Goal: Transaction & Acquisition: Purchase product/service

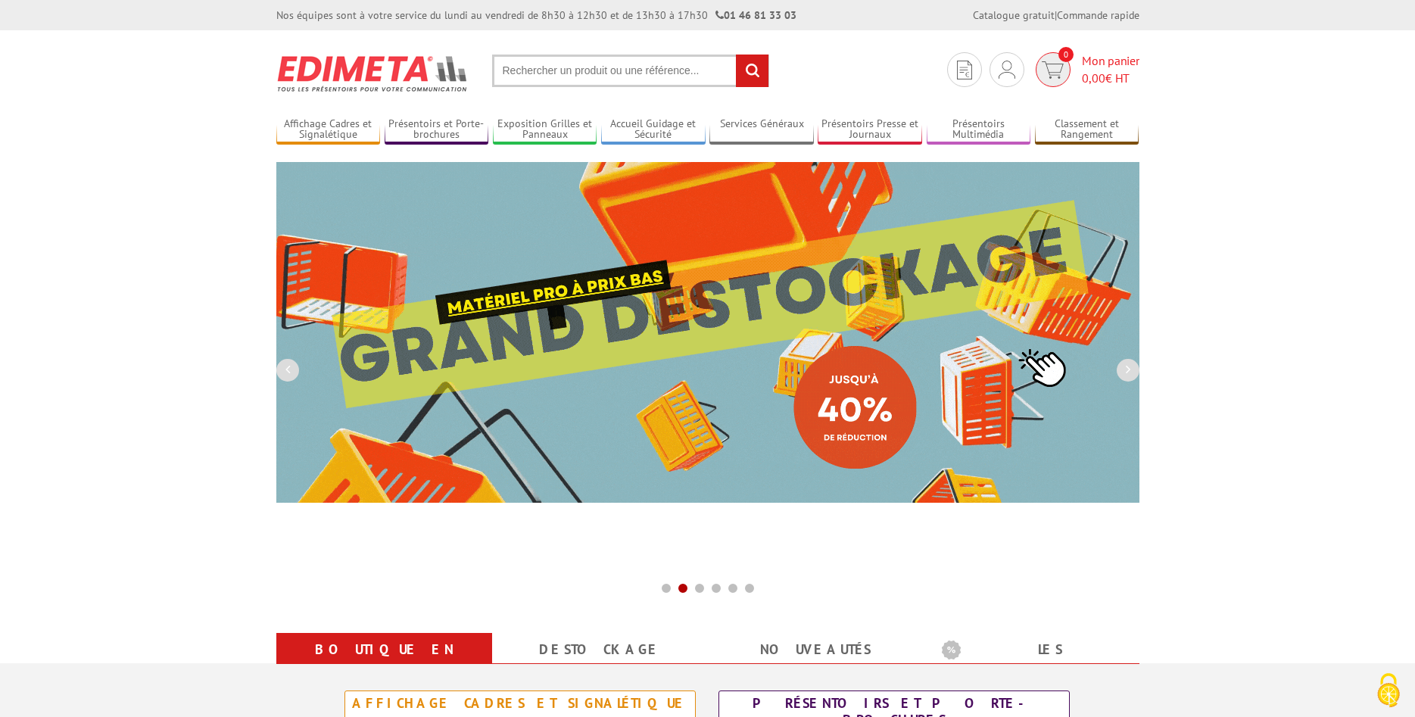
click at [1100, 66] on span "Mon panier 0,00 € HT" at bounding box center [1111, 69] width 58 height 35
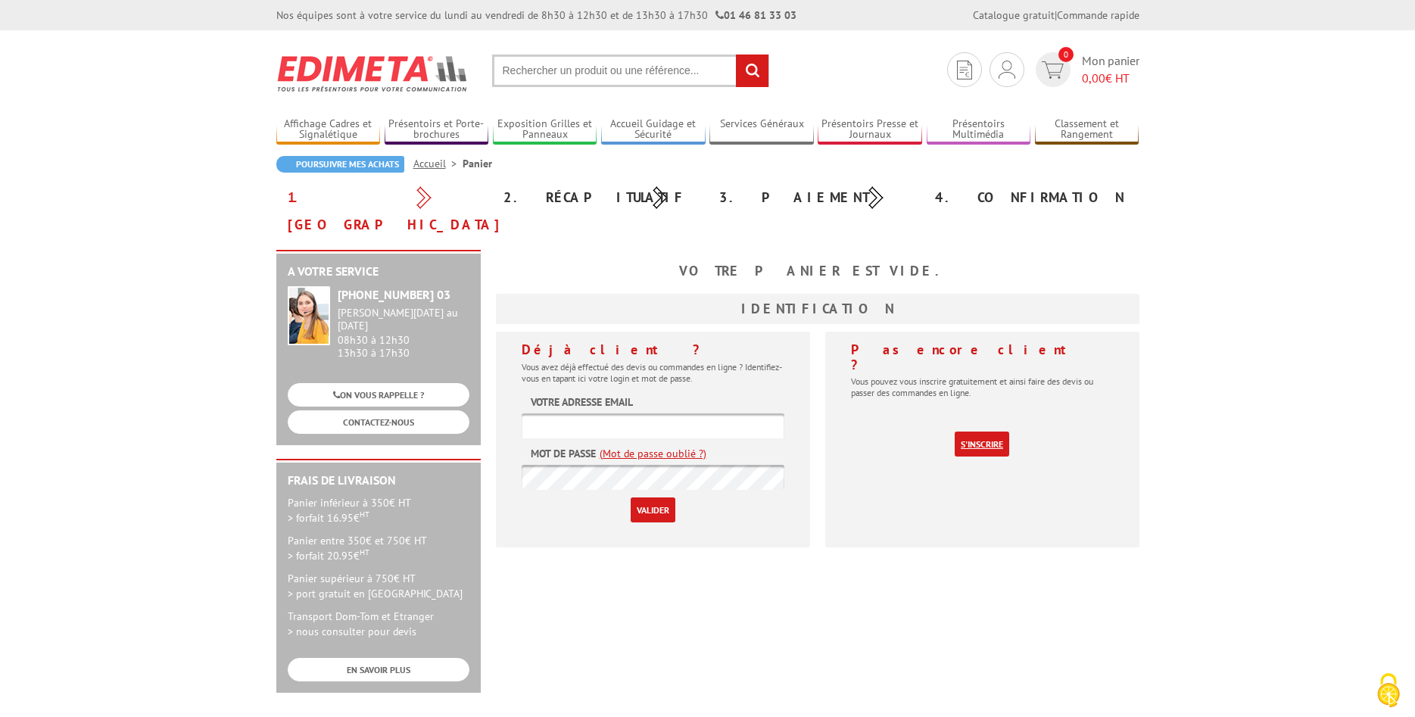
click at [978, 432] on link "S'inscrire" at bounding box center [982, 444] width 55 height 25
click at [575, 413] on input "text" at bounding box center [653, 425] width 263 height 25
type input "fabienne.venteo@unimes.fr"
click at [652, 446] on link "(Mot de passe oublié ?)" at bounding box center [653, 453] width 107 height 15
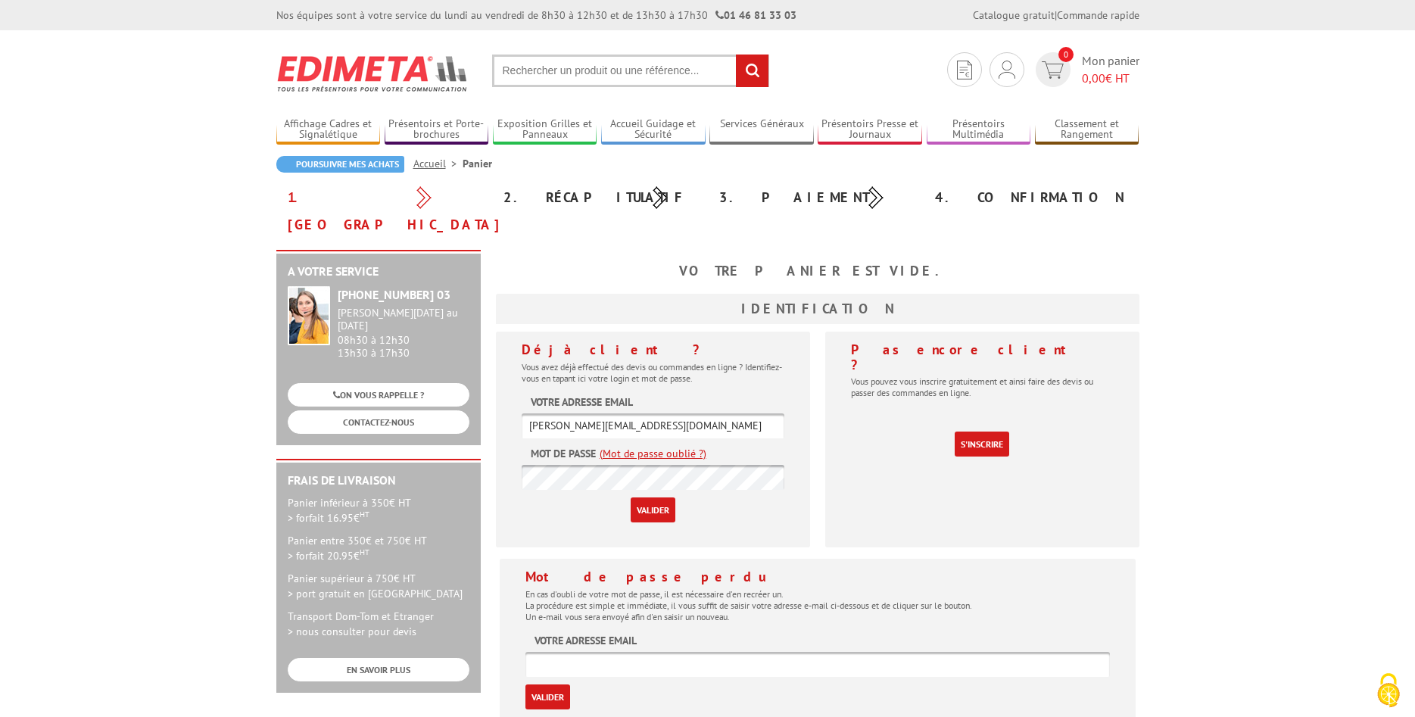
scroll to position [77, 0]
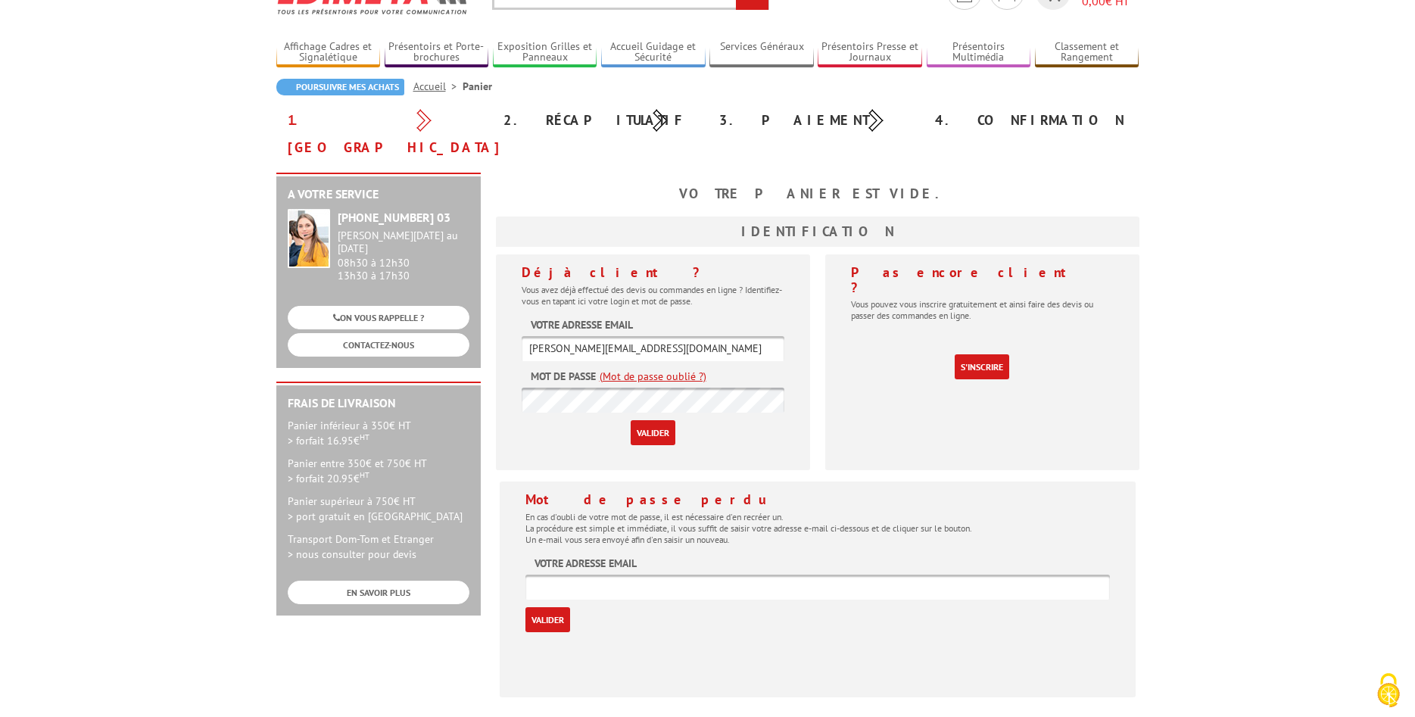
click at [534, 575] on input "text" at bounding box center [818, 587] width 585 height 25
type input "F"
type input "[PERSON_NAME][EMAIL_ADDRESS][DOMAIN_NAME]"
click at [548, 607] on input "Valider" at bounding box center [548, 619] width 45 height 25
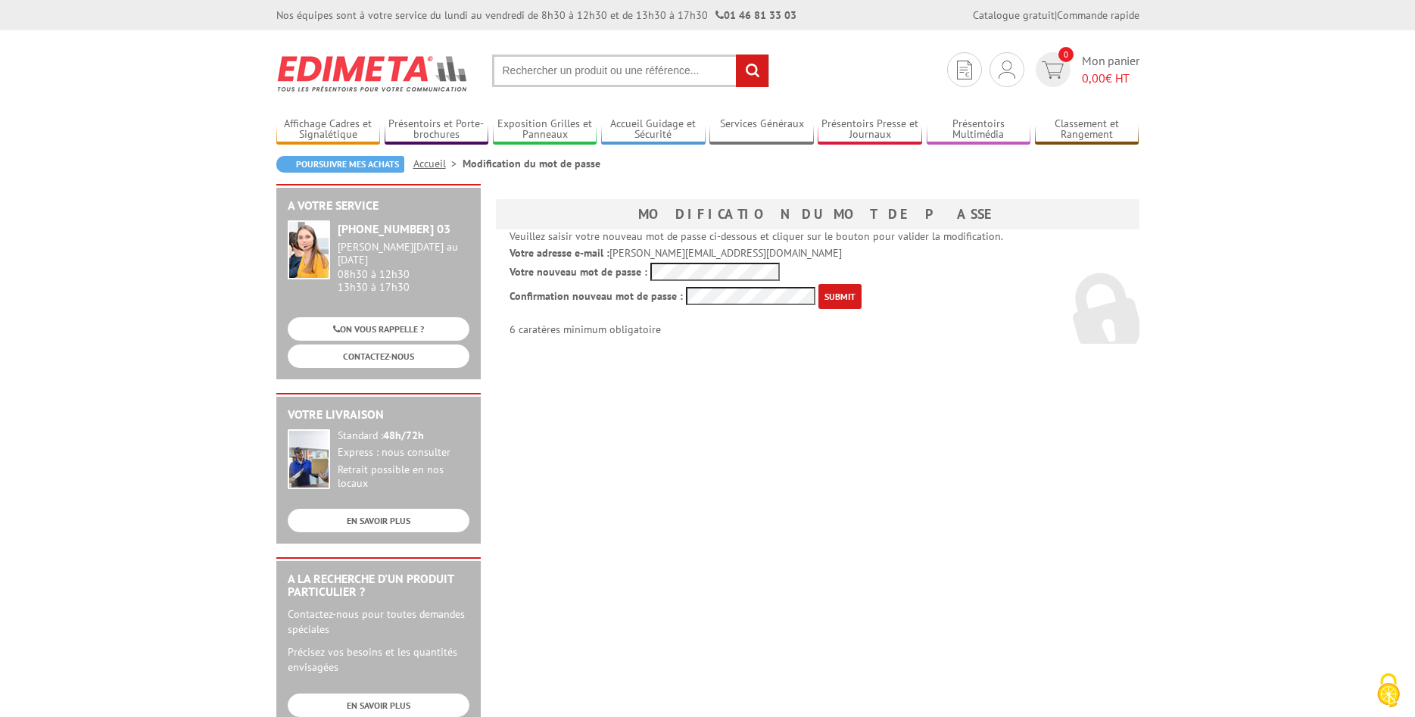
click at [833, 295] on input "submit" at bounding box center [840, 296] width 43 height 25
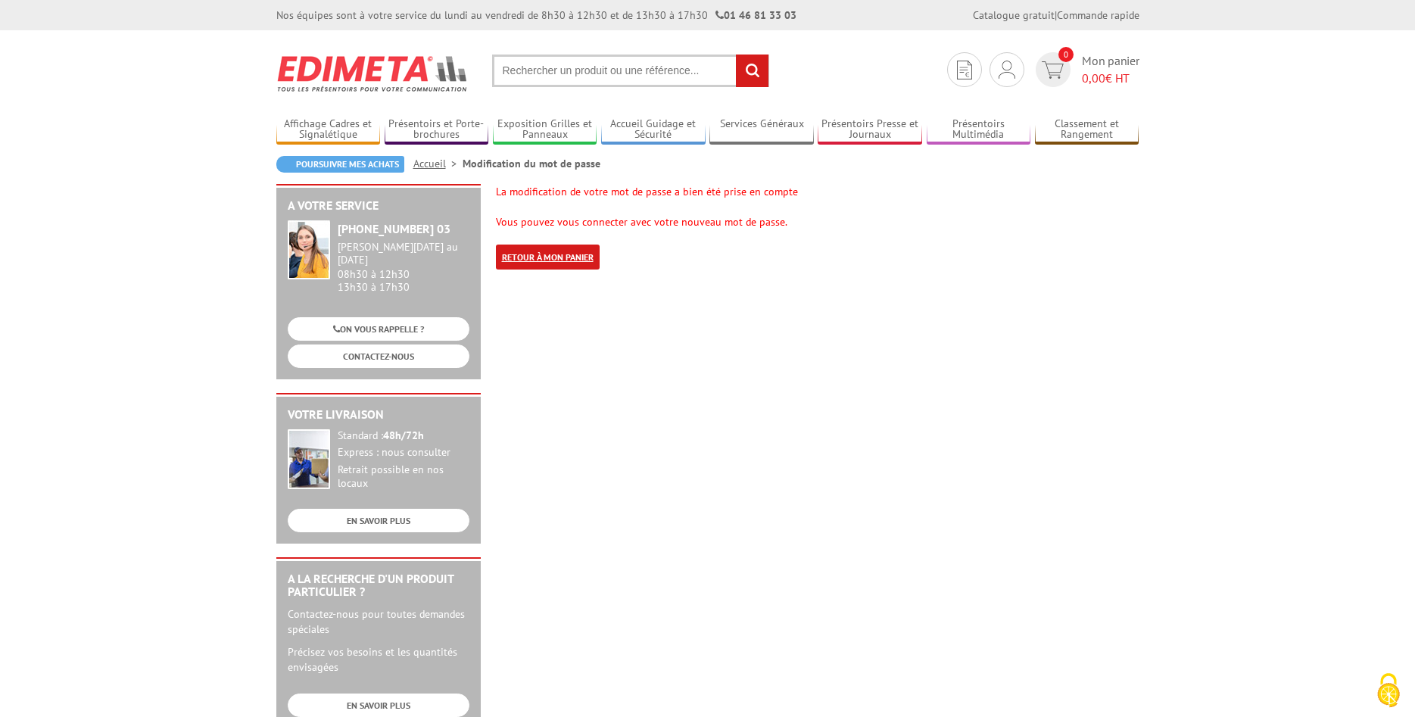
click at [587, 254] on link "Retour à mon panier" at bounding box center [548, 257] width 104 height 25
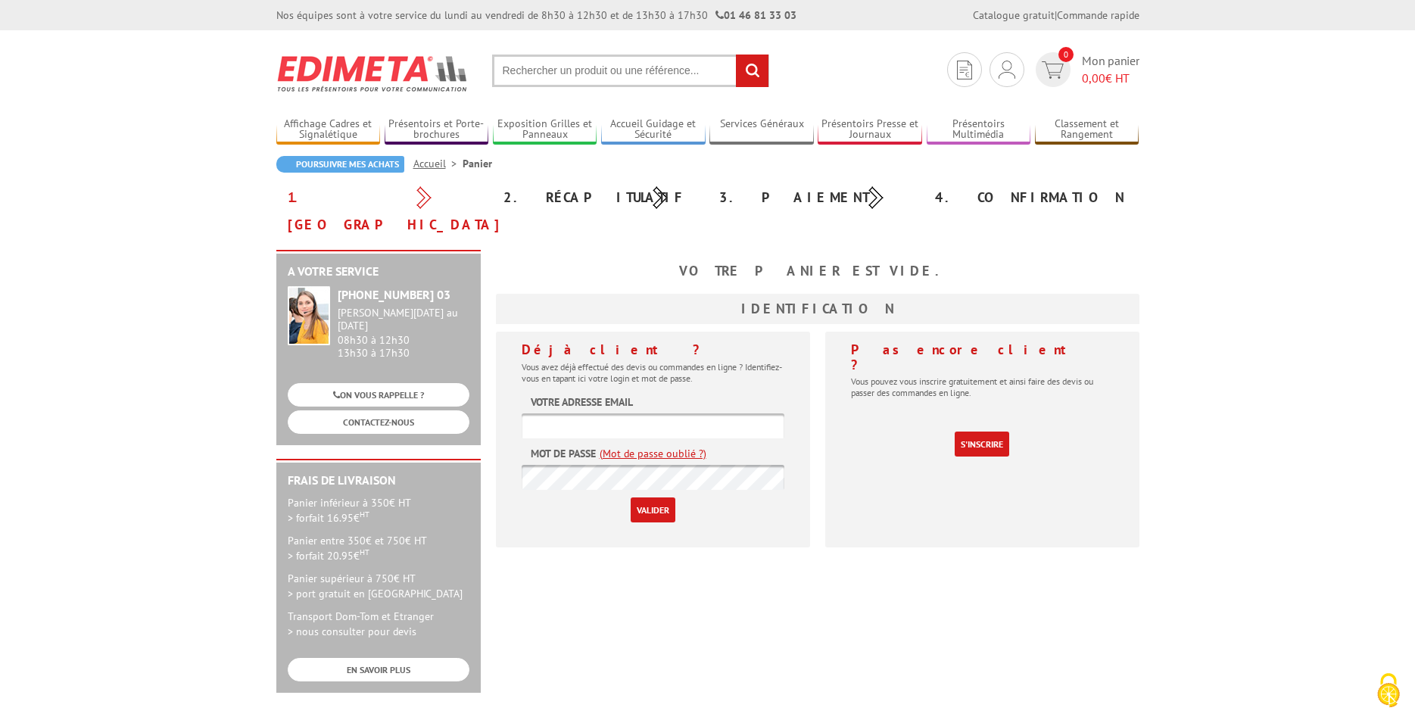
click at [546, 413] on input "text" at bounding box center [653, 425] width 263 height 25
type input "[PERSON_NAME][EMAIL_ADDRESS][DOMAIN_NAME]"
click at [631, 498] on input "Valider" at bounding box center [653, 510] width 45 height 25
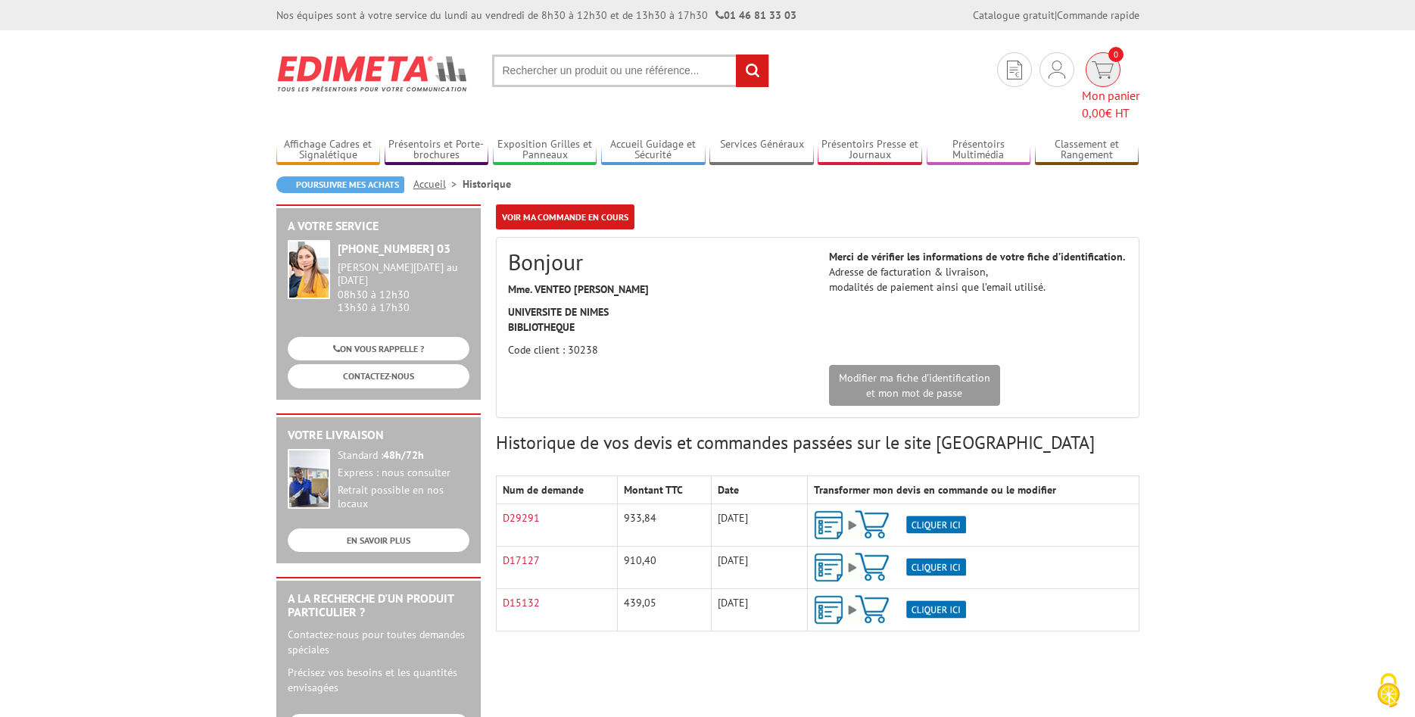
click at [1097, 87] on span "Mon panier 0,00 € HT" at bounding box center [1111, 104] width 58 height 35
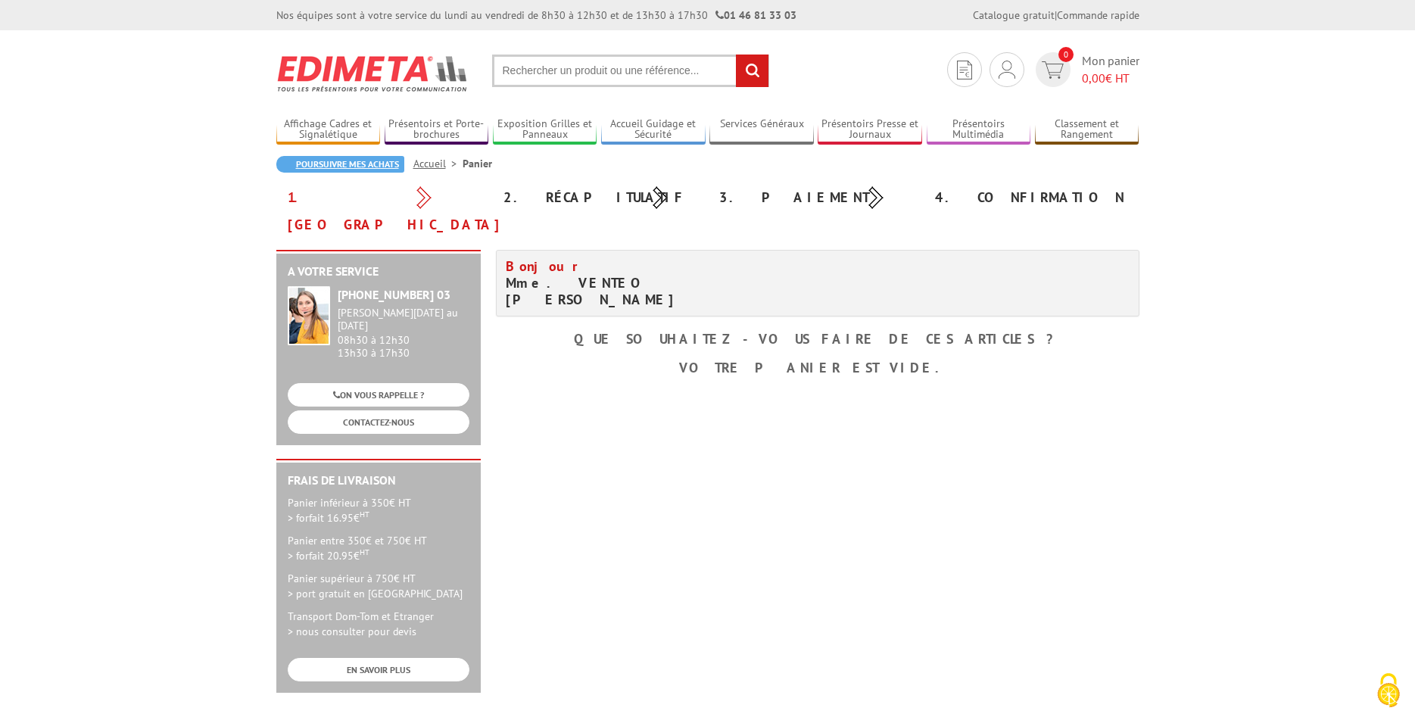
click at [329, 166] on link "Poursuivre mes achats" at bounding box center [340, 164] width 128 height 17
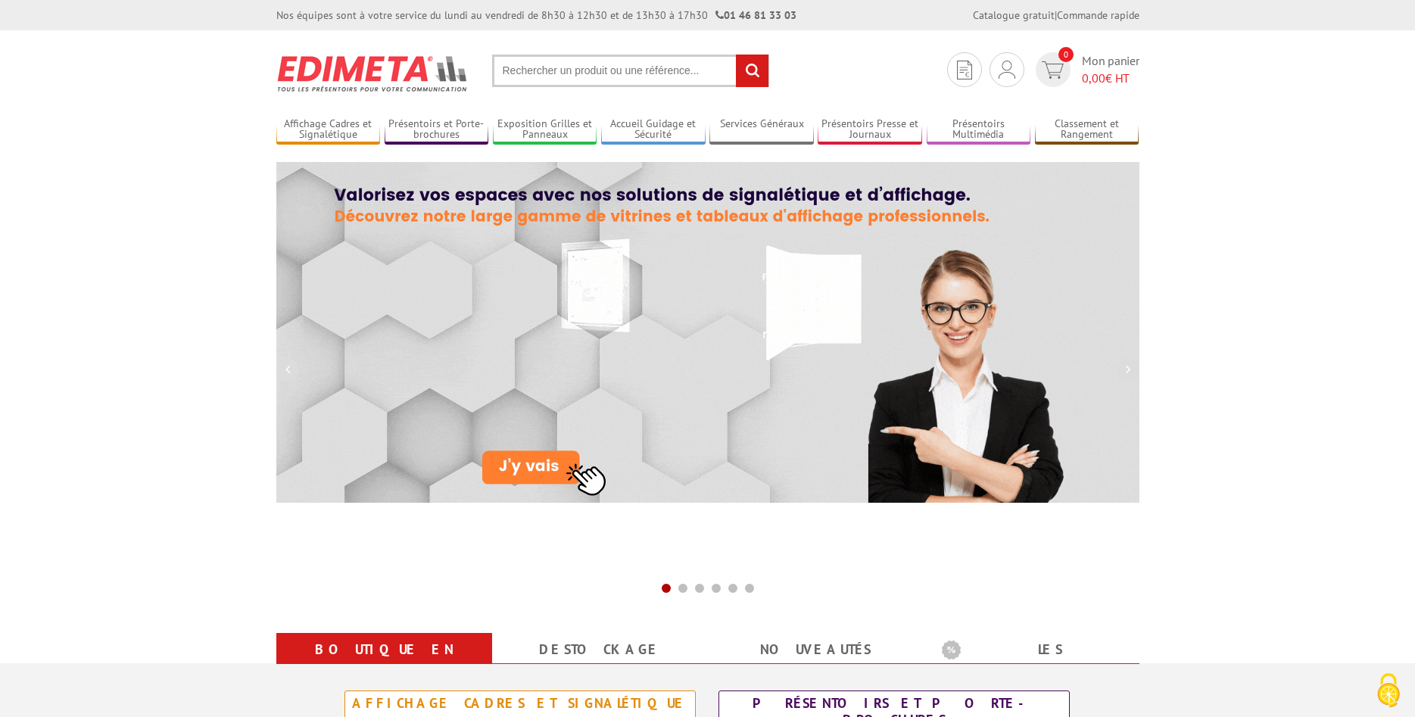
click at [522, 75] on input "text" at bounding box center [630, 71] width 277 height 33
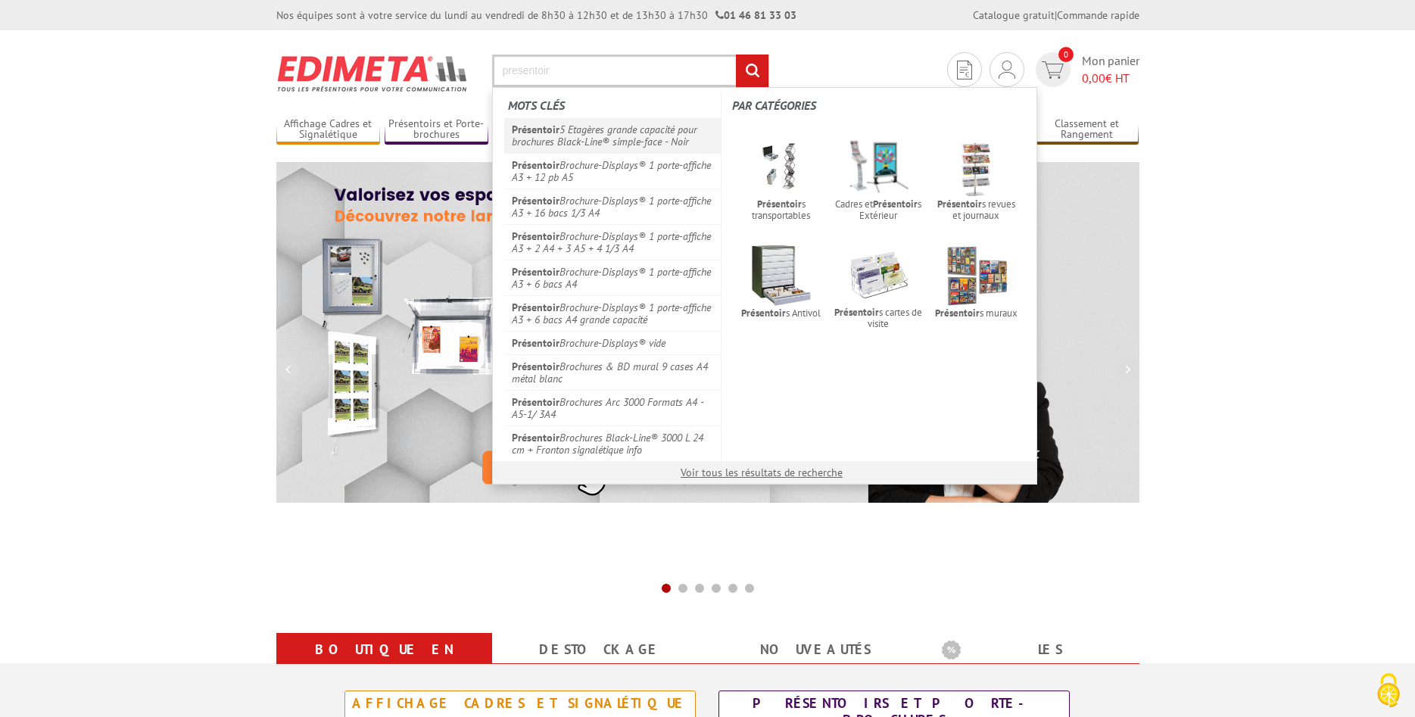
type input "presentoir"
click at [538, 138] on link "Présentoir 5 Etagères grande capacité pour brochures Black-Line® simple-face - …" at bounding box center [612, 135] width 217 height 35
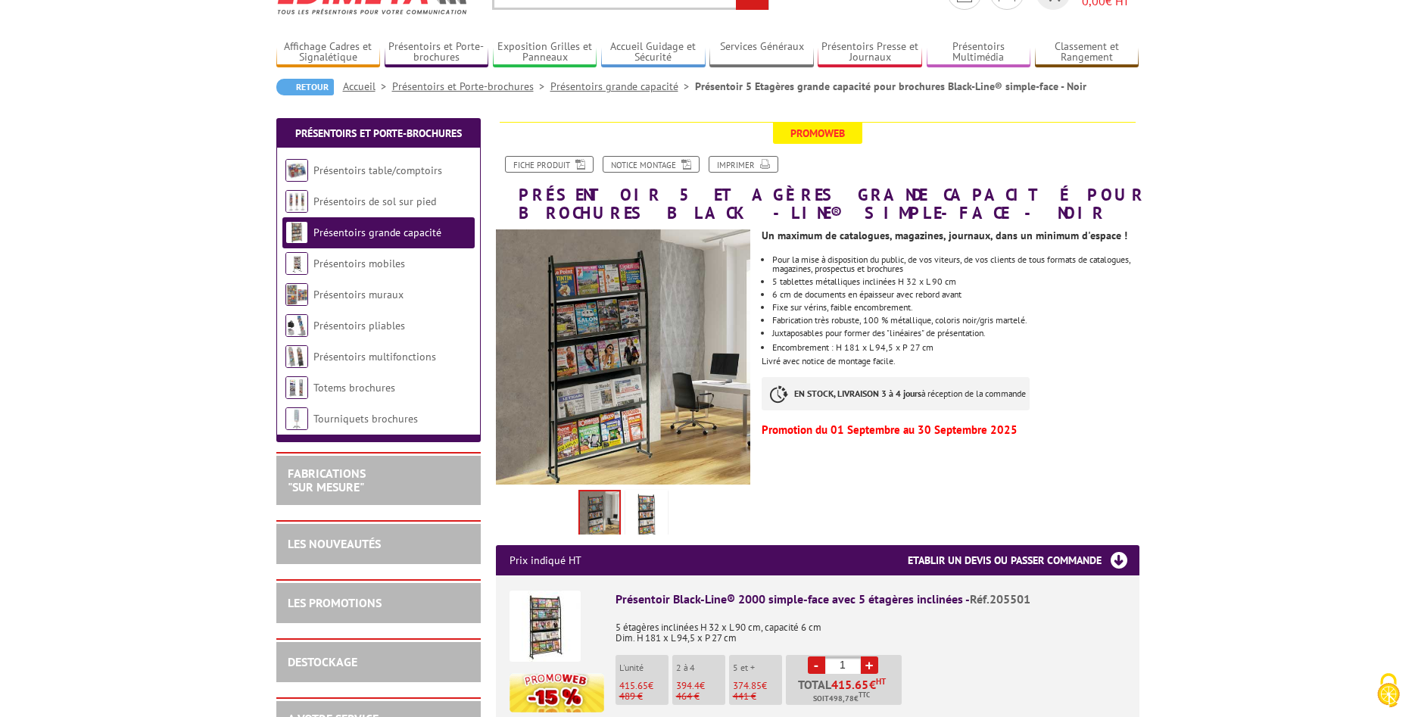
scroll to position [154, 0]
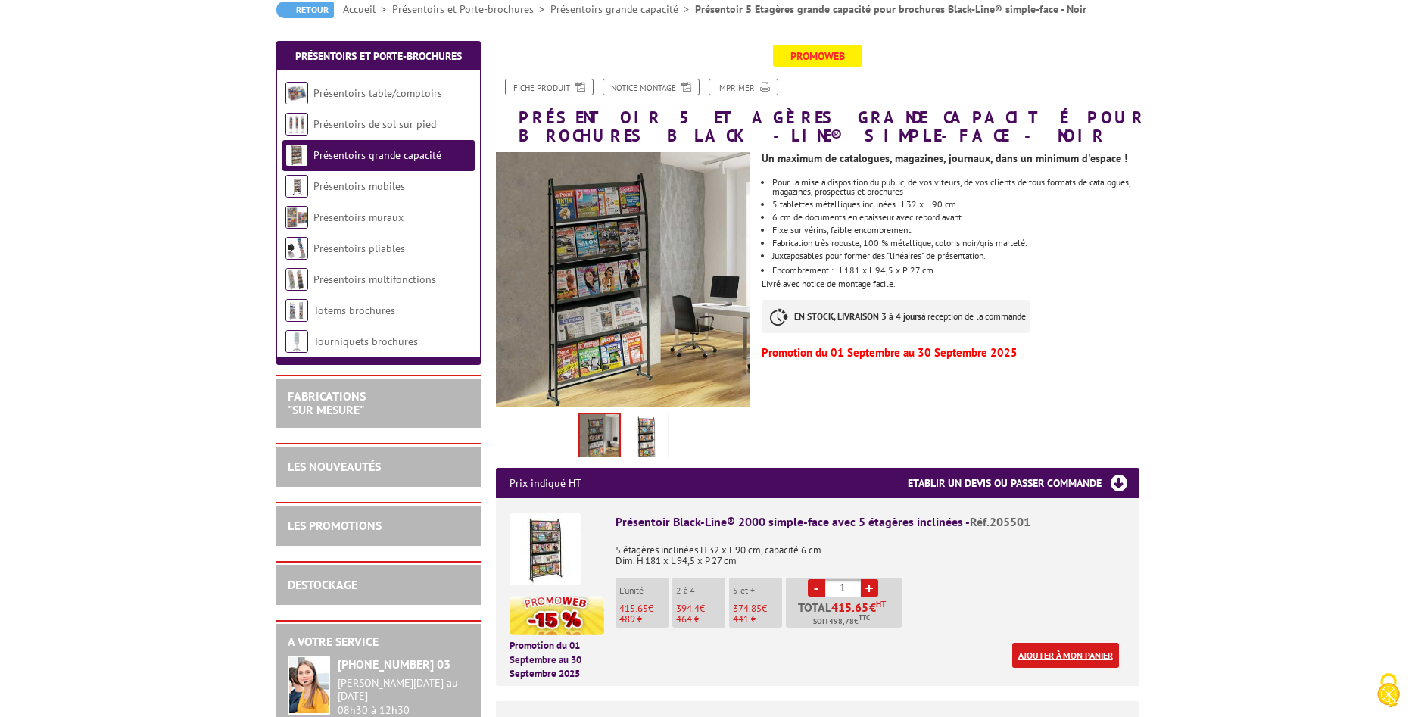
click at [1035, 658] on link "Ajouter à mon panier" at bounding box center [1065, 655] width 107 height 25
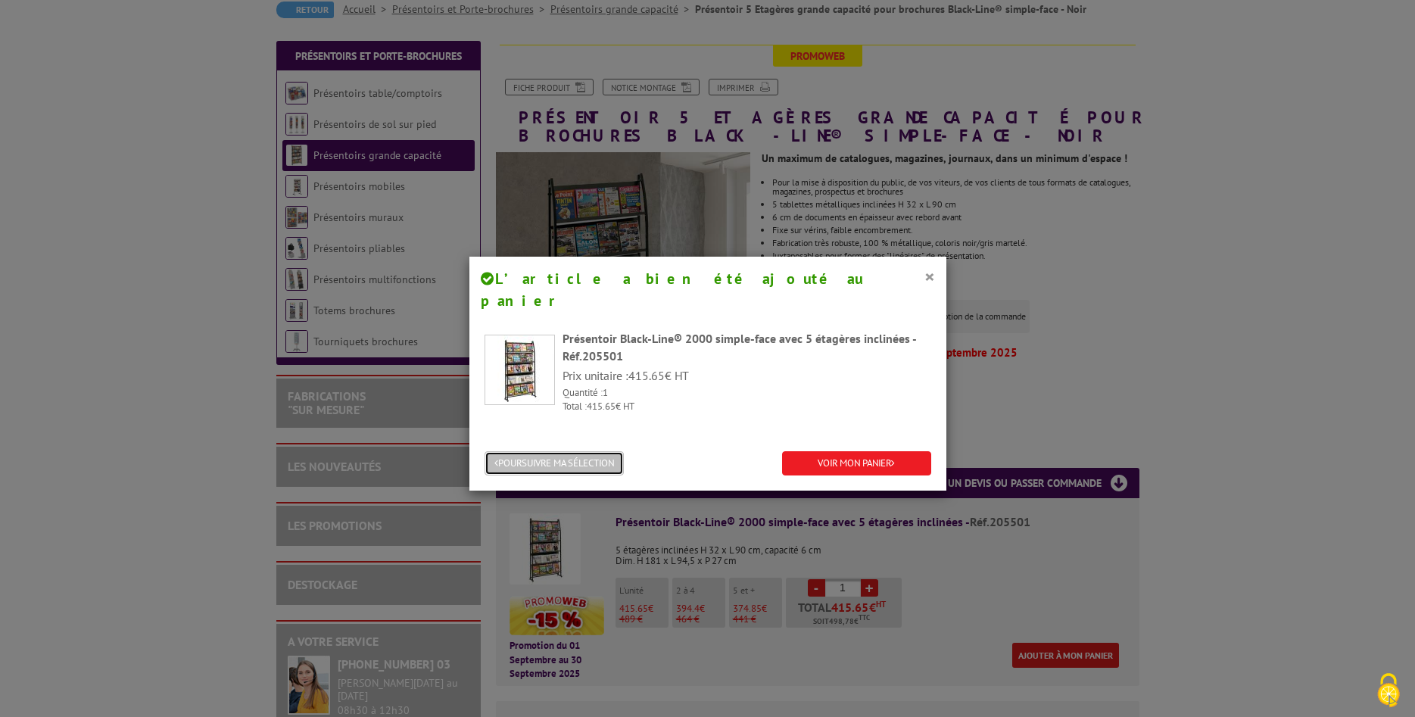
click at [551, 451] on button "POURSUIVRE MA SÉLECTION" at bounding box center [554, 463] width 139 height 25
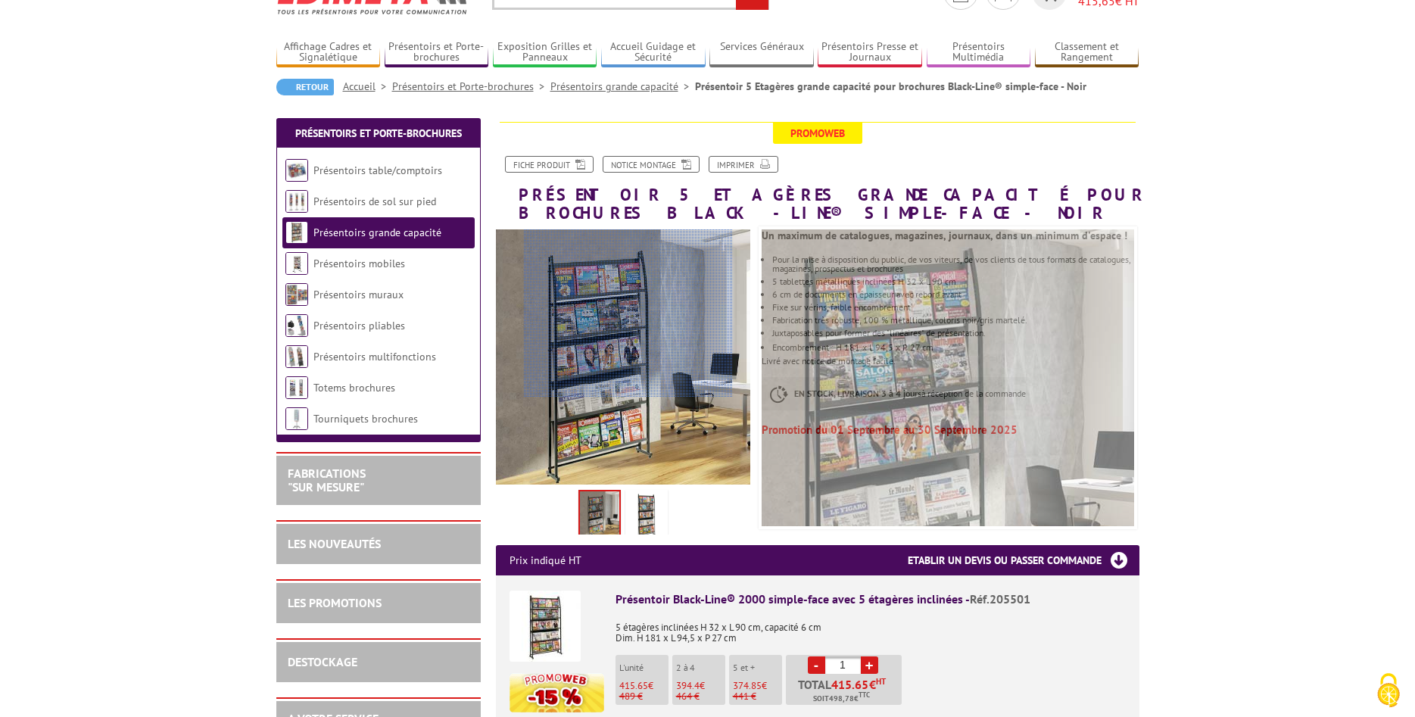
scroll to position [0, 0]
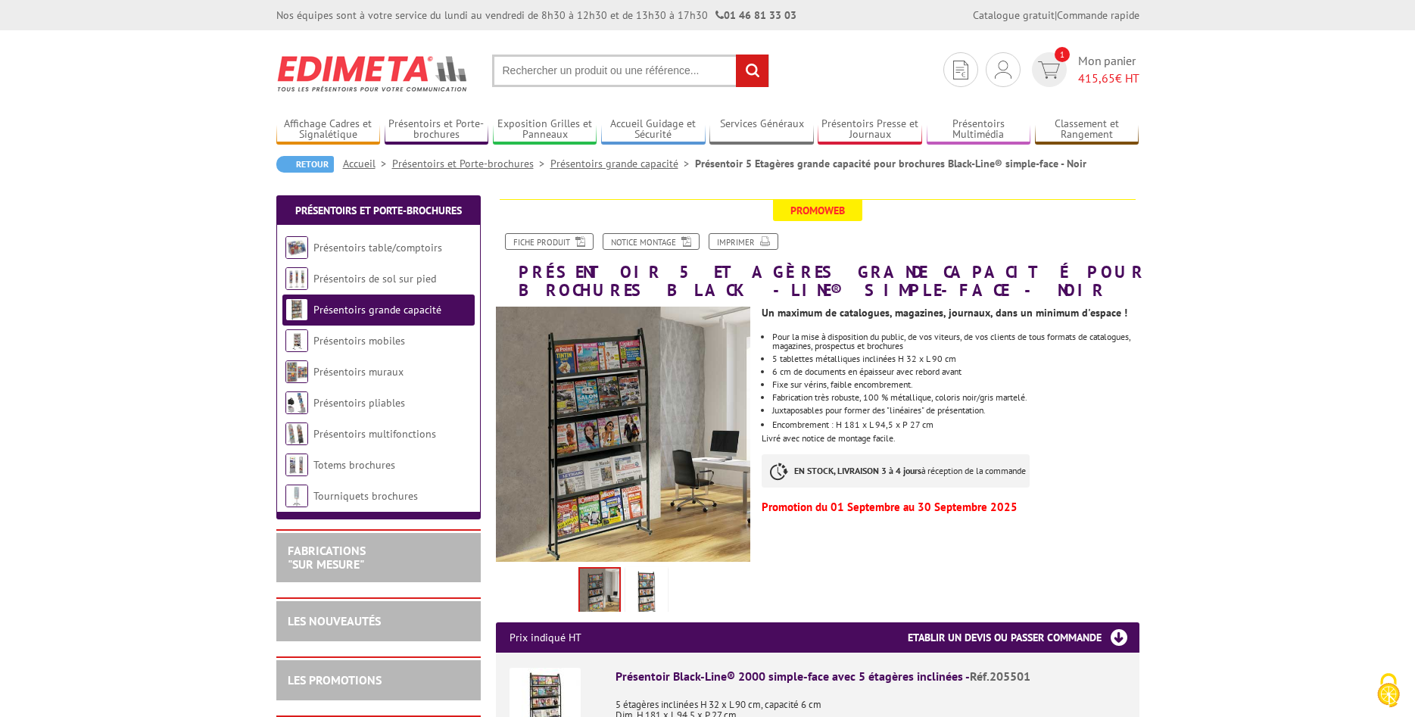
click at [516, 64] on input "text" at bounding box center [630, 71] width 277 height 33
type input "presentoir blue line"
click at [736, 55] on input "rechercher" at bounding box center [752, 71] width 33 height 33
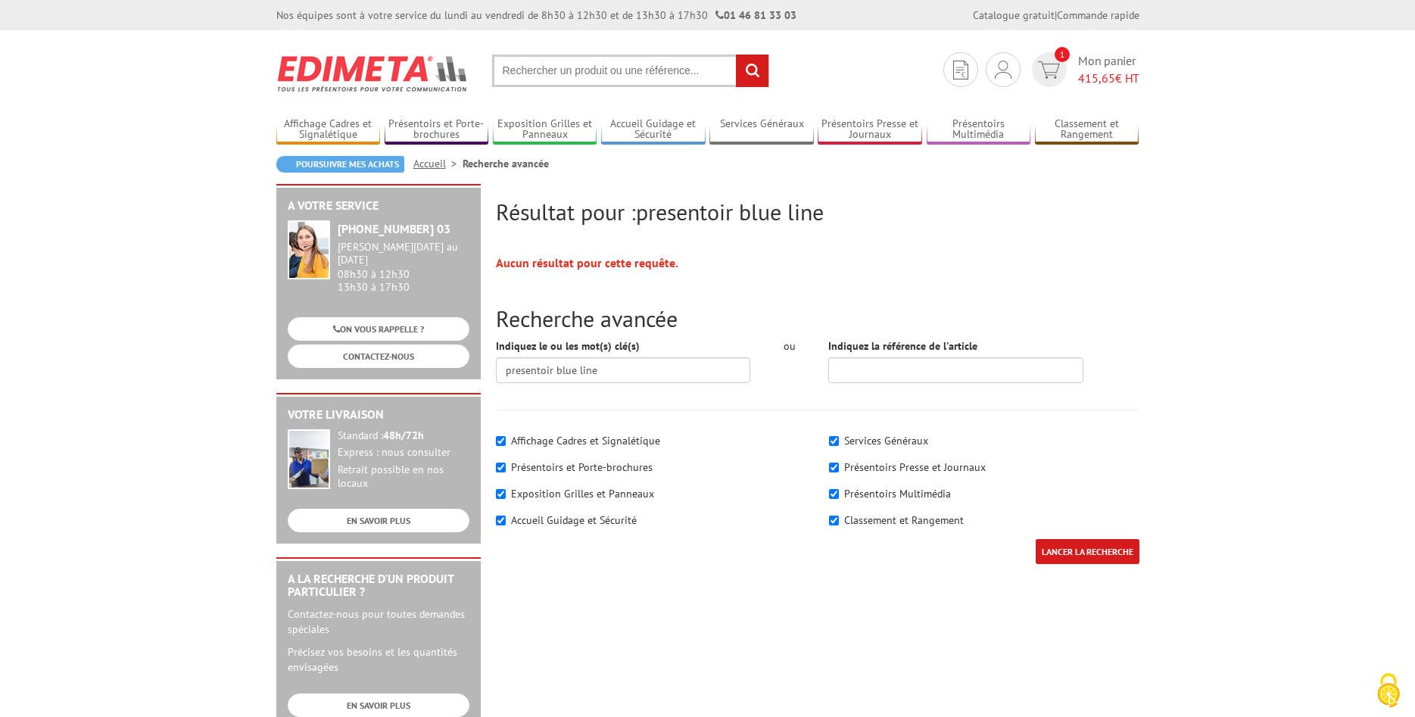
click at [561, 68] on input "text" at bounding box center [630, 71] width 277 height 33
click at [574, 72] on input "présentoir bl" at bounding box center [630, 71] width 277 height 33
type input "présentoir blue-line"
click at [736, 55] on input "rechercher" at bounding box center [752, 71] width 33 height 33
click at [553, 82] on input "text" at bounding box center [630, 71] width 277 height 33
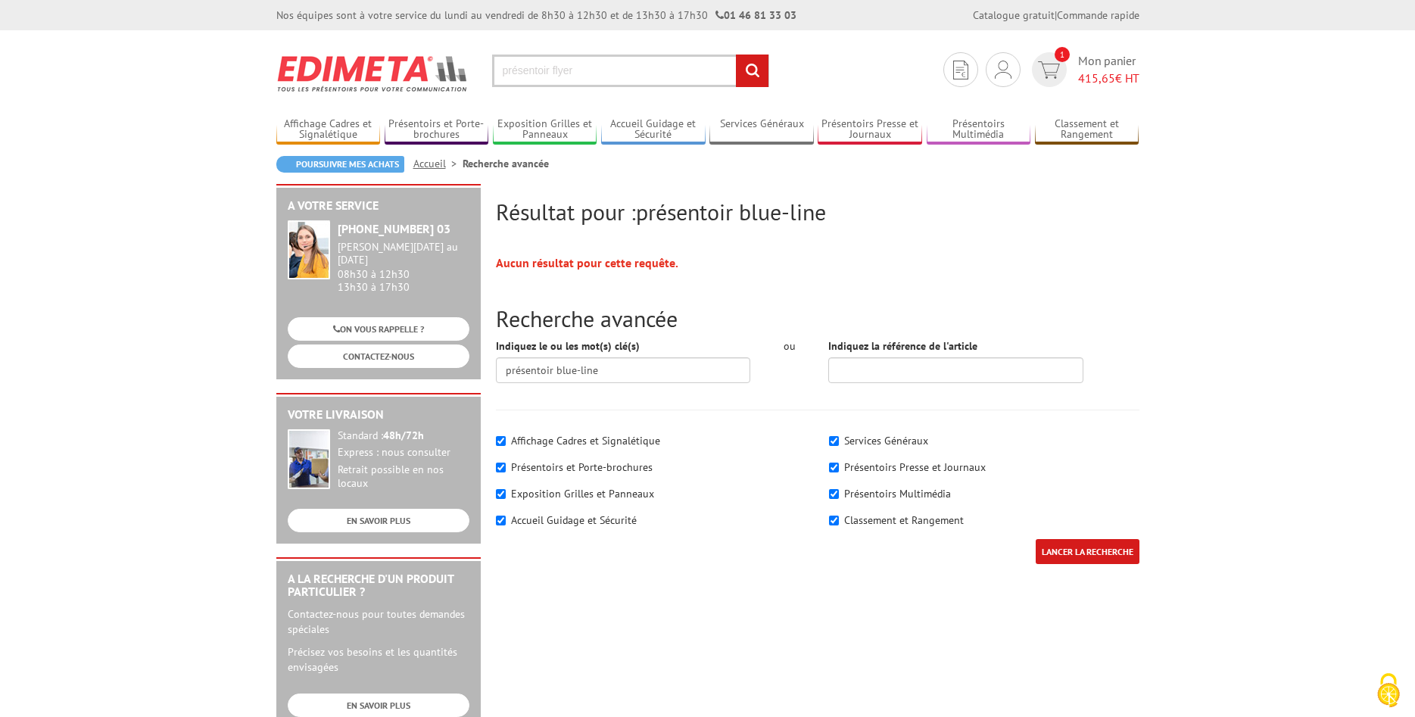
type input "présentoir flyer"
click at [736, 55] on input "rechercher" at bounding box center [752, 71] width 33 height 33
click at [554, 467] on label "Présentoirs et Porte-brochures" at bounding box center [582, 467] width 142 height 14
click at [506, 467] on input"] "Présentoirs et Porte-brochures" at bounding box center [501, 468] width 10 height 10
click at [544, 467] on label "Présentoirs et Porte-brochures" at bounding box center [582, 467] width 142 height 14
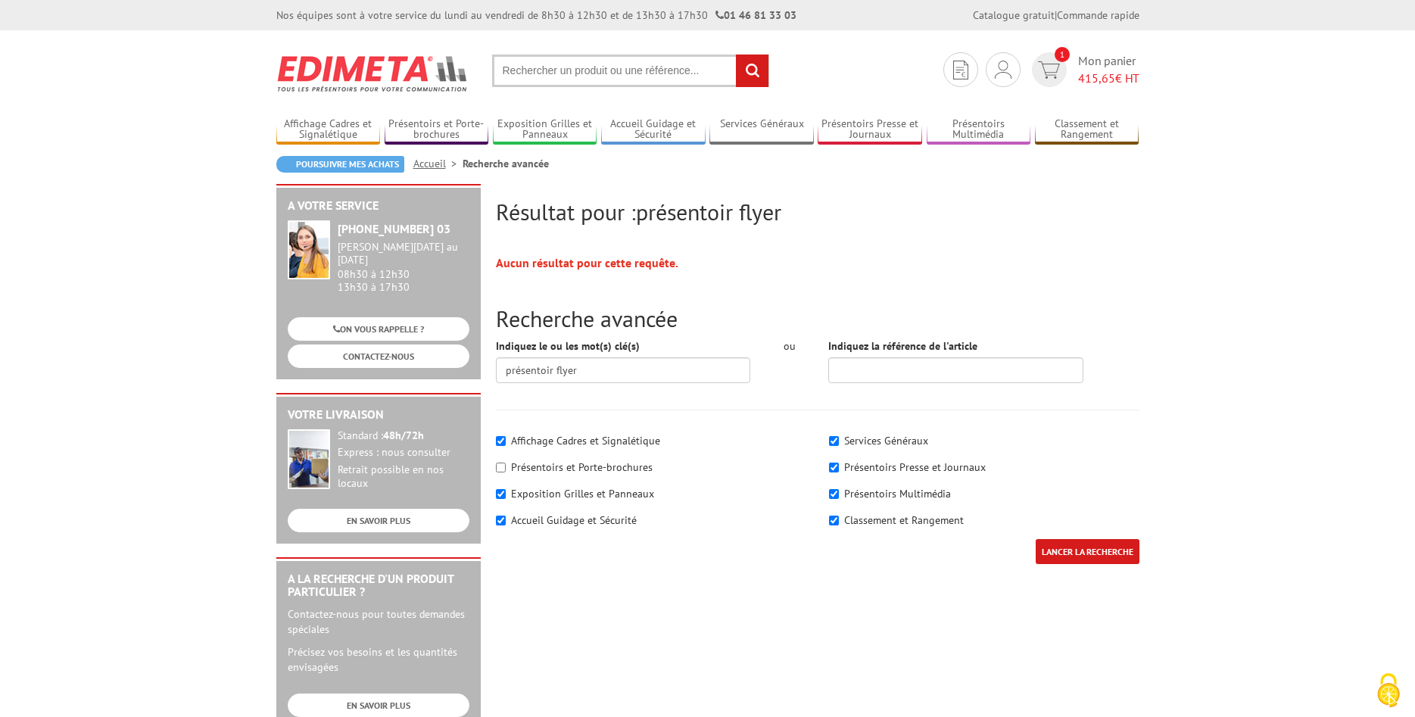
click at [506, 467] on input"] "Présentoirs et Porte-brochures" at bounding box center [501, 468] width 10 height 10
checkbox input"] "true"
click at [519, 67] on input "text" at bounding box center [630, 71] width 277 height 33
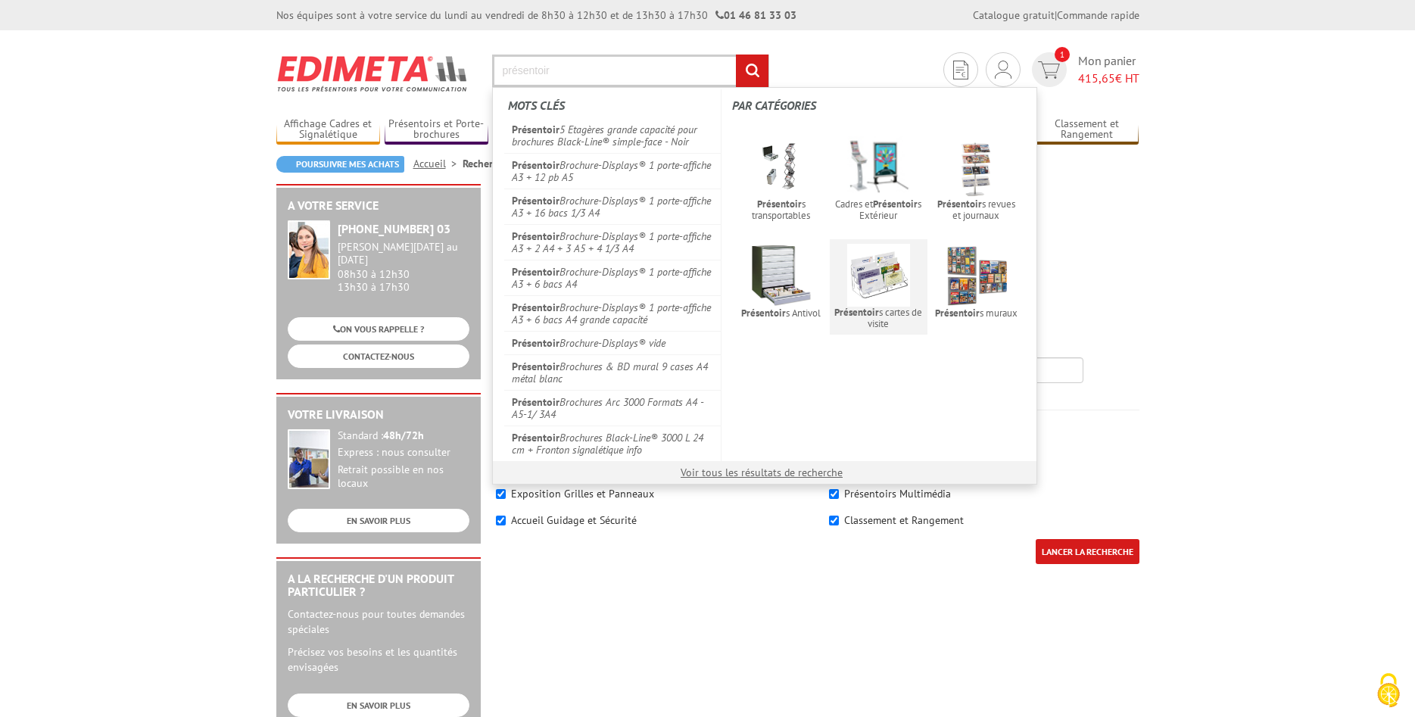
type input "présentoir"
click at [878, 256] on img at bounding box center [878, 275] width 63 height 63
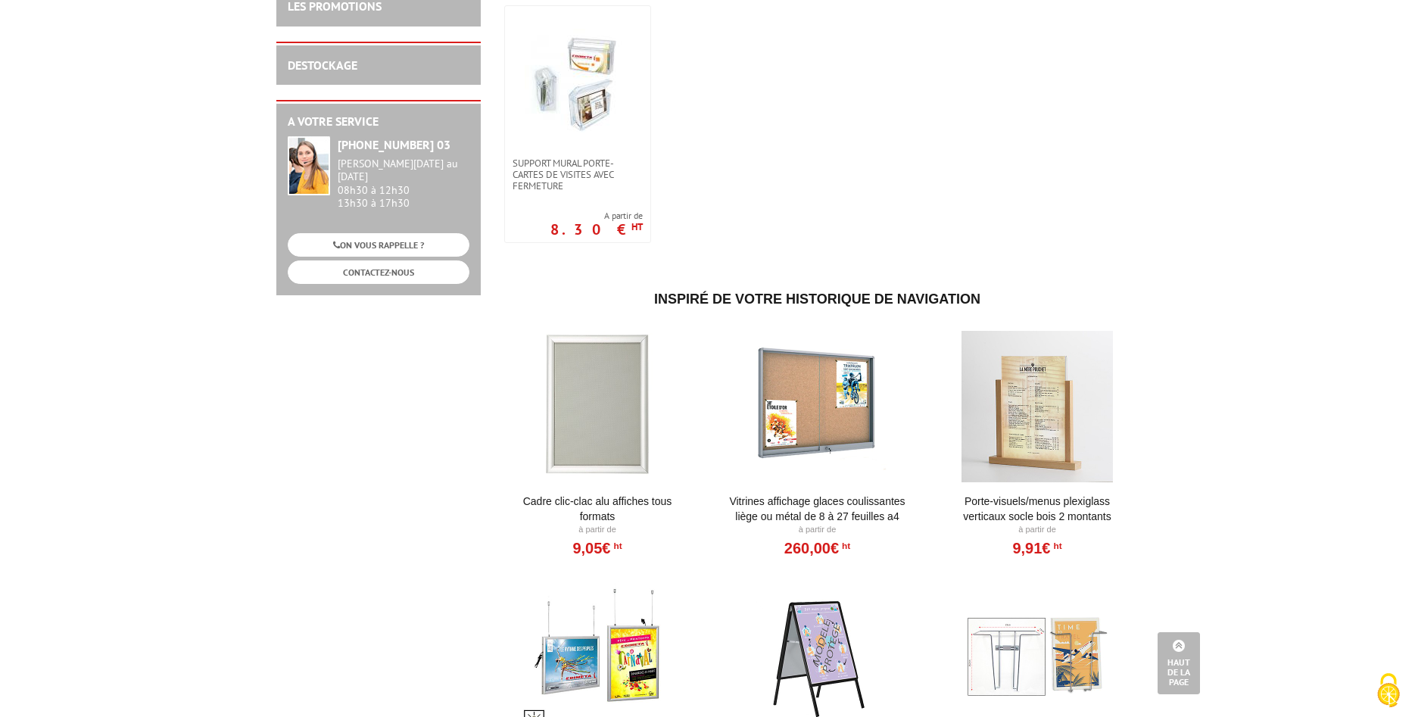
scroll to position [927, 0]
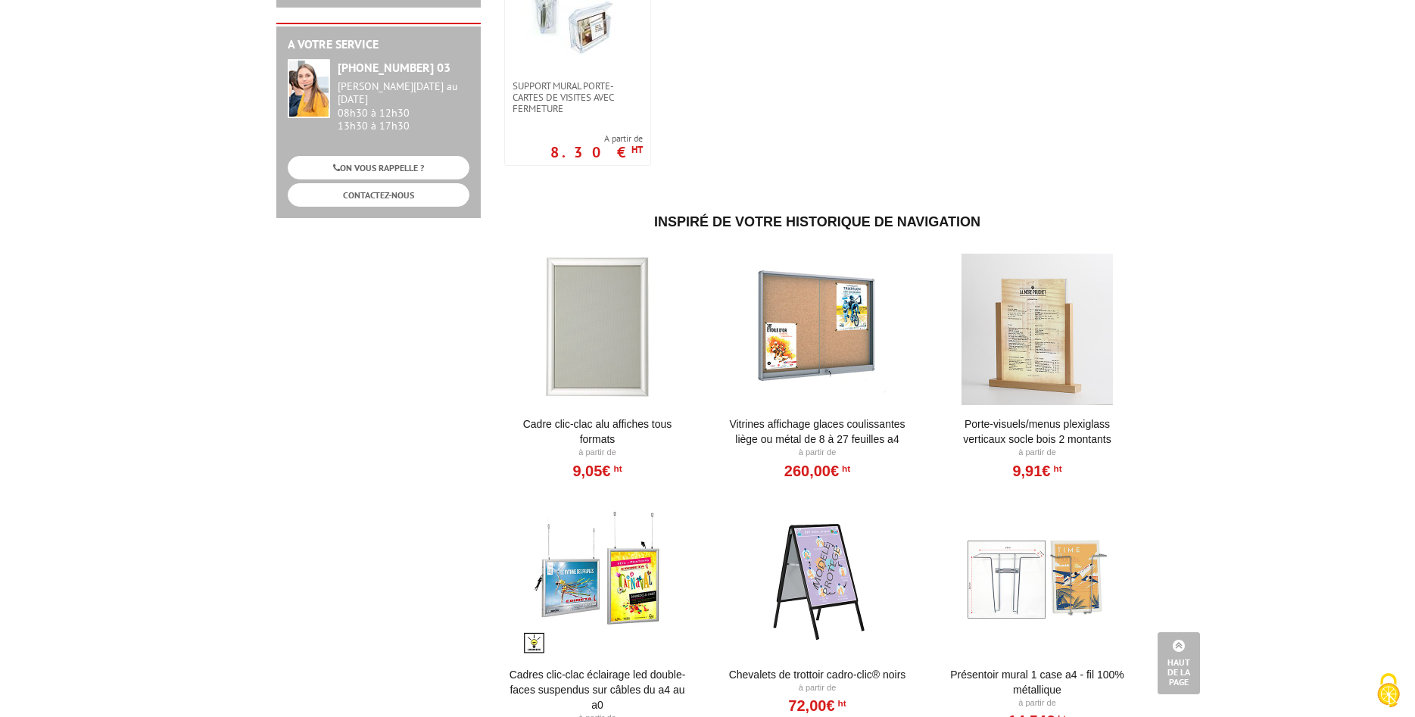
click at [1093, 338] on div at bounding box center [1037, 329] width 187 height 151
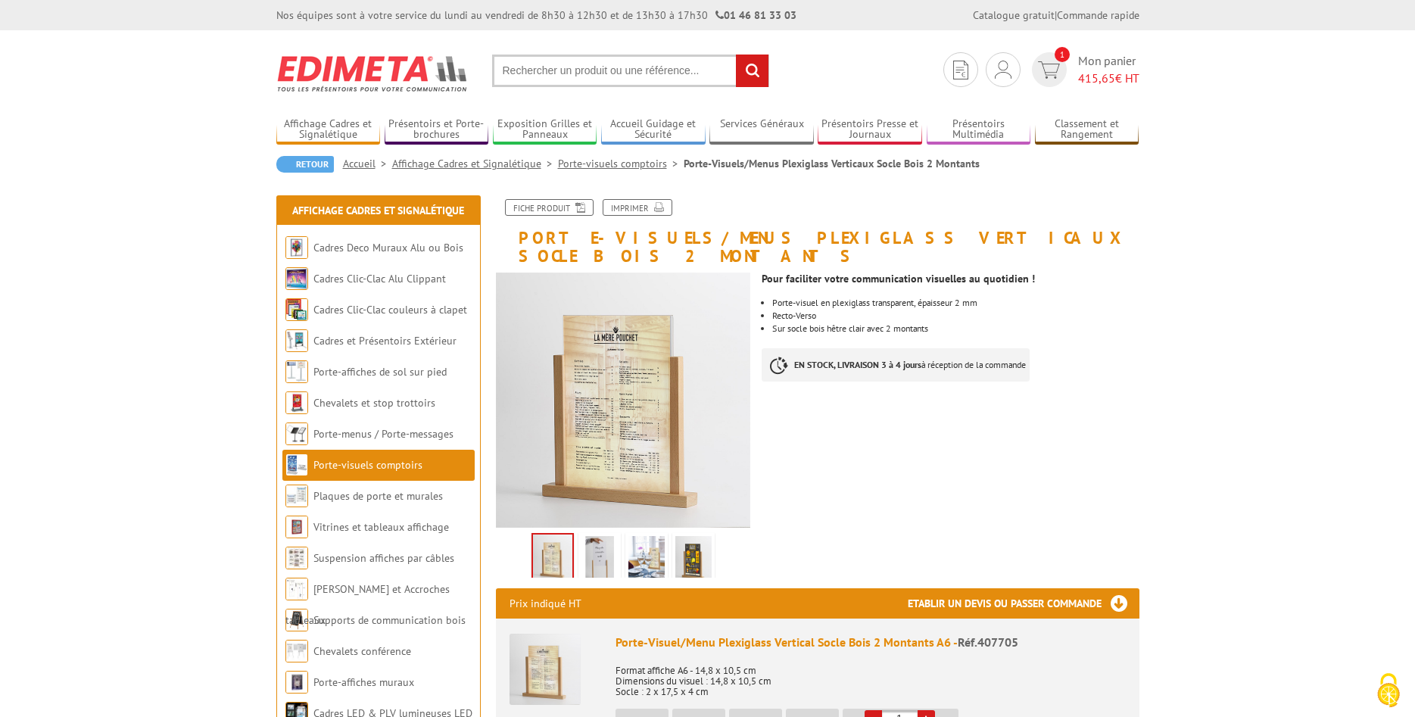
scroll to position [77, 0]
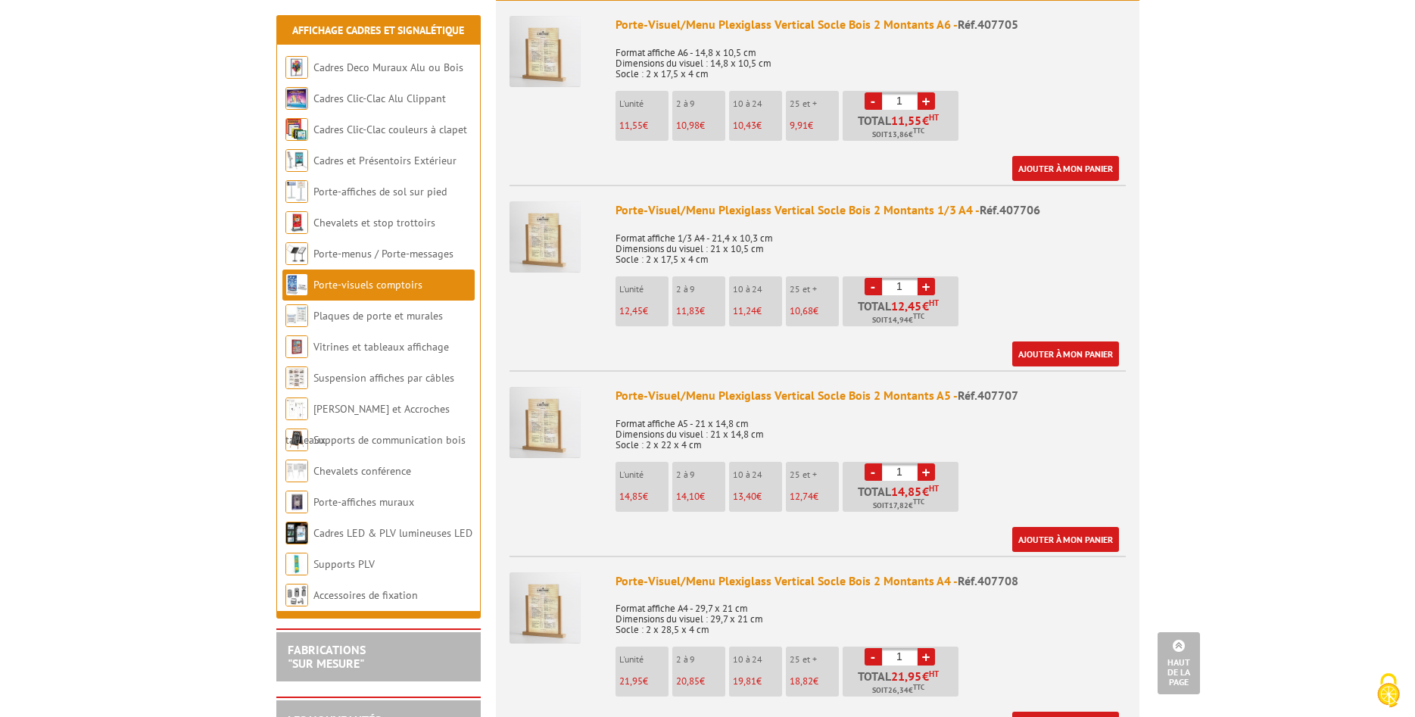
scroll to position [695, 0]
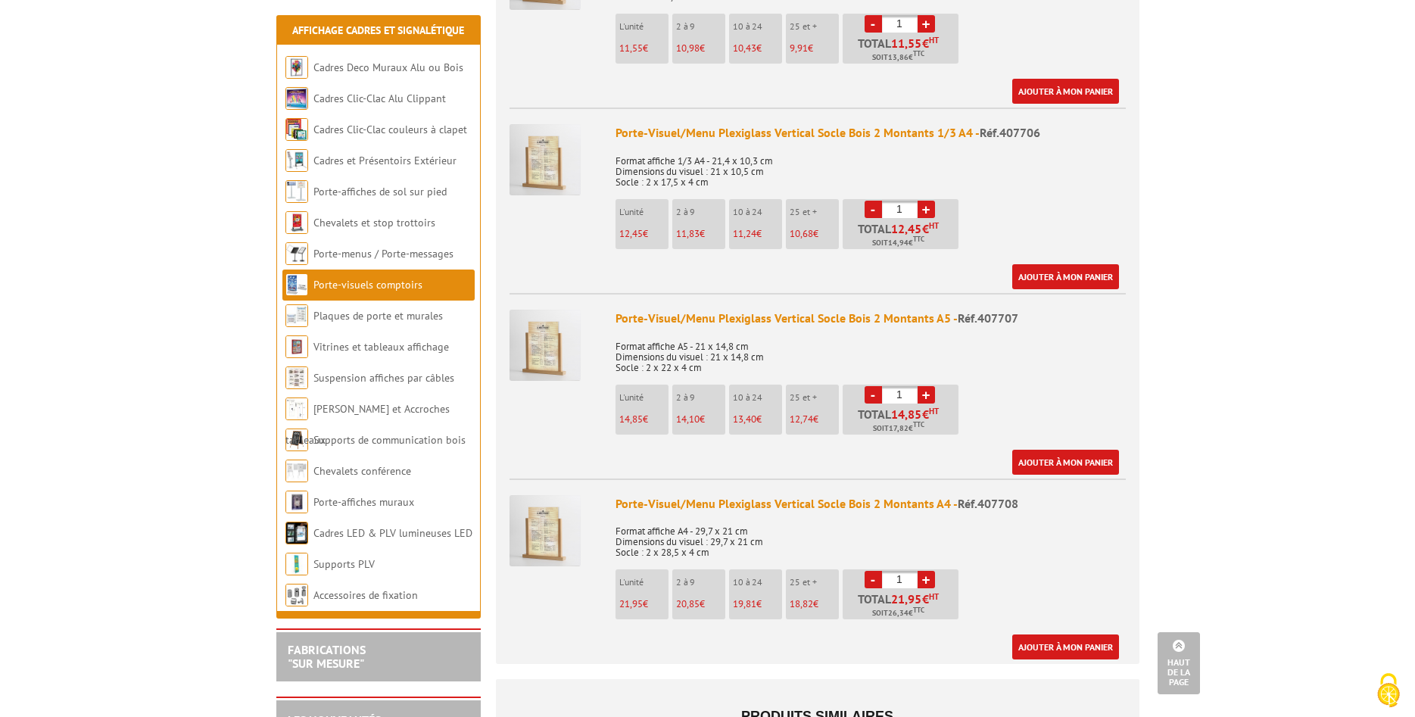
click at [811, 516] on p "Format affiche A4 - 29,7 x 21 cm Dimensions du visuel : 29,7 x 21 cm Socle : 2 …" at bounding box center [871, 537] width 510 height 42
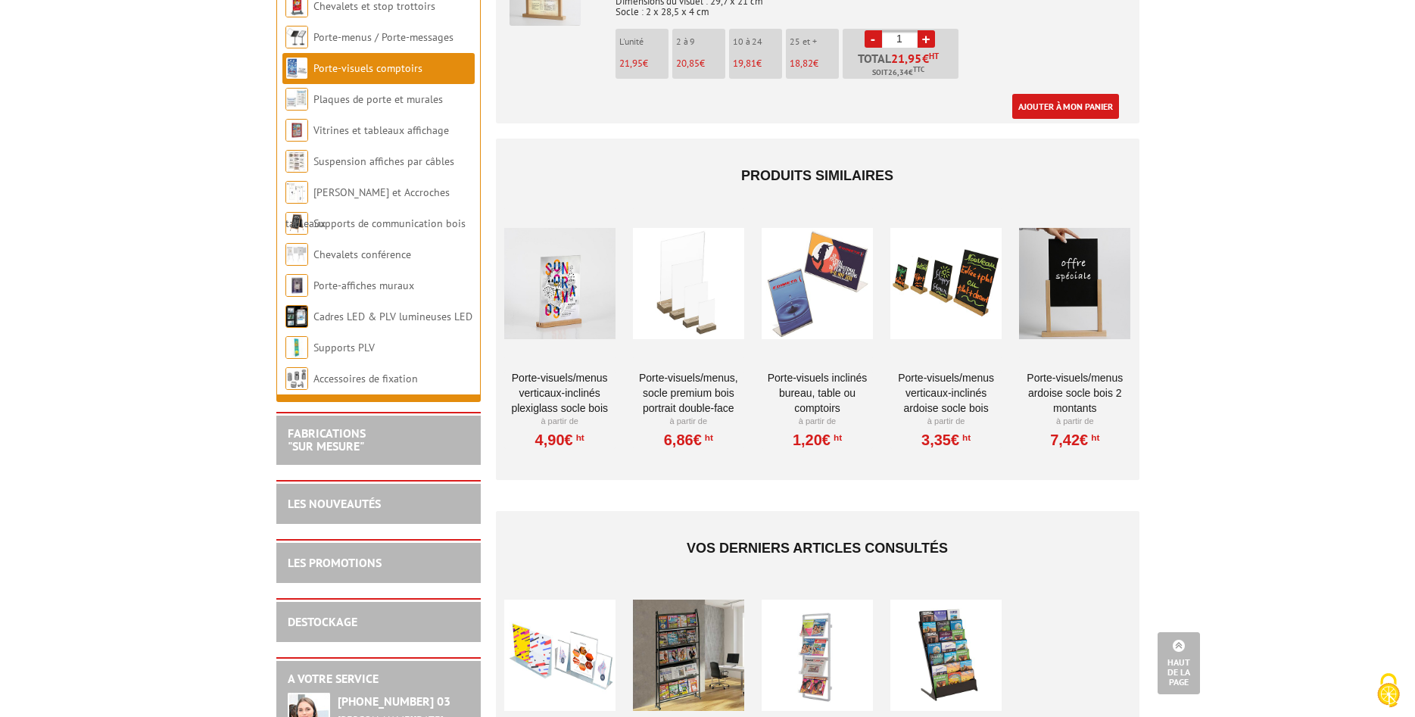
scroll to position [1159, 0]
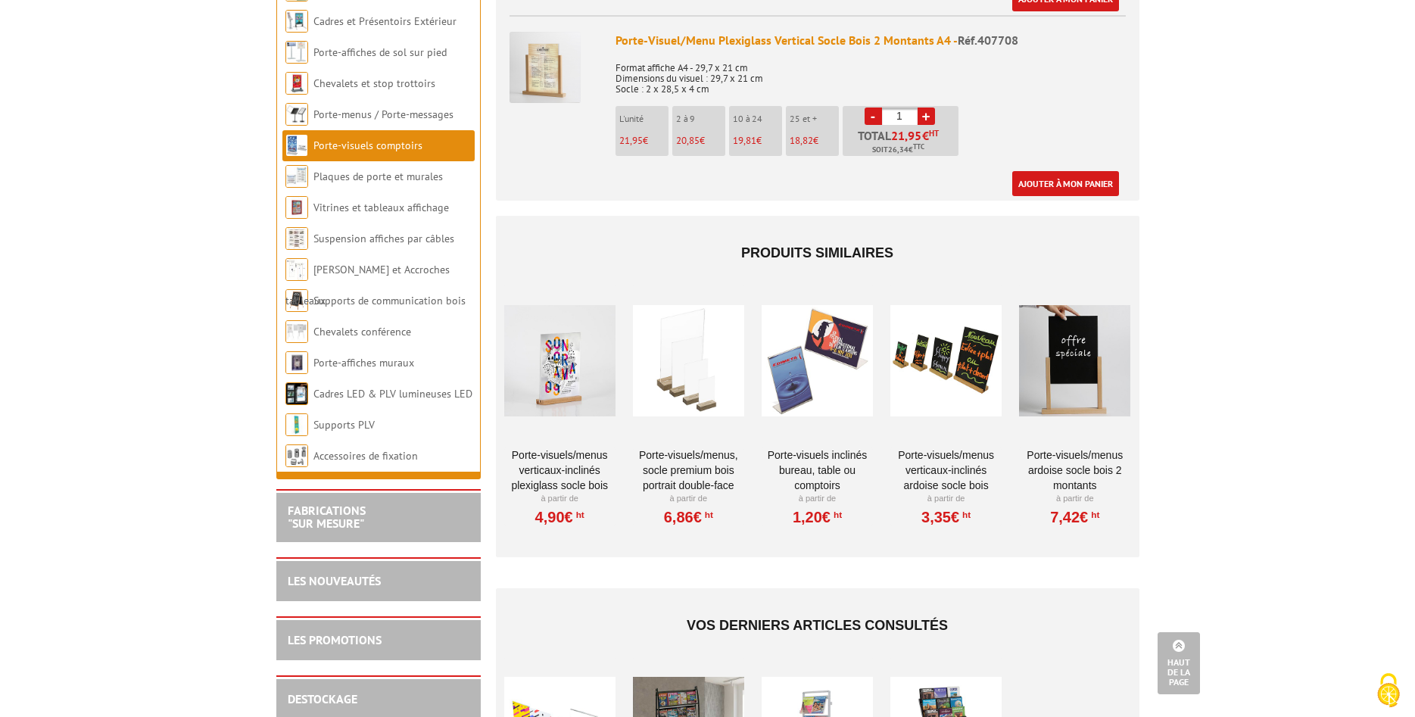
click at [563, 448] on link "Porte-Visuels/Menus verticaux-inclinés plexiglass socle bois" at bounding box center [559, 470] width 111 height 45
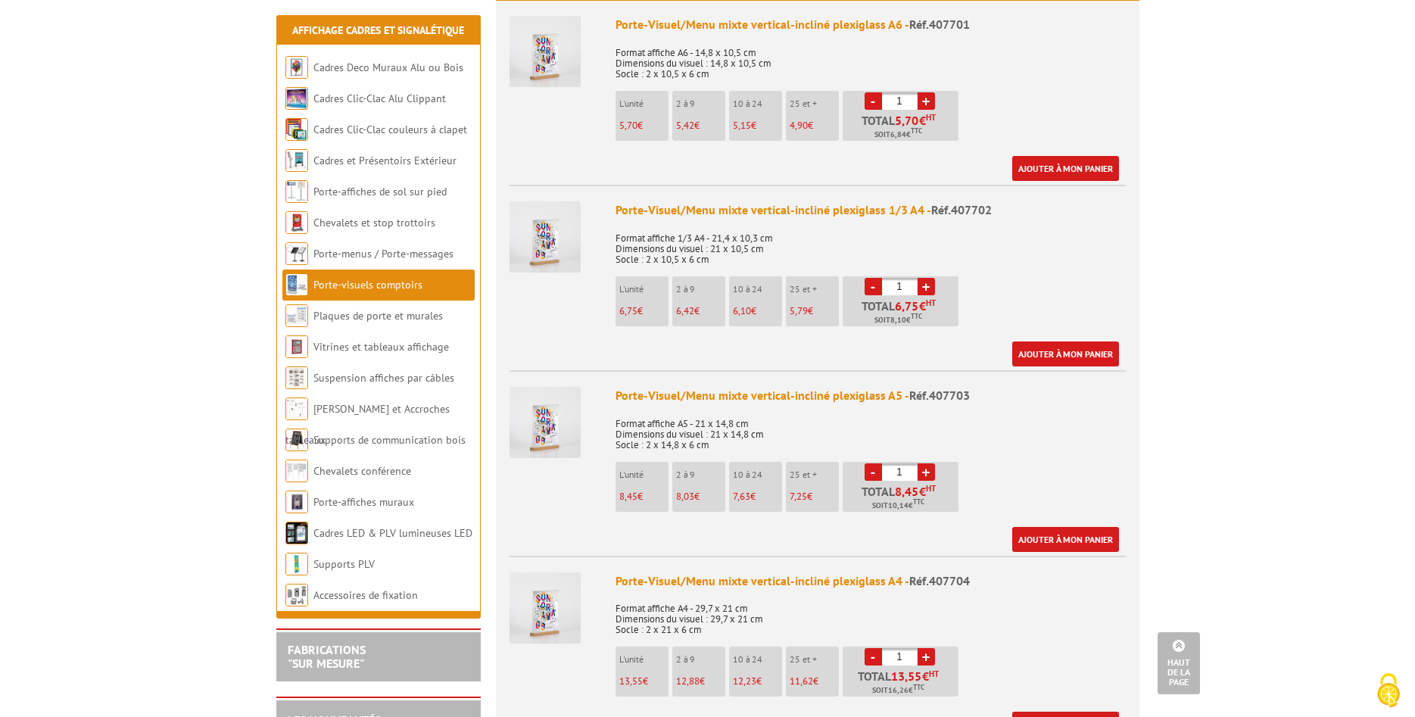
scroll to position [695, 0]
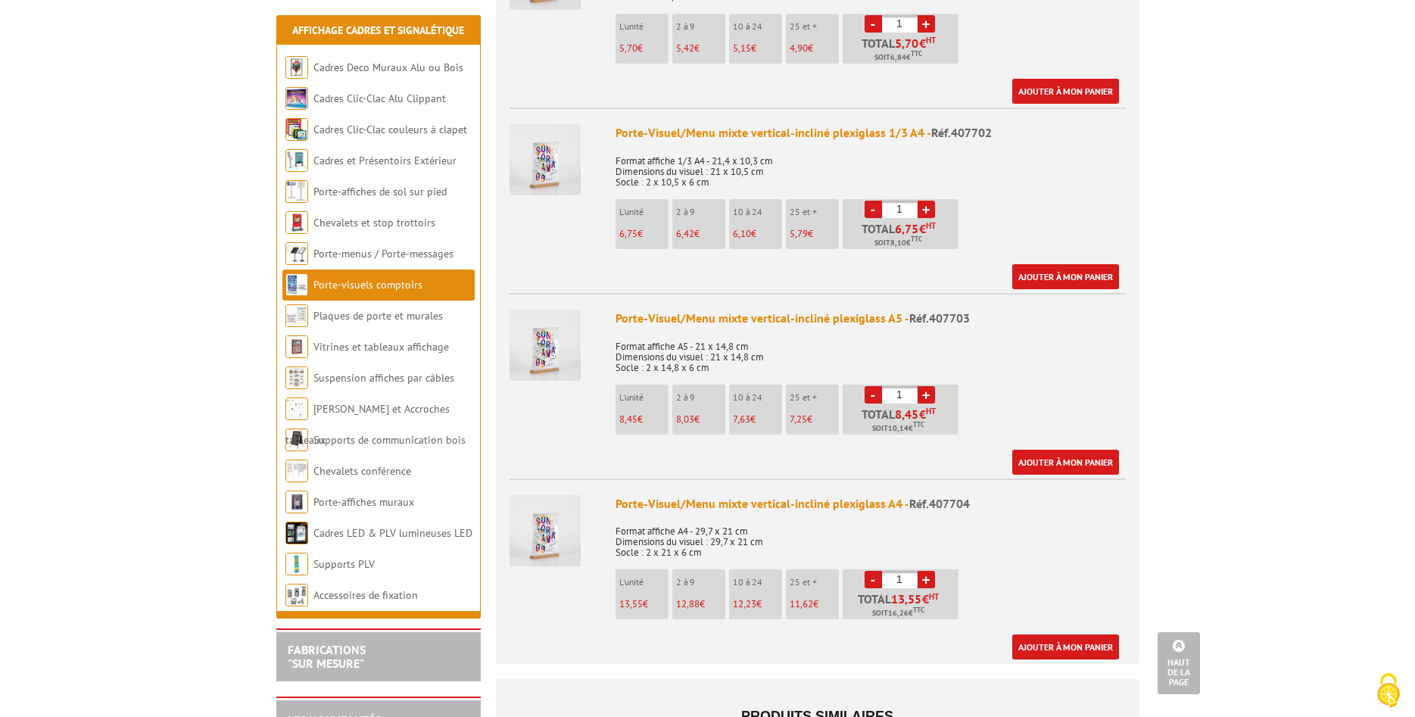
click at [928, 571] on link "+" at bounding box center [926, 579] width 17 height 17
click at [929, 571] on link "+" at bounding box center [926, 579] width 17 height 17
click at [930, 571] on link "+" at bounding box center [926, 579] width 17 height 17
type input "4"
click at [1036, 635] on link "Ajouter à mon panier" at bounding box center [1065, 647] width 107 height 25
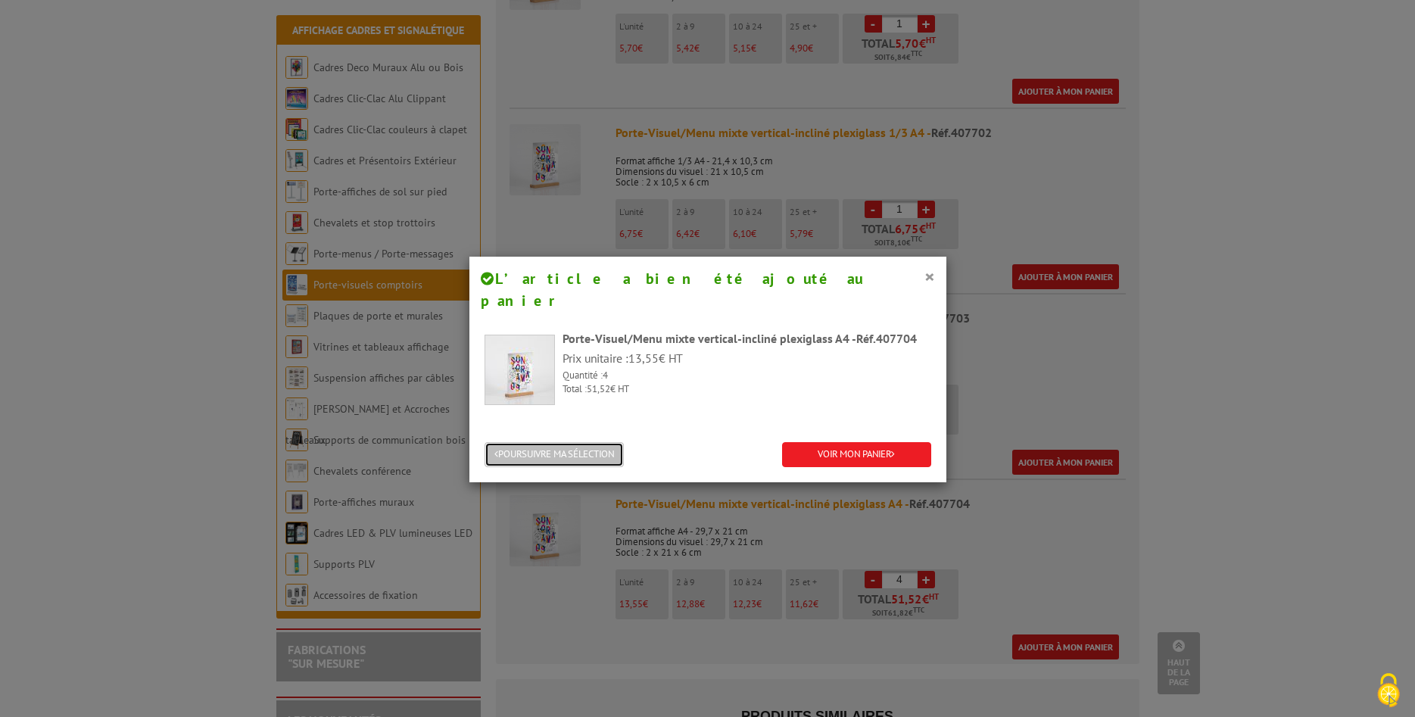
click at [549, 442] on button "POURSUIVRE MA SÉLECTION" at bounding box center [554, 454] width 139 height 25
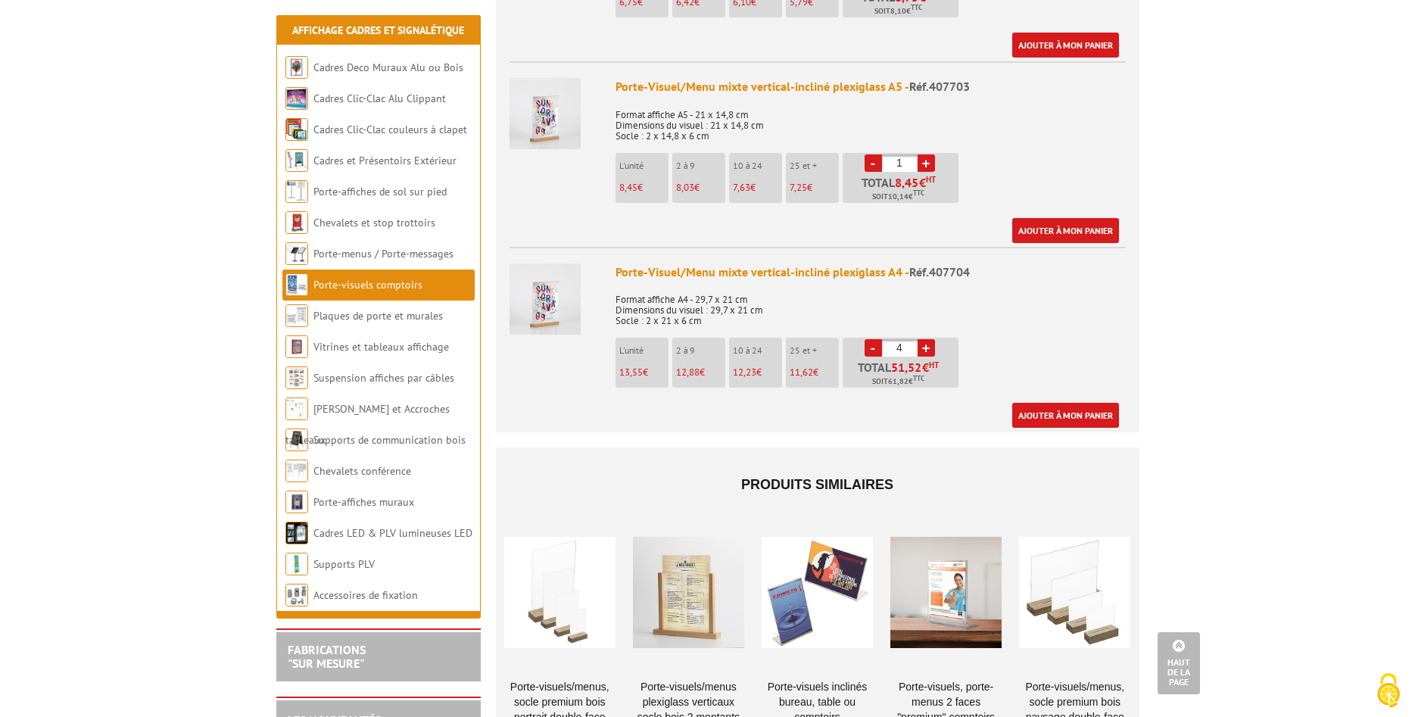
scroll to position [1004, 0]
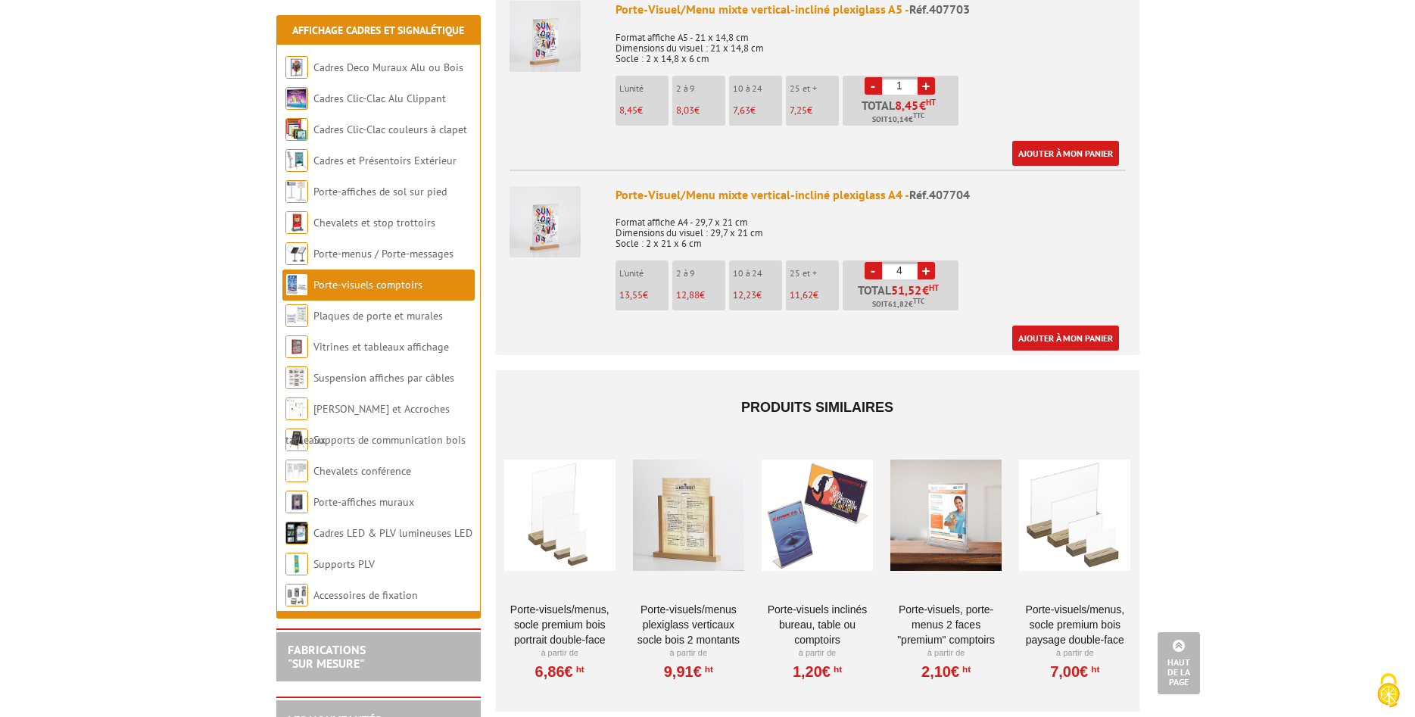
click at [806, 530] on div at bounding box center [817, 514] width 111 height 151
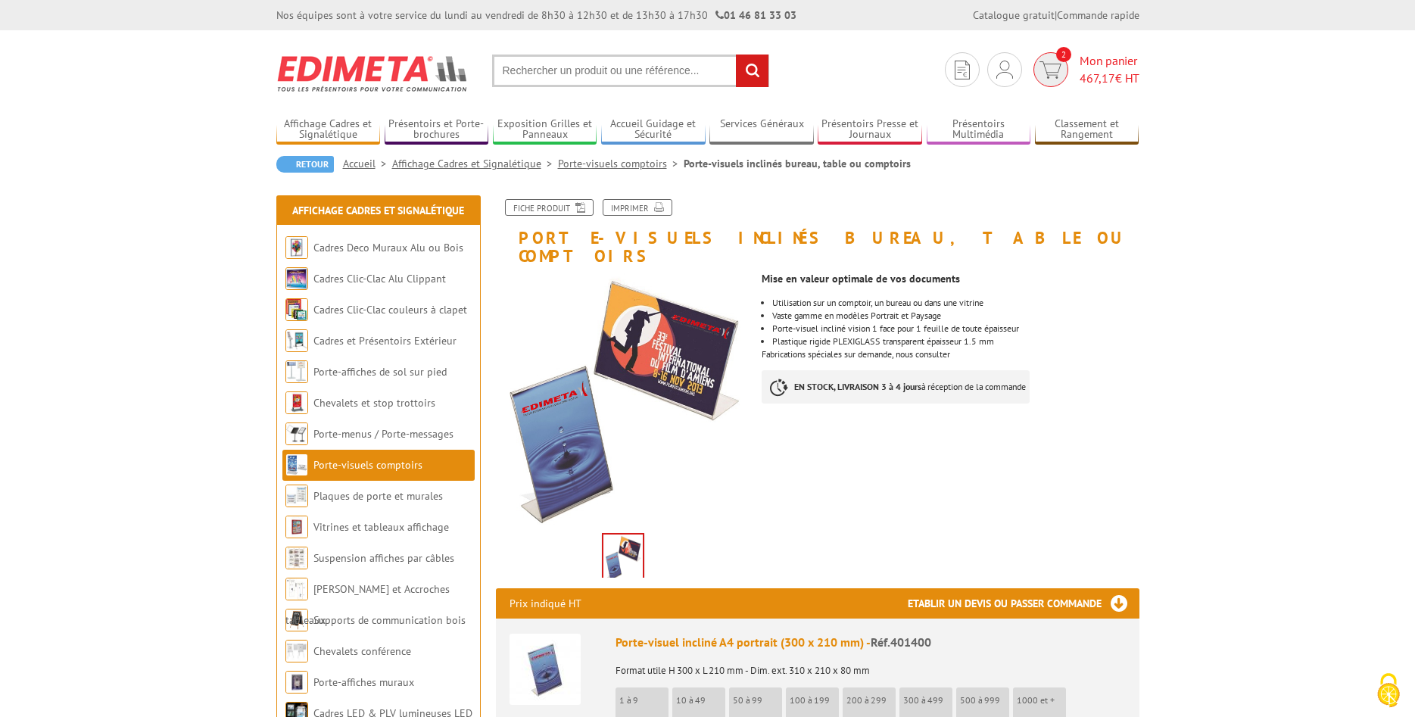
click at [1048, 68] on img at bounding box center [1051, 69] width 22 height 17
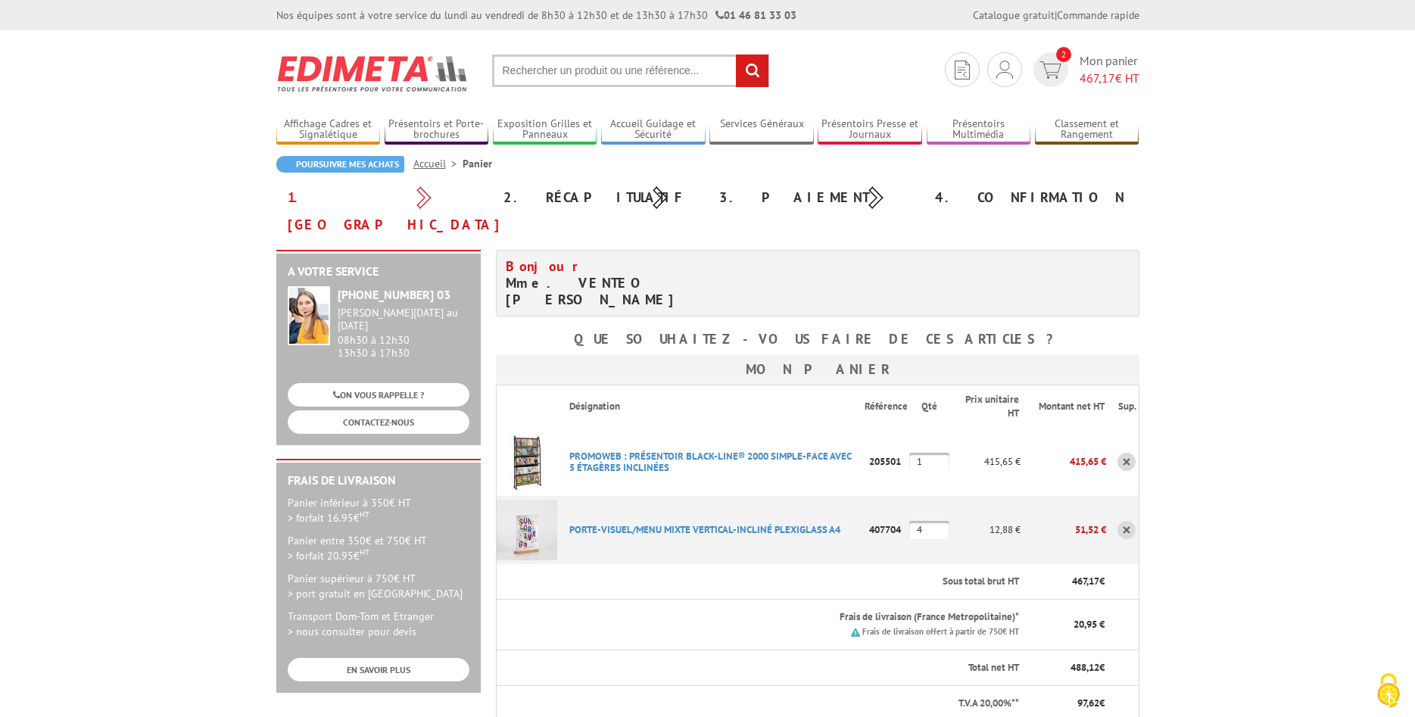
click at [925, 521] on input "4" at bounding box center [929, 530] width 40 height 18
type input "2"
click at [925, 521] on input "2" at bounding box center [929, 530] width 40 height 18
type input "3"
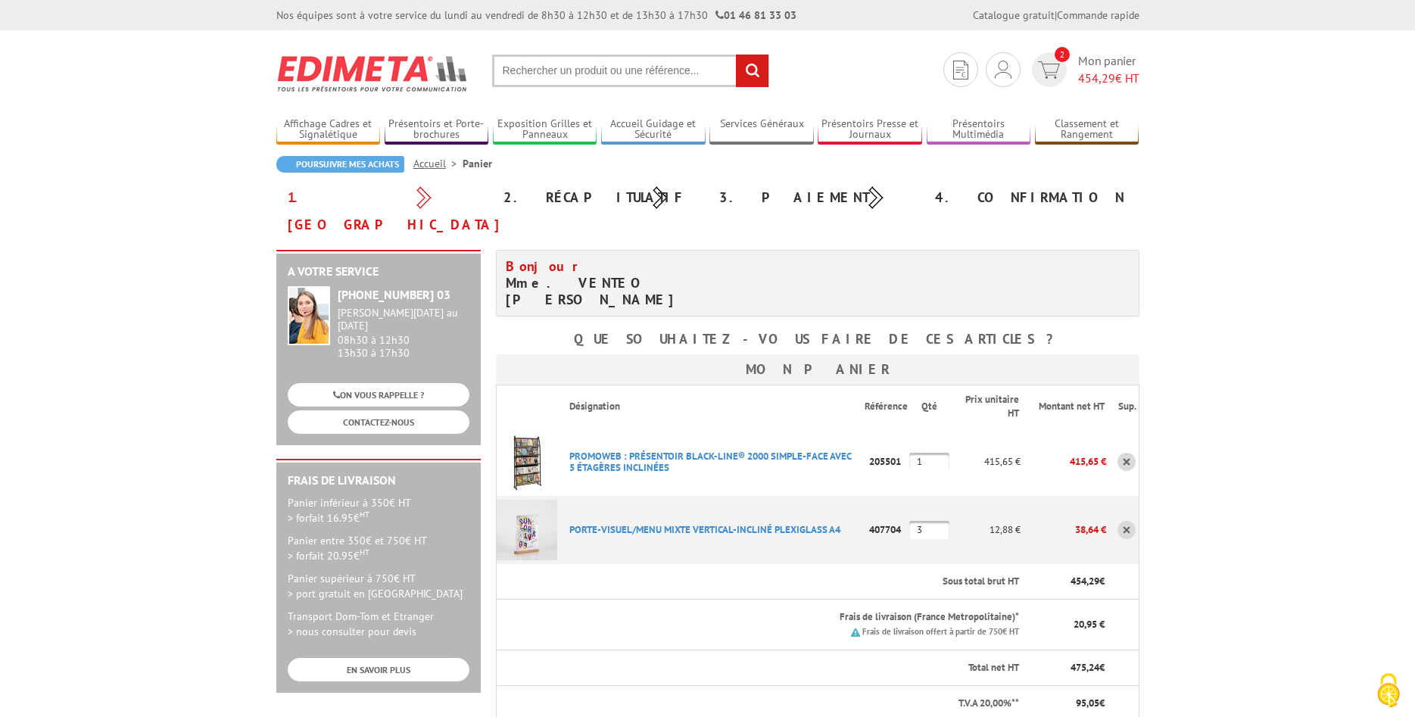
click at [956, 516] on p "12,88 €" at bounding box center [985, 529] width 71 height 27
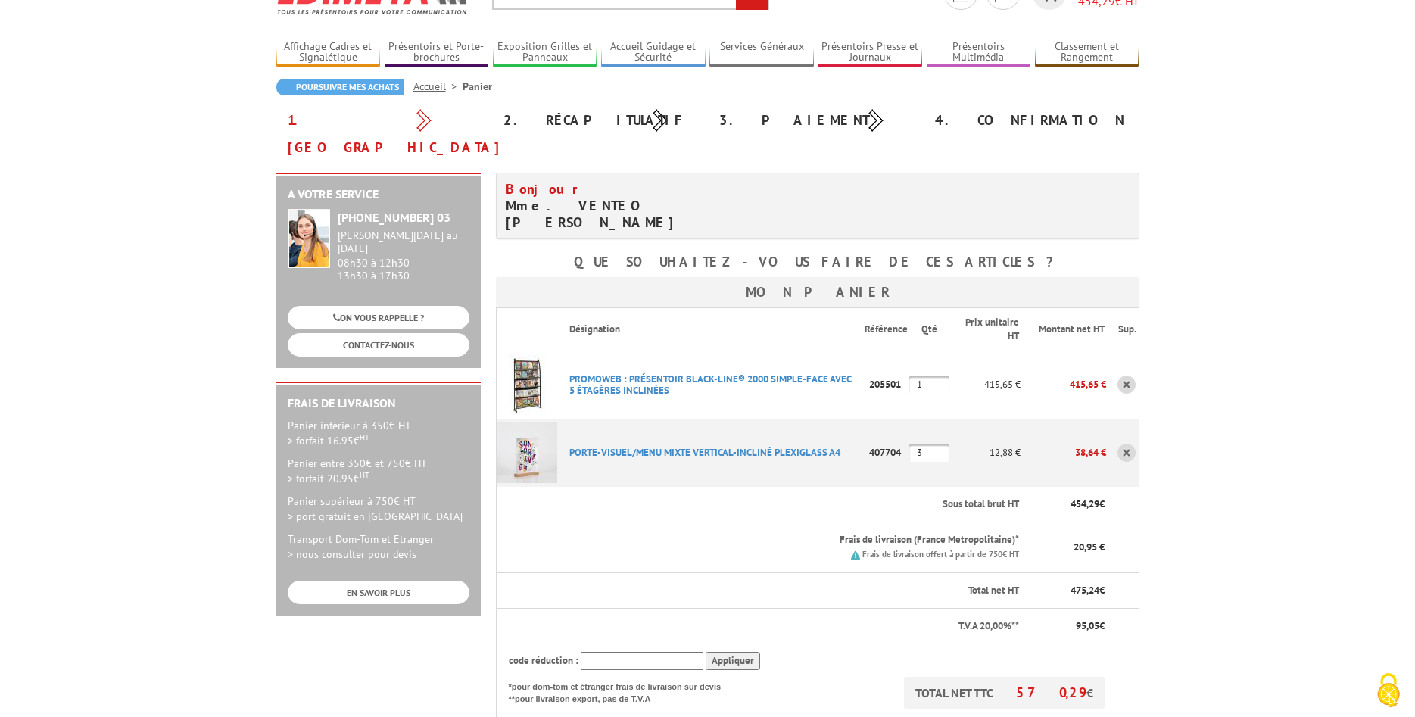
scroll to position [154, 0]
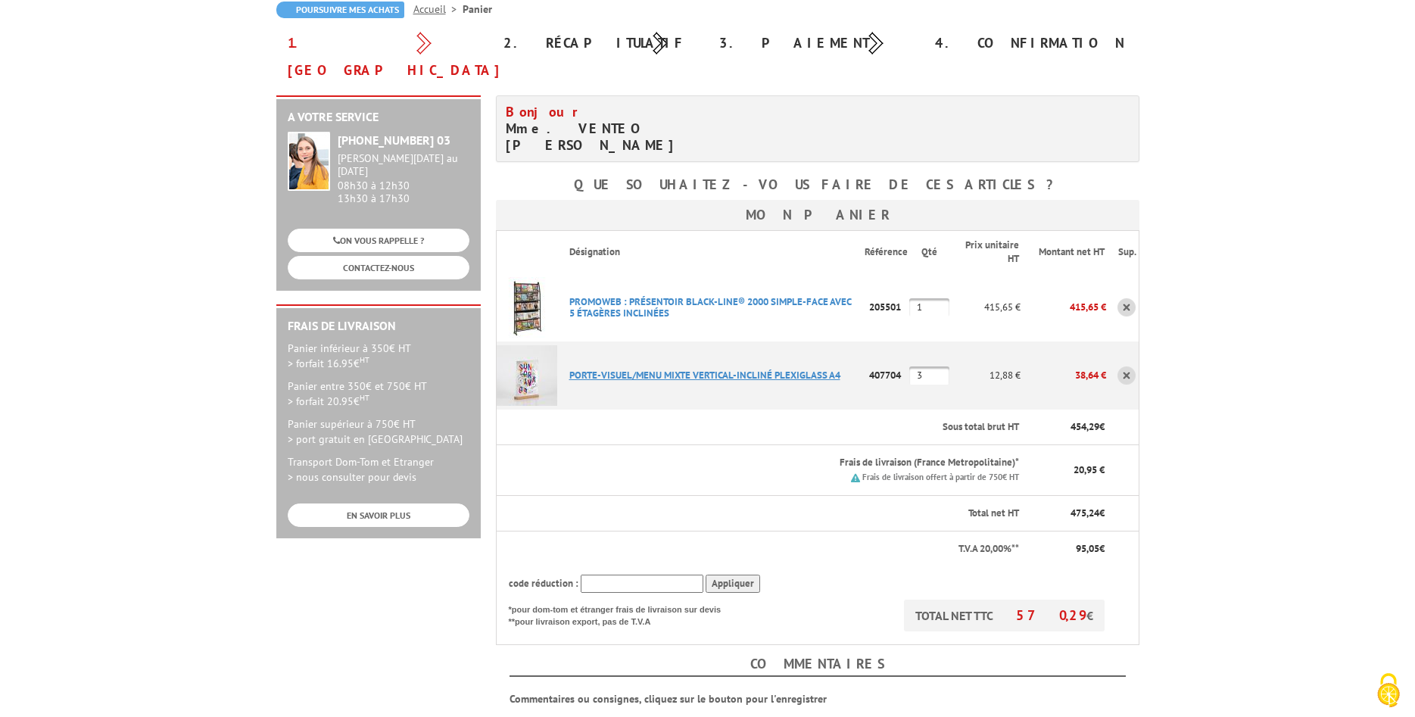
click at [755, 369] on link "PORTE-VISUEL/MENU MIXTE VERTICAL-INCLINé PLEXIGLASS A4" at bounding box center [704, 375] width 271 height 13
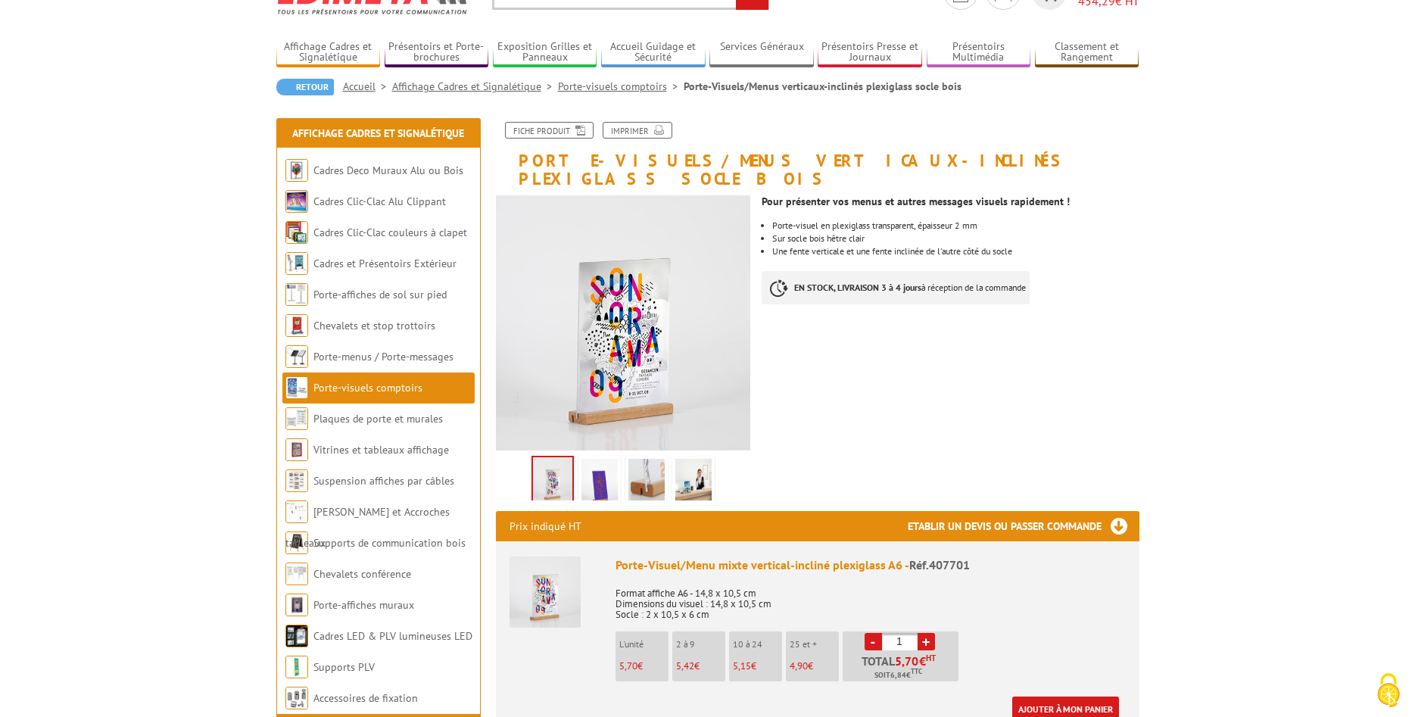
scroll to position [154, 0]
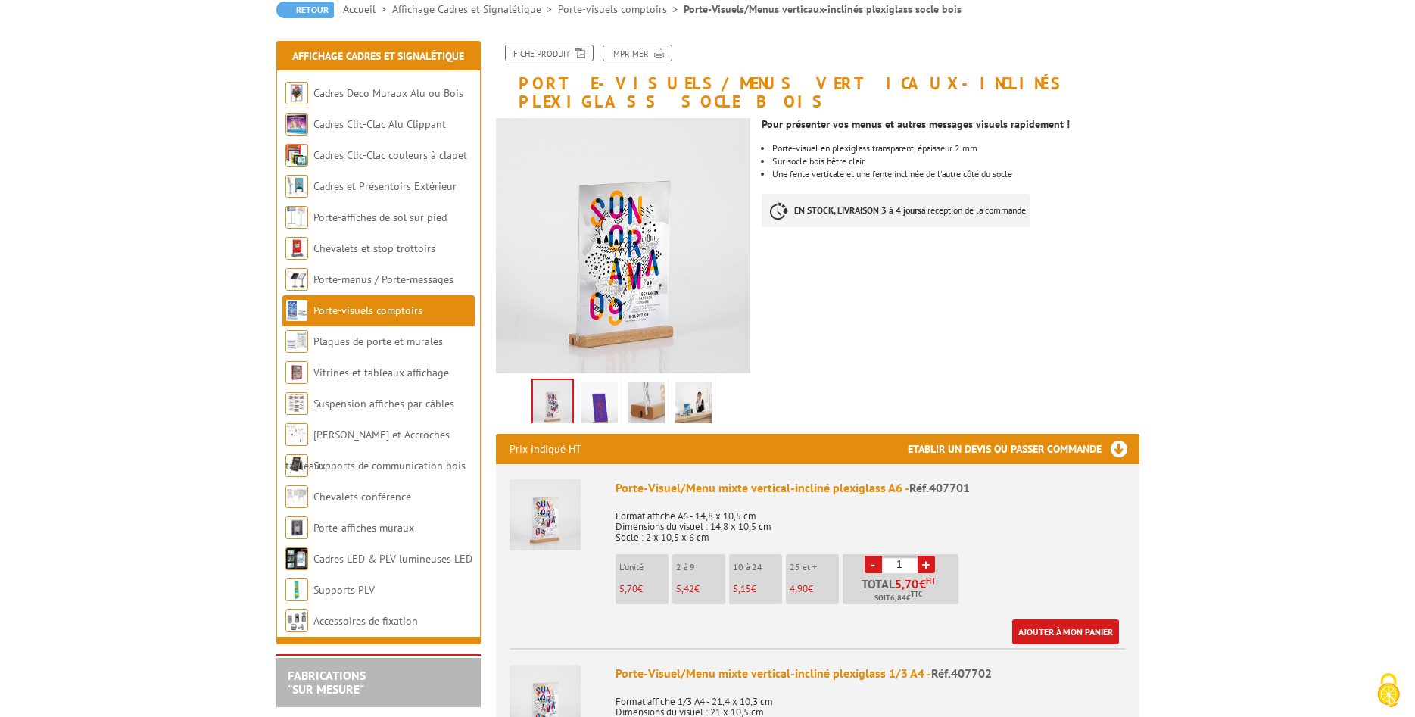
click at [607, 386] on img at bounding box center [600, 405] width 36 height 47
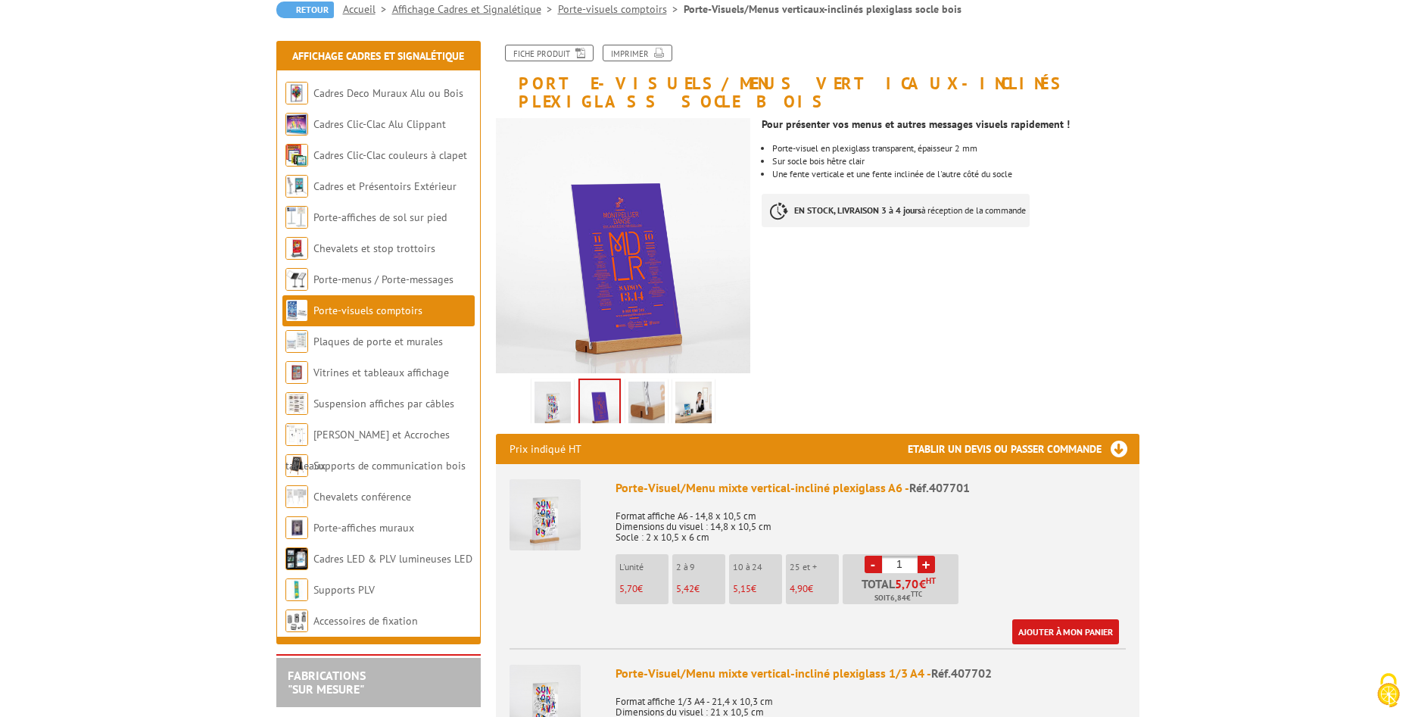
click at [644, 386] on img at bounding box center [647, 405] width 36 height 47
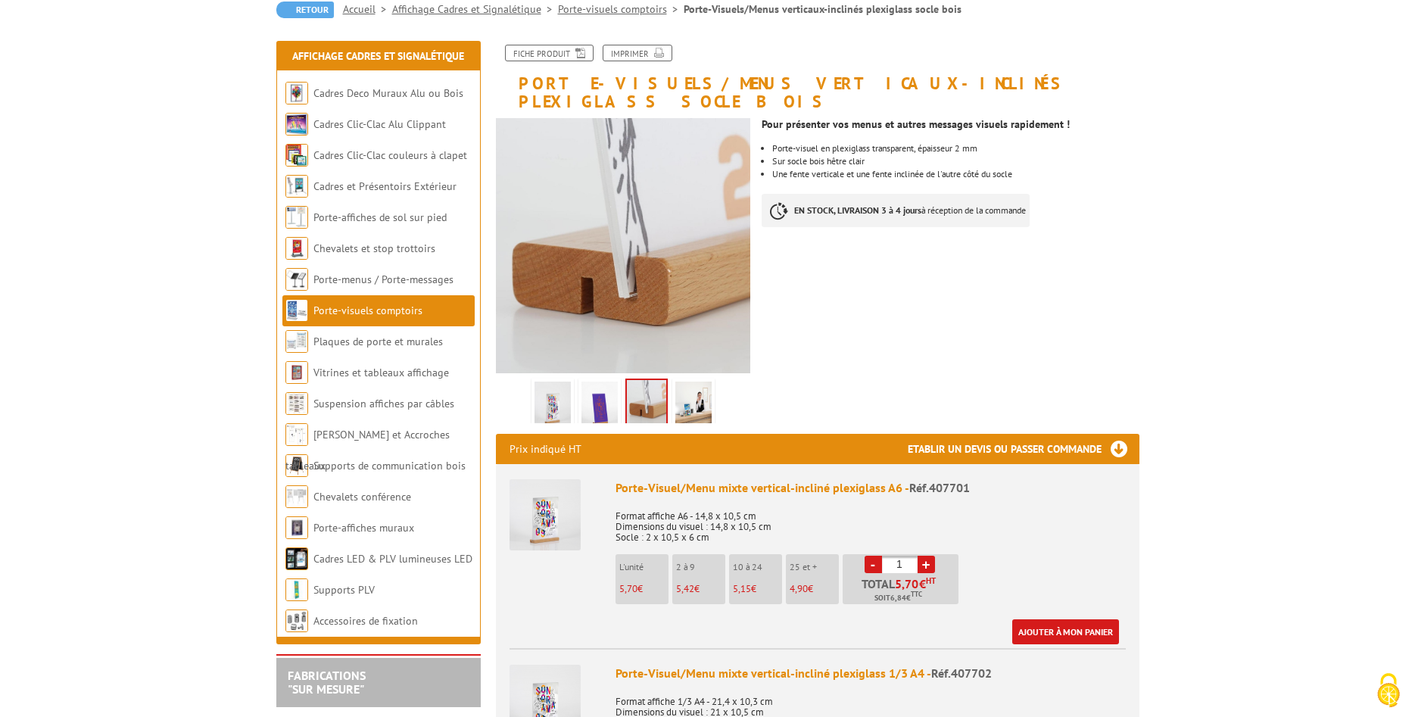
click at [685, 386] on img at bounding box center [693, 405] width 36 height 47
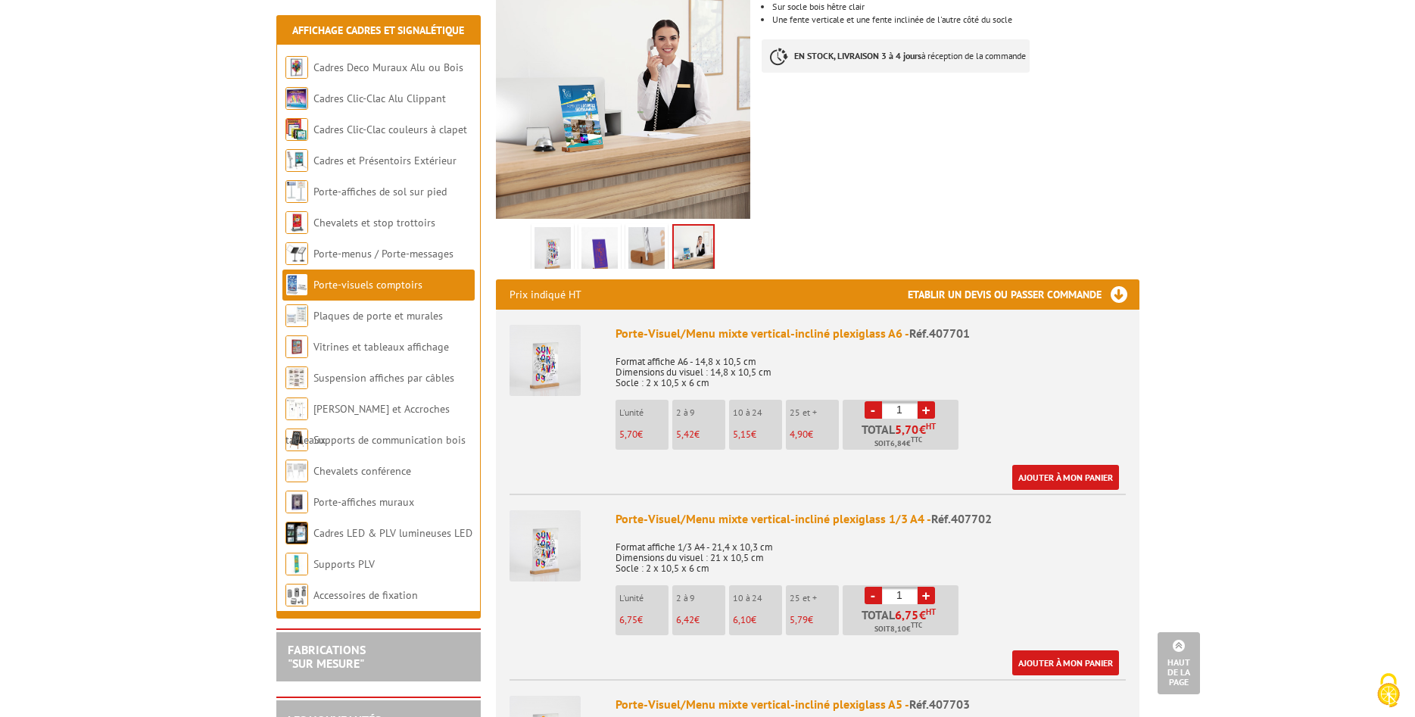
scroll to position [0, 0]
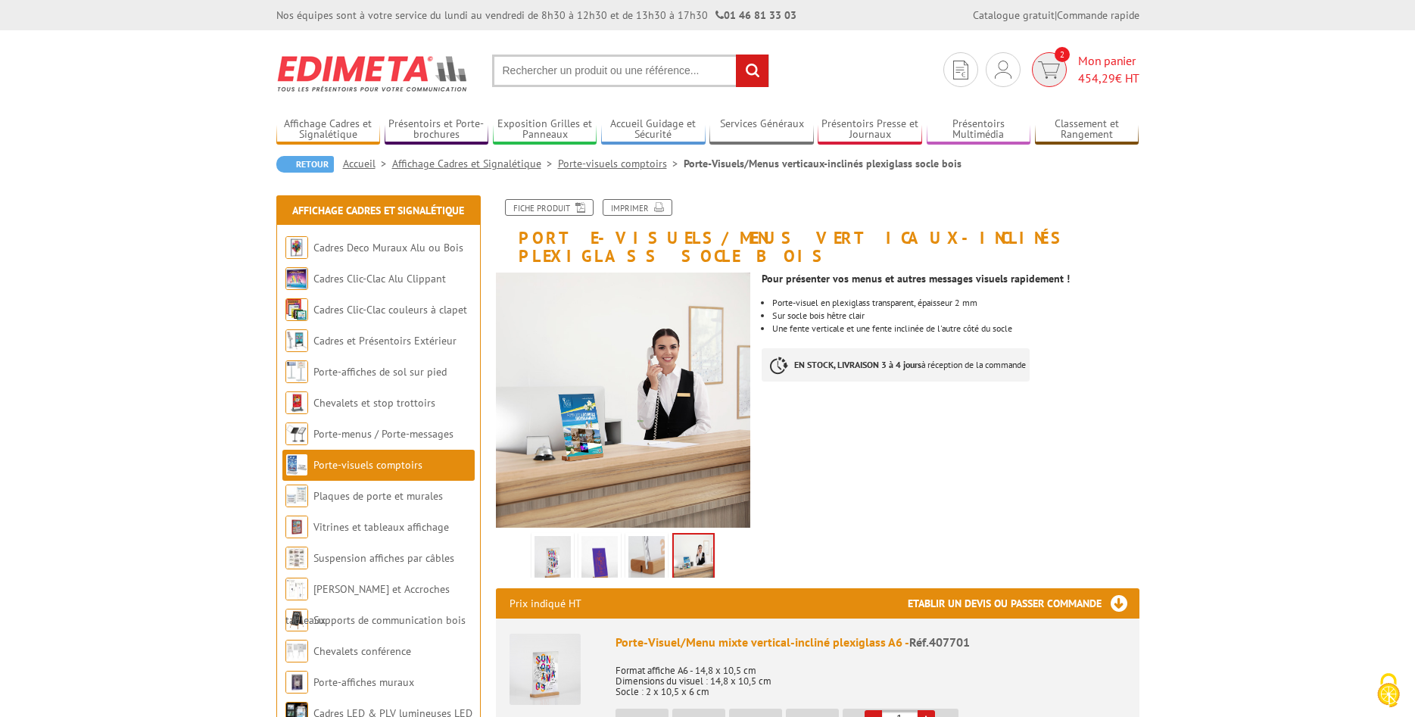
click at [1047, 66] on img at bounding box center [1049, 69] width 22 height 17
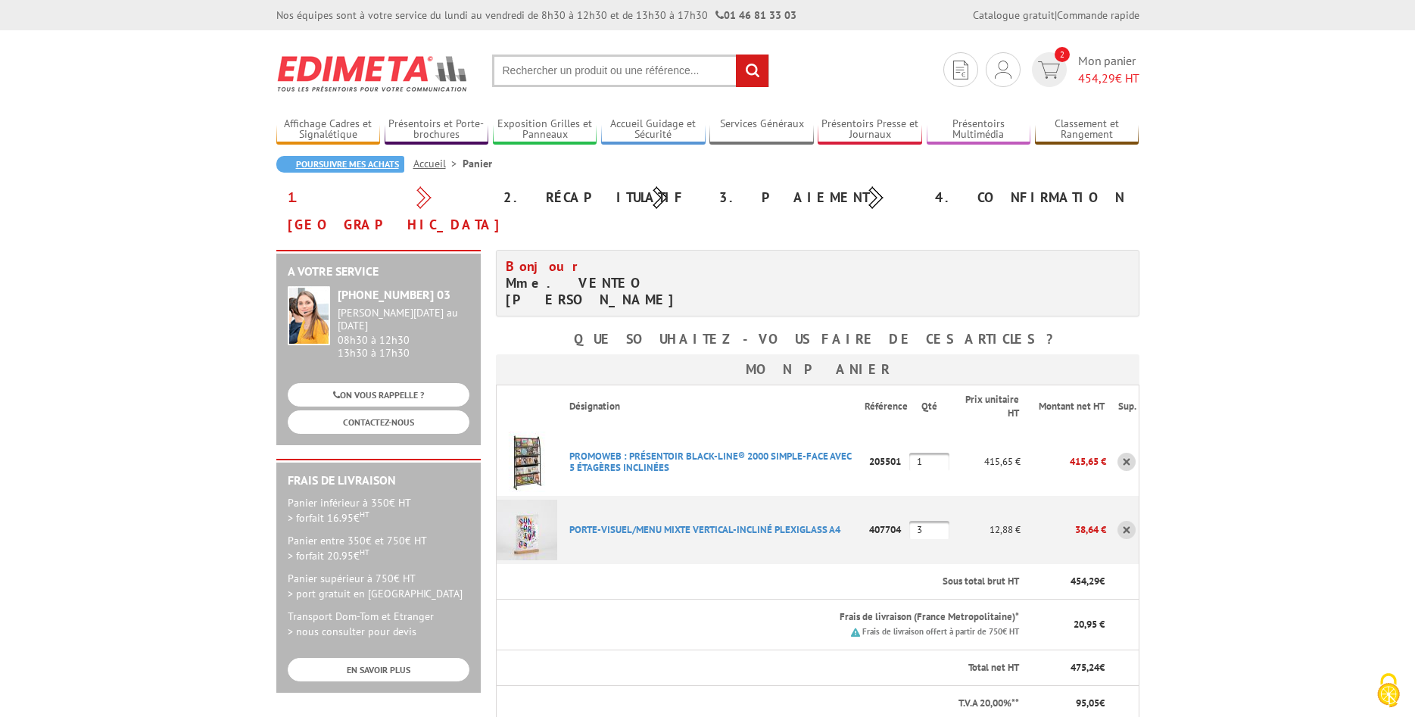
click at [329, 167] on link "Poursuivre mes achats" at bounding box center [340, 164] width 128 height 17
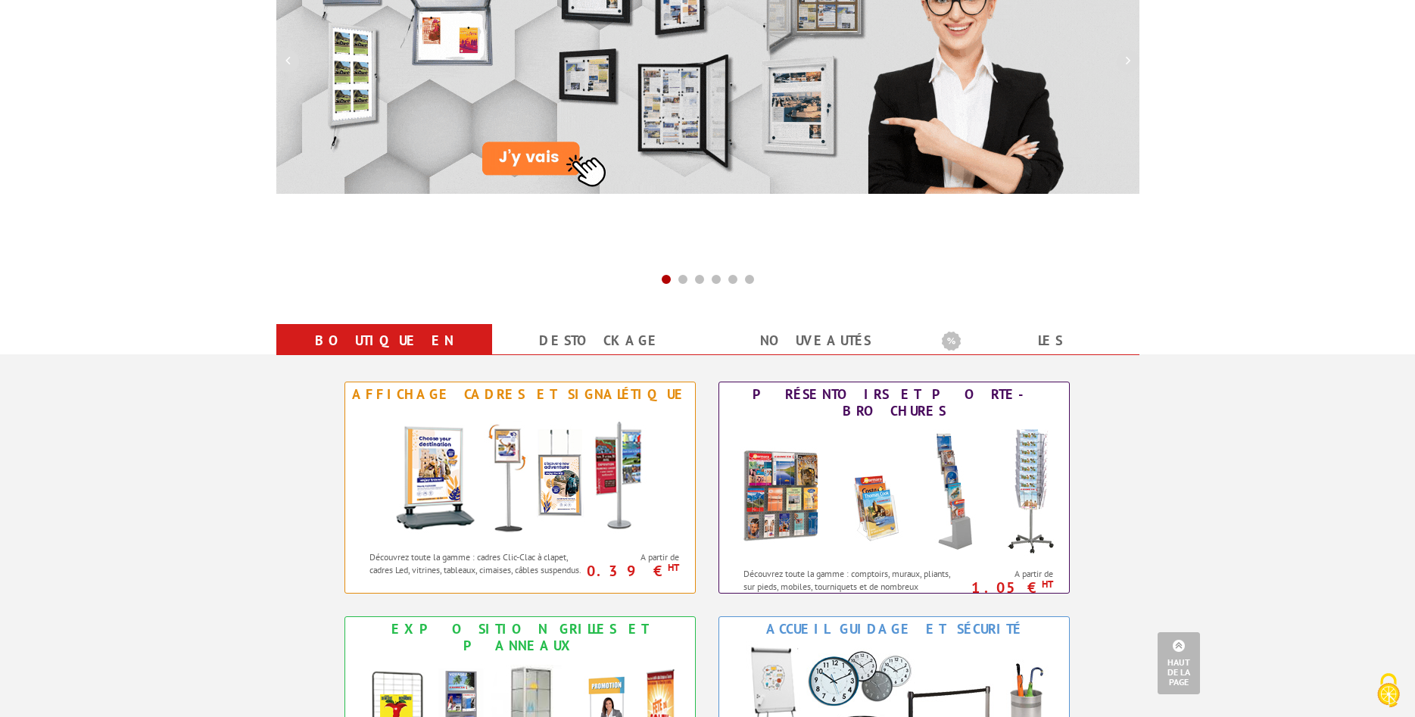
scroll to position [463, 0]
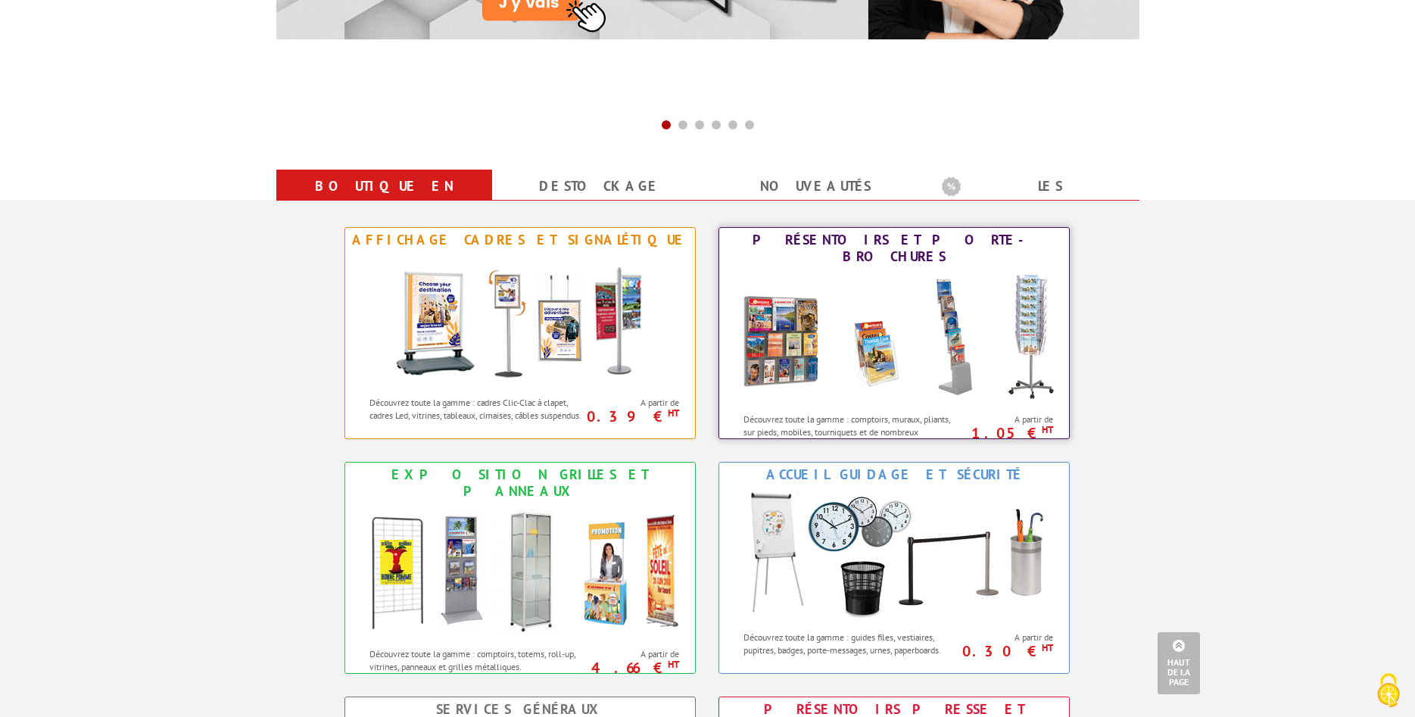
click at [882, 348] on img at bounding box center [894, 337] width 333 height 136
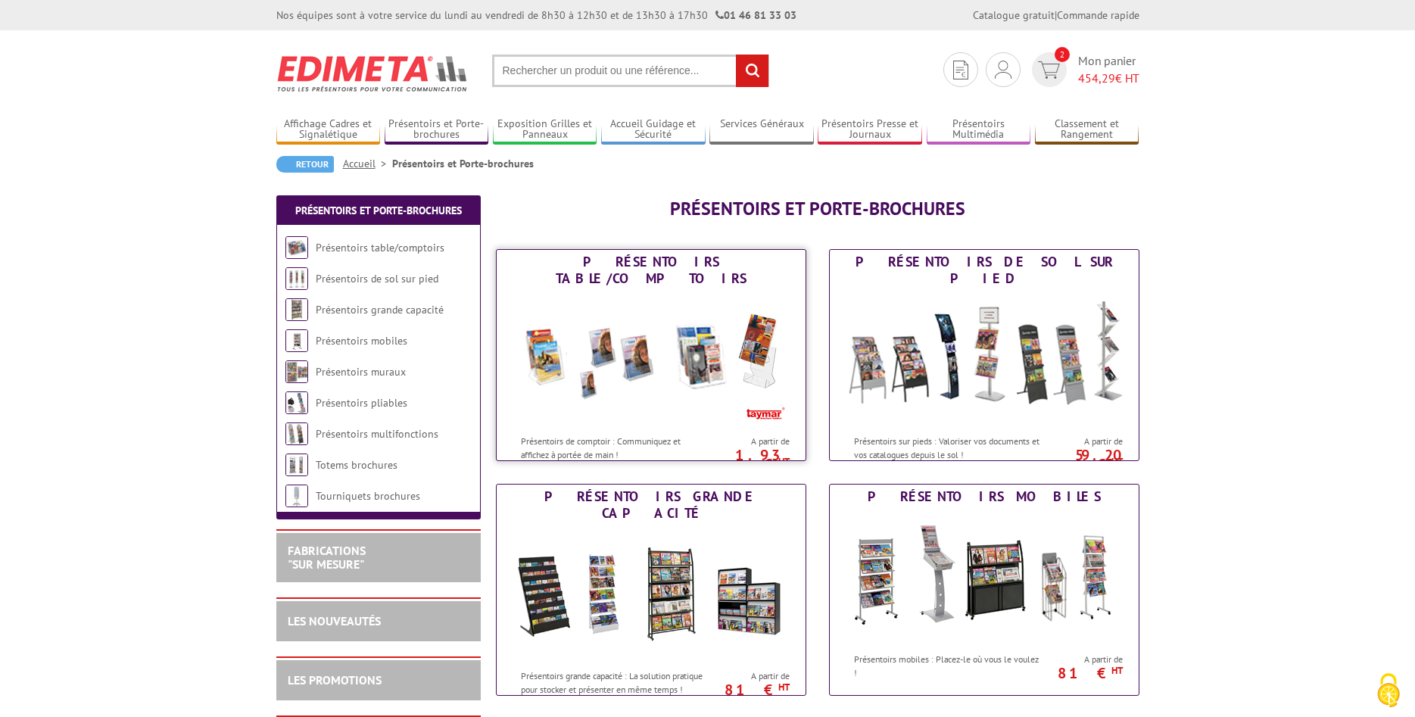
click at [557, 377] on img at bounding box center [651, 359] width 280 height 136
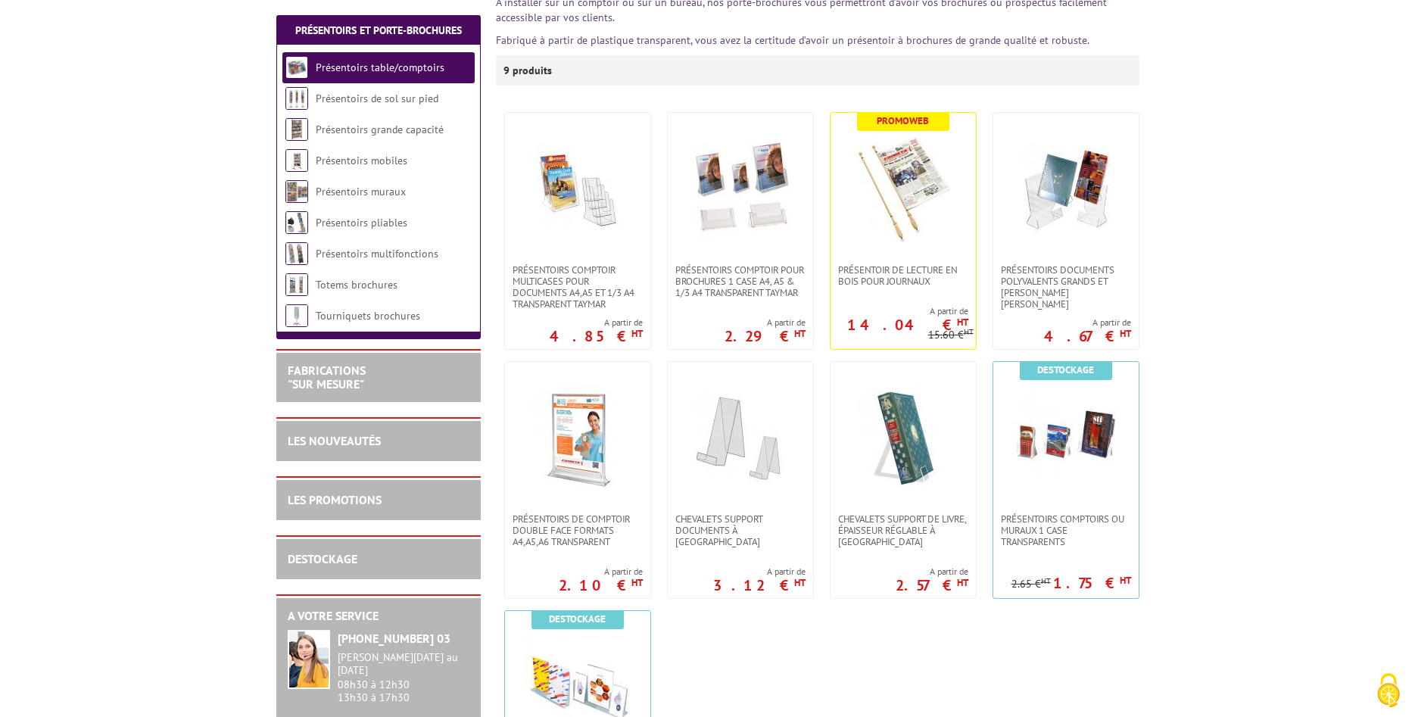
scroll to position [309, 0]
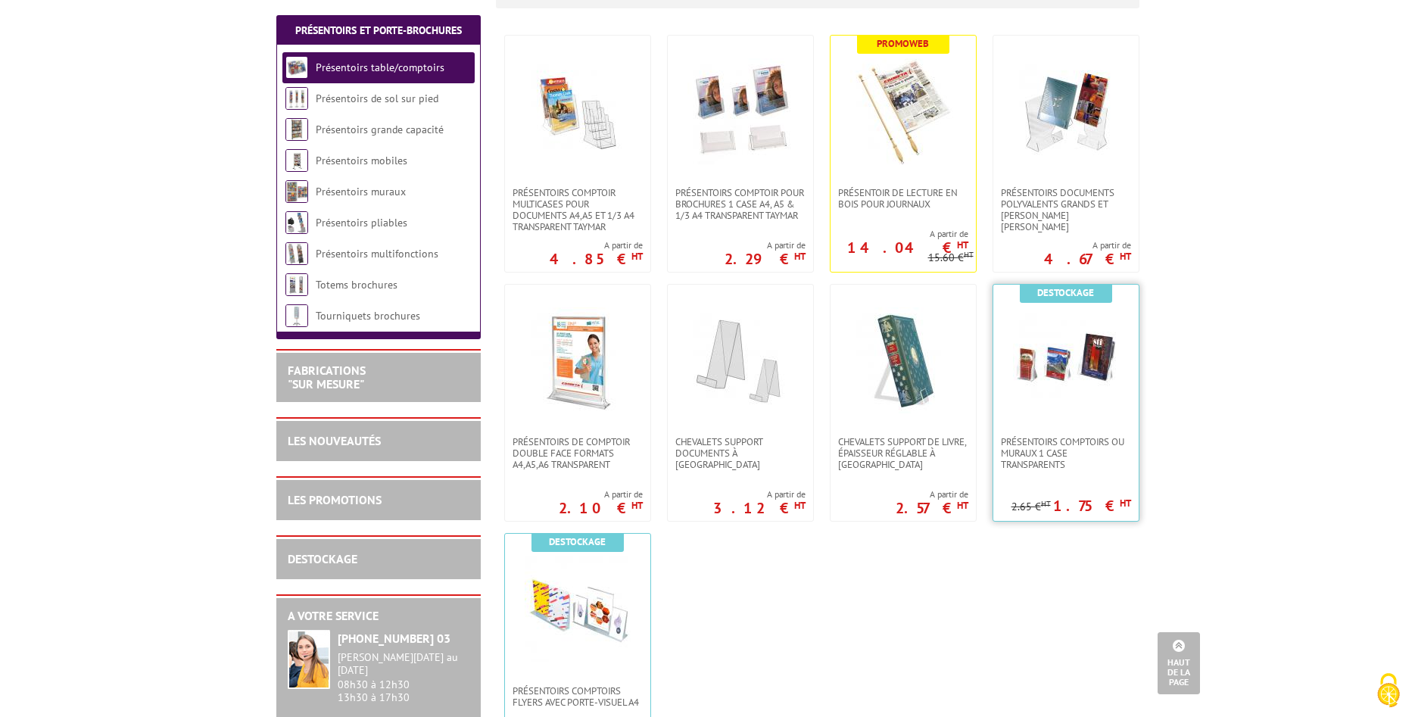
click at [1073, 373] on img at bounding box center [1066, 360] width 106 height 106
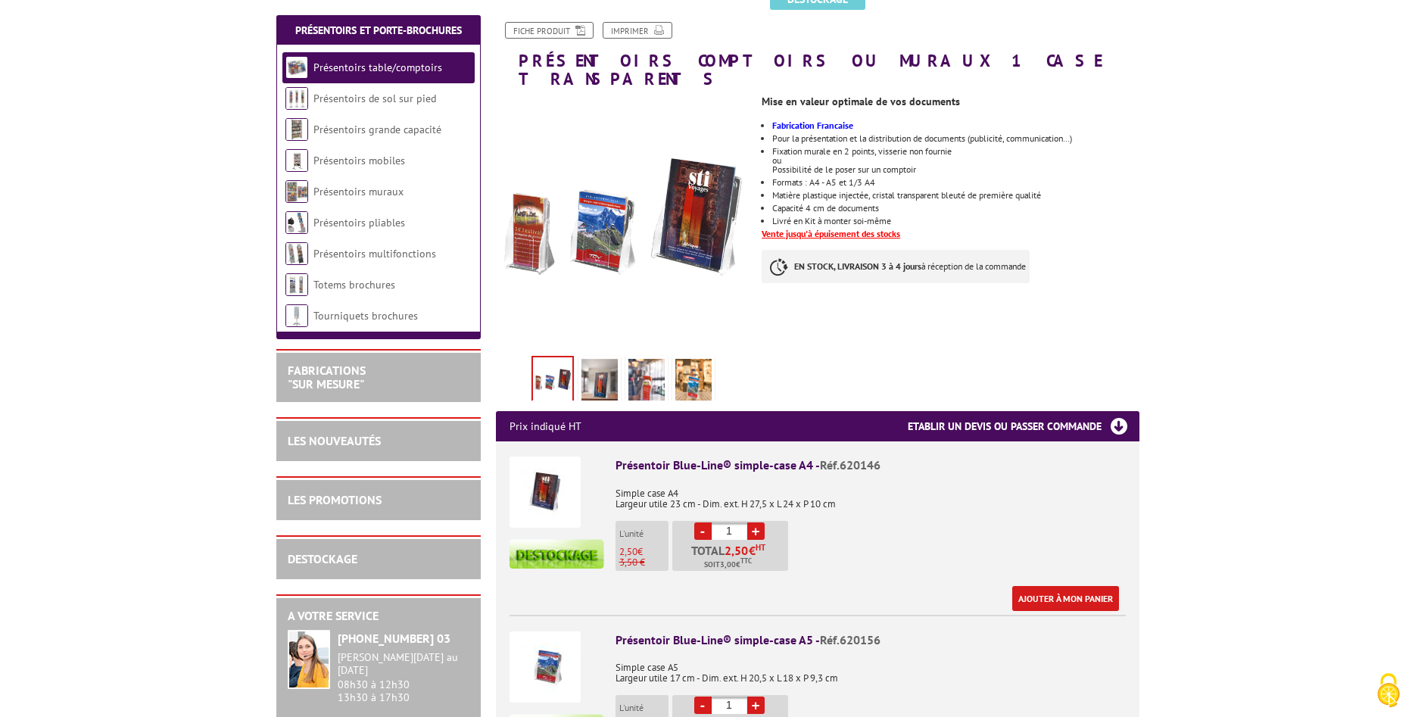
scroll to position [309, 0]
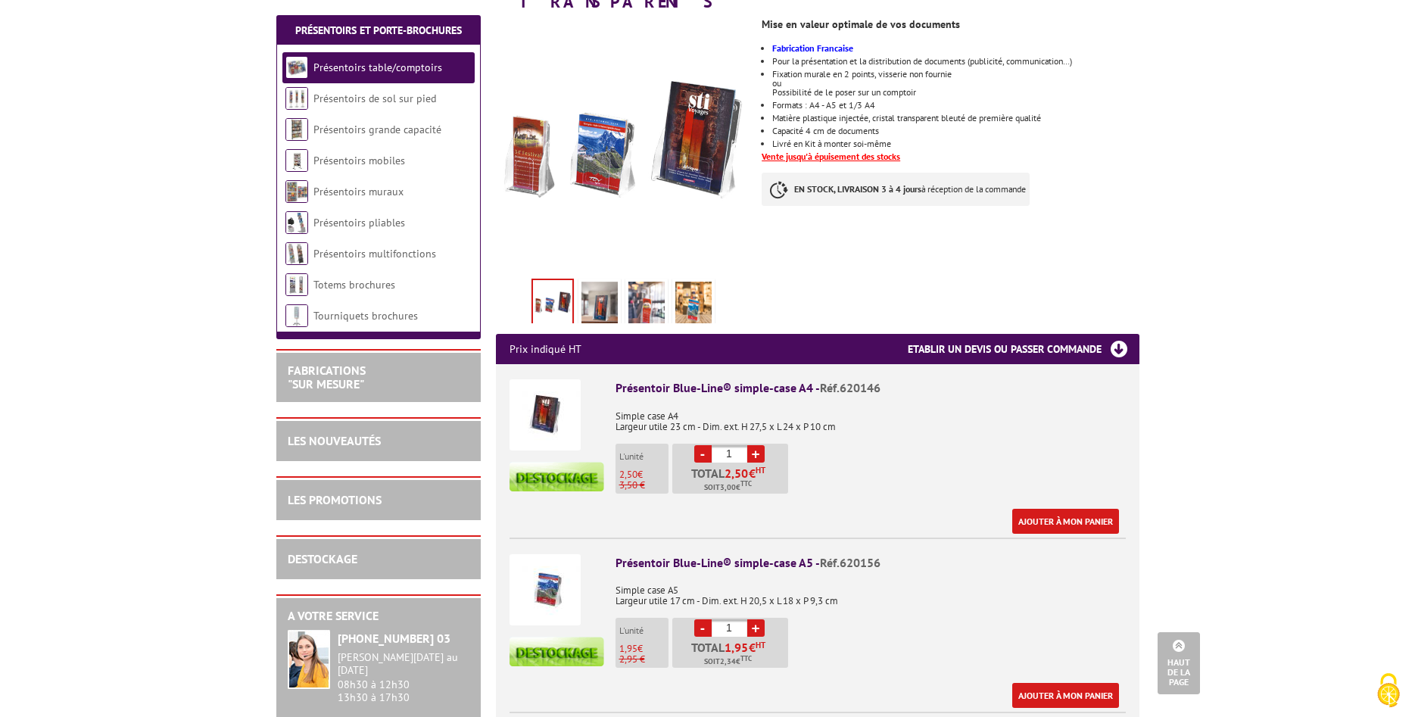
click at [760, 445] on link "+" at bounding box center [755, 453] width 17 height 17
type input "2"
click at [1068, 509] on link "Ajouter à mon panier" at bounding box center [1065, 521] width 107 height 25
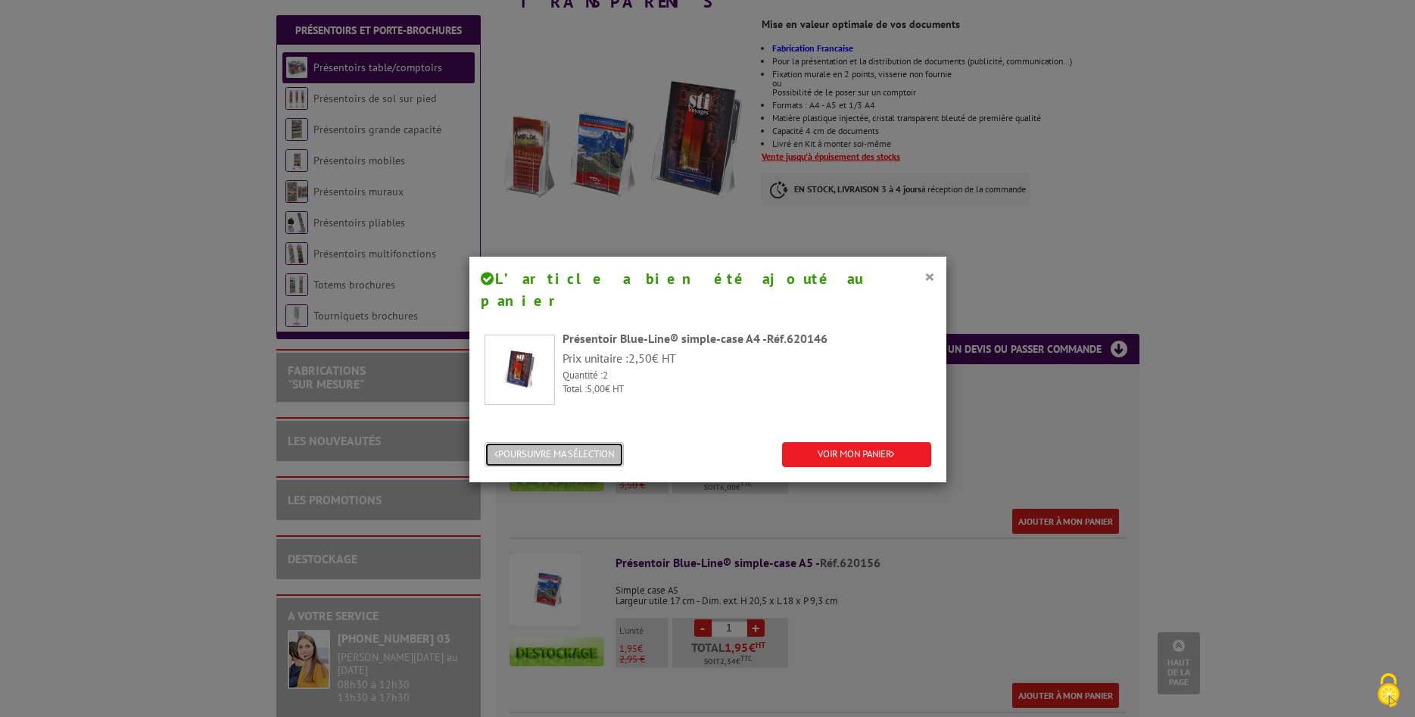
click at [595, 442] on button "POURSUIVRE MA SÉLECTION" at bounding box center [554, 454] width 139 height 25
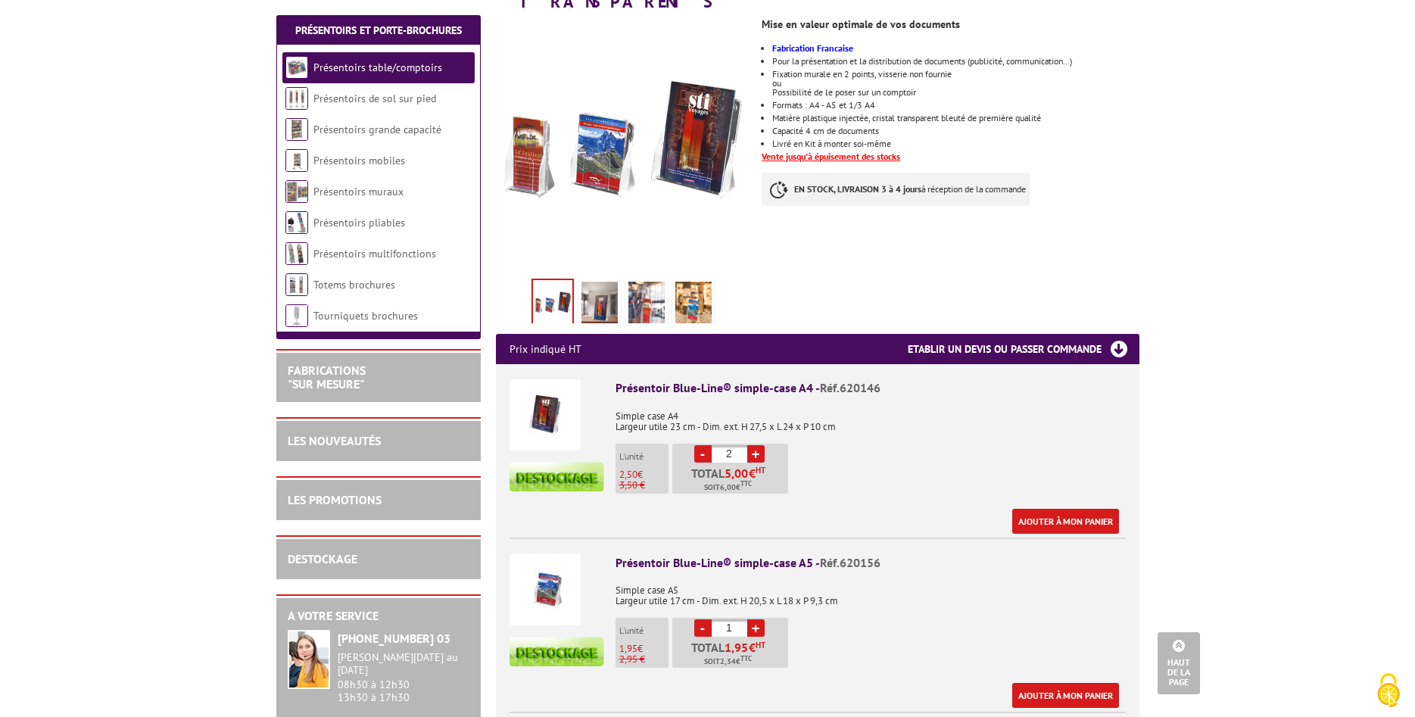
click at [756, 619] on link "+" at bounding box center [755, 627] width 17 height 17
type input "2"
click at [1053, 683] on link "Ajouter à mon panier" at bounding box center [1065, 695] width 107 height 25
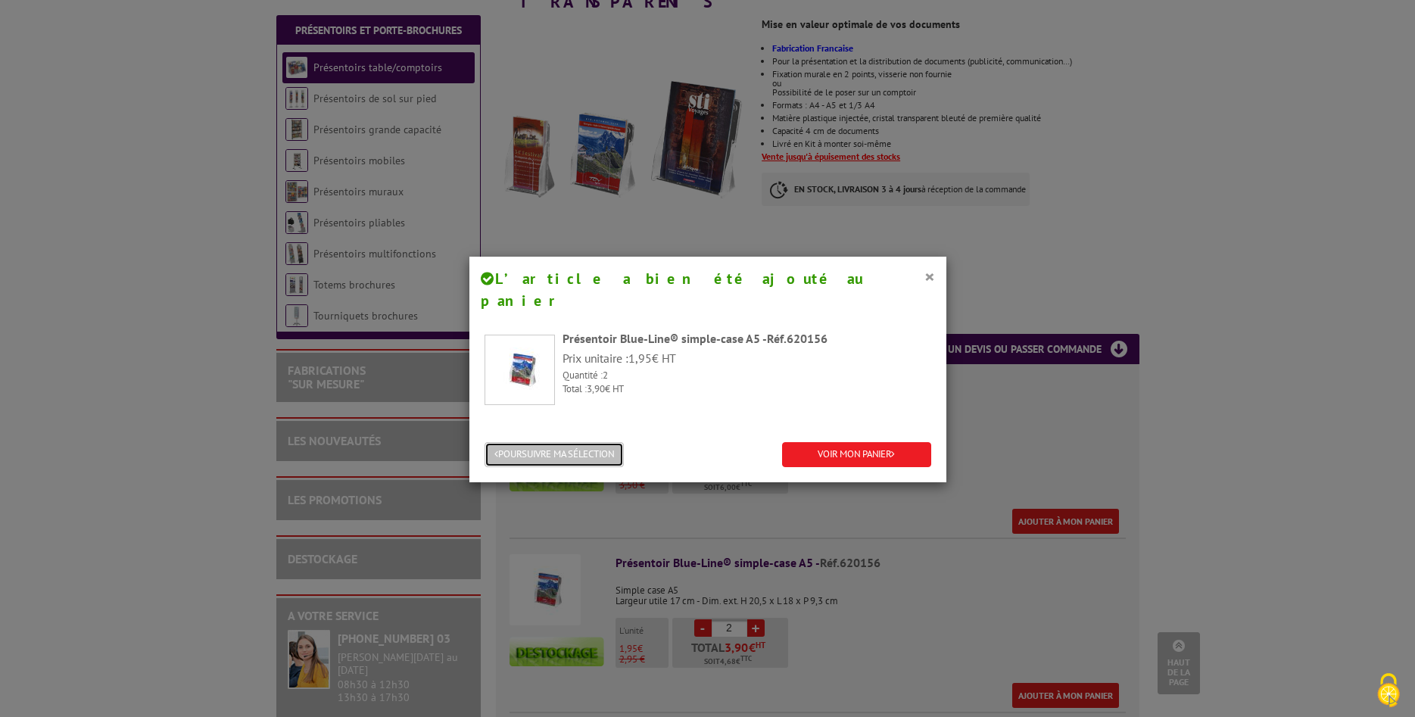
click at [526, 442] on button "POURSUIVRE MA SÉLECTION" at bounding box center [554, 454] width 139 height 25
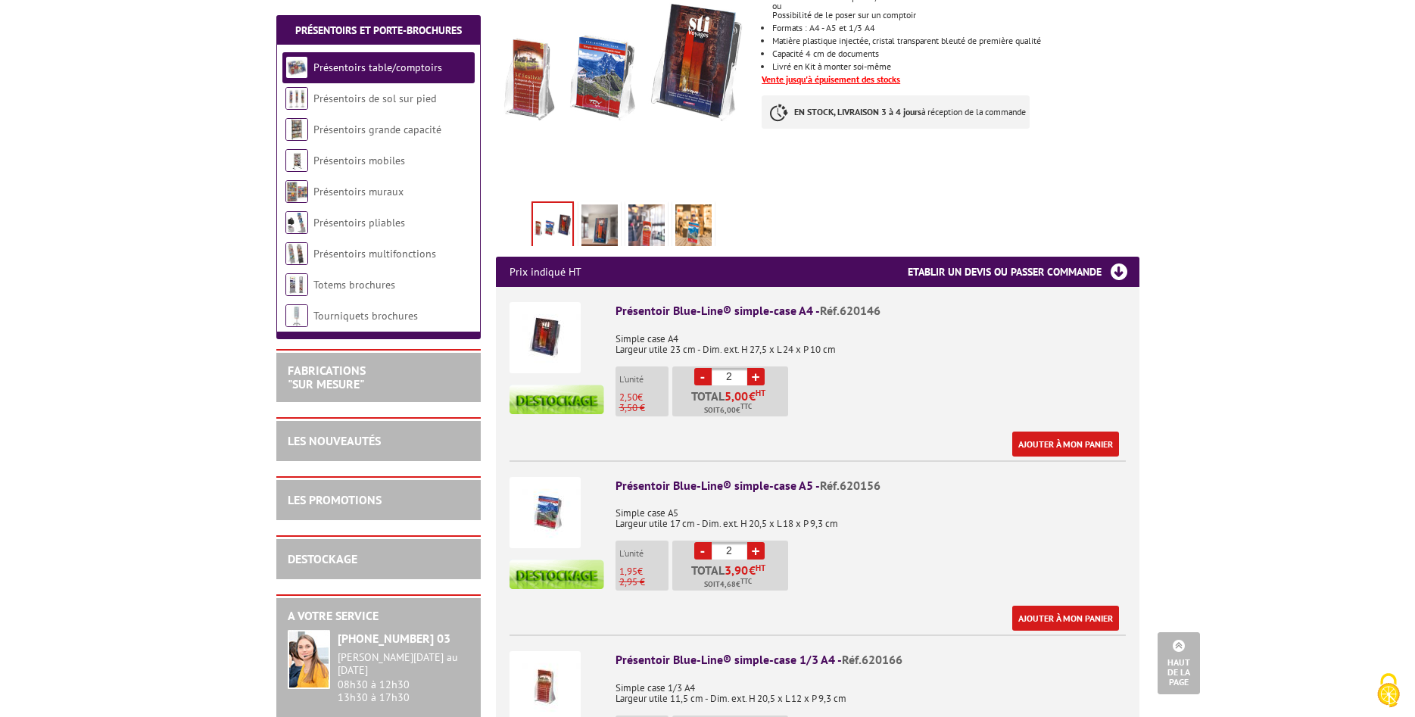
scroll to position [463, 0]
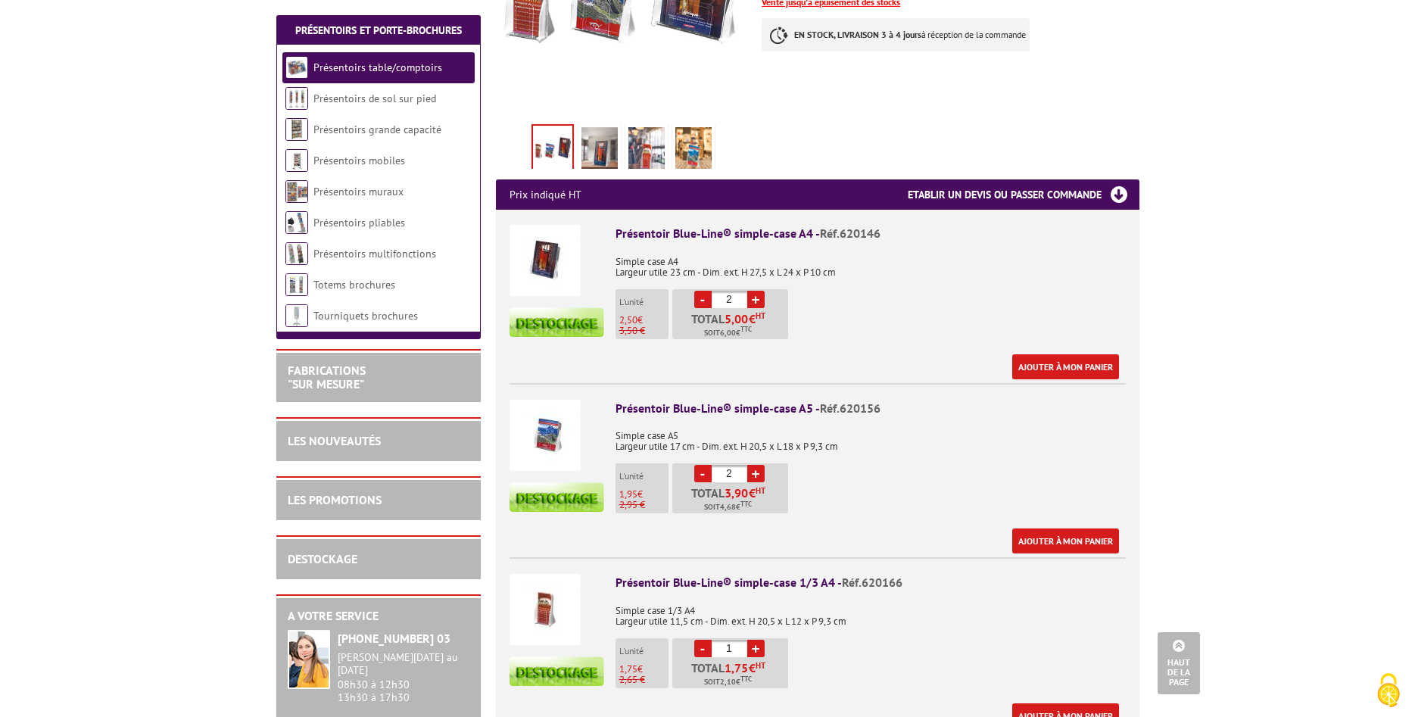
click at [756, 640] on link "+" at bounding box center [755, 648] width 17 height 17
type input "2"
click at [1049, 703] on link "Ajouter à mon panier" at bounding box center [1065, 715] width 107 height 25
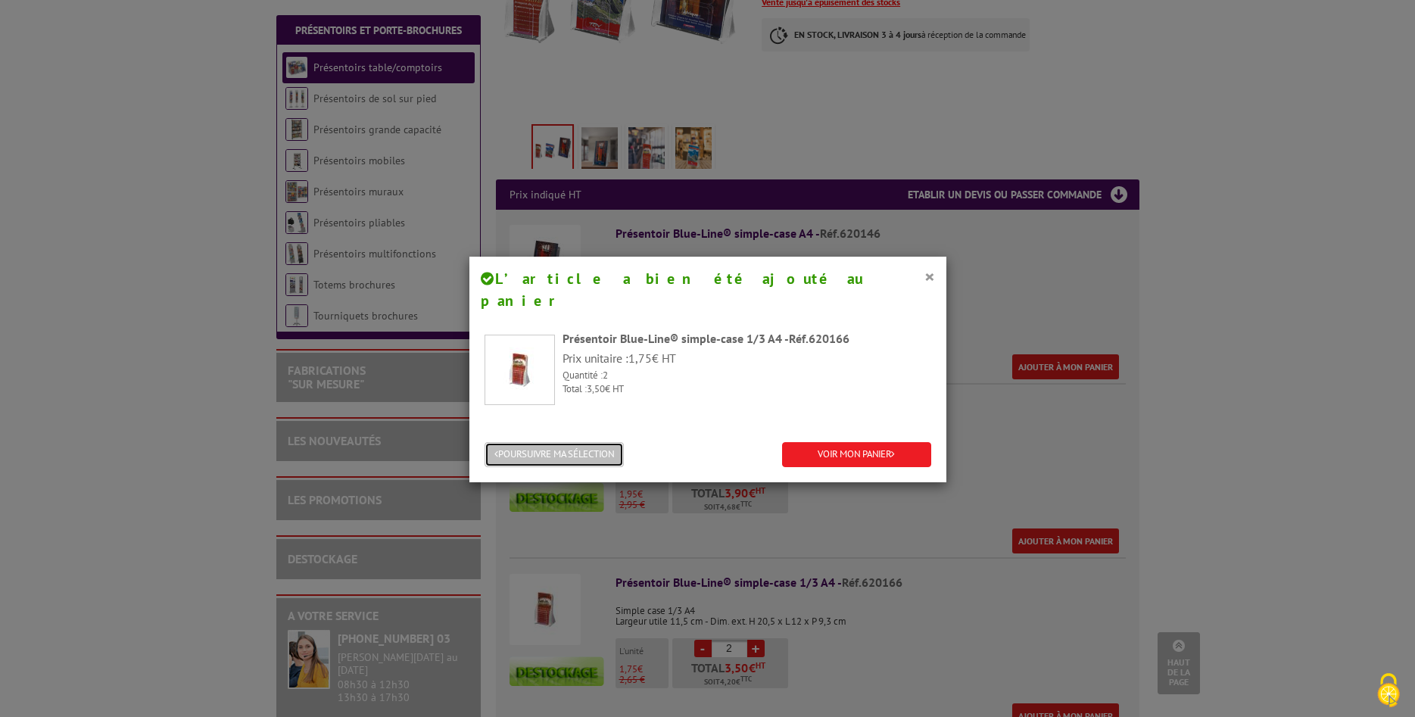
click at [566, 442] on button "POURSUIVRE MA SÉLECTION" at bounding box center [554, 454] width 139 height 25
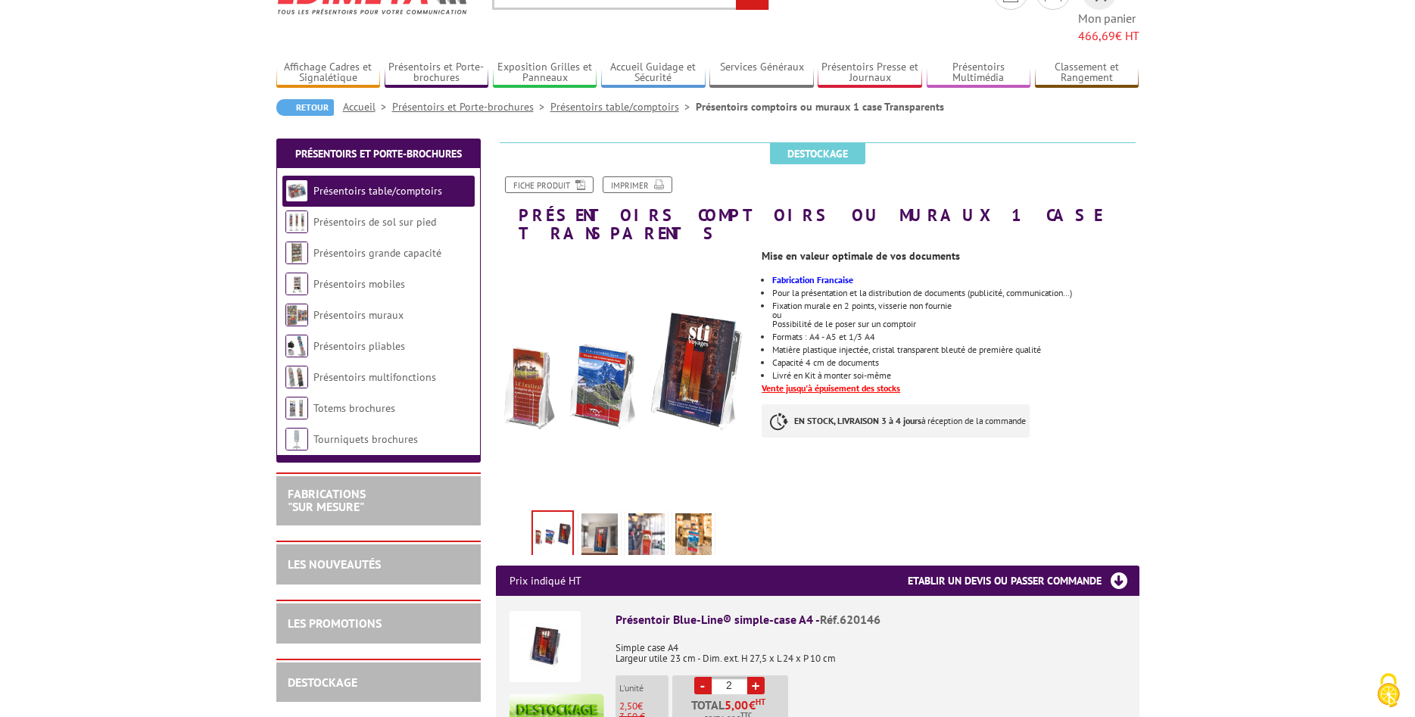
scroll to position [0, 0]
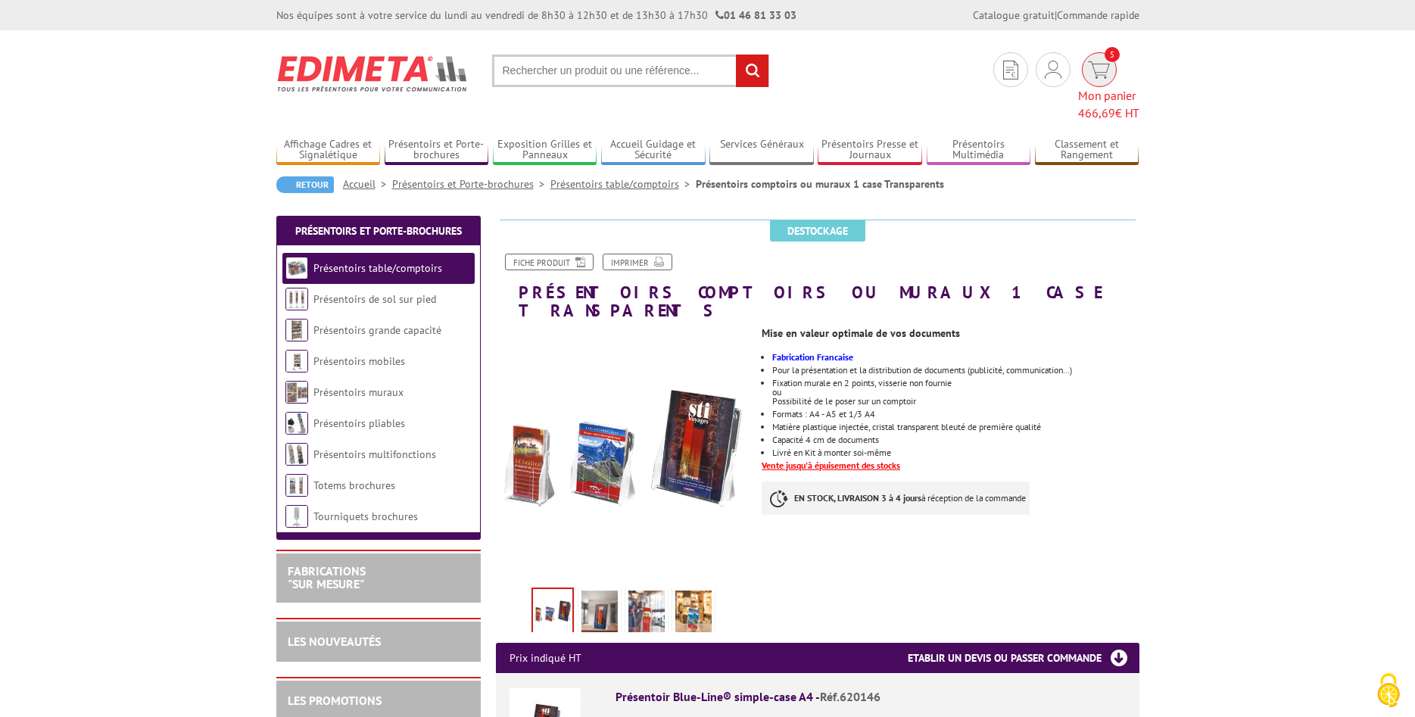
click at [1085, 105] on span "466,69" at bounding box center [1096, 112] width 37 height 15
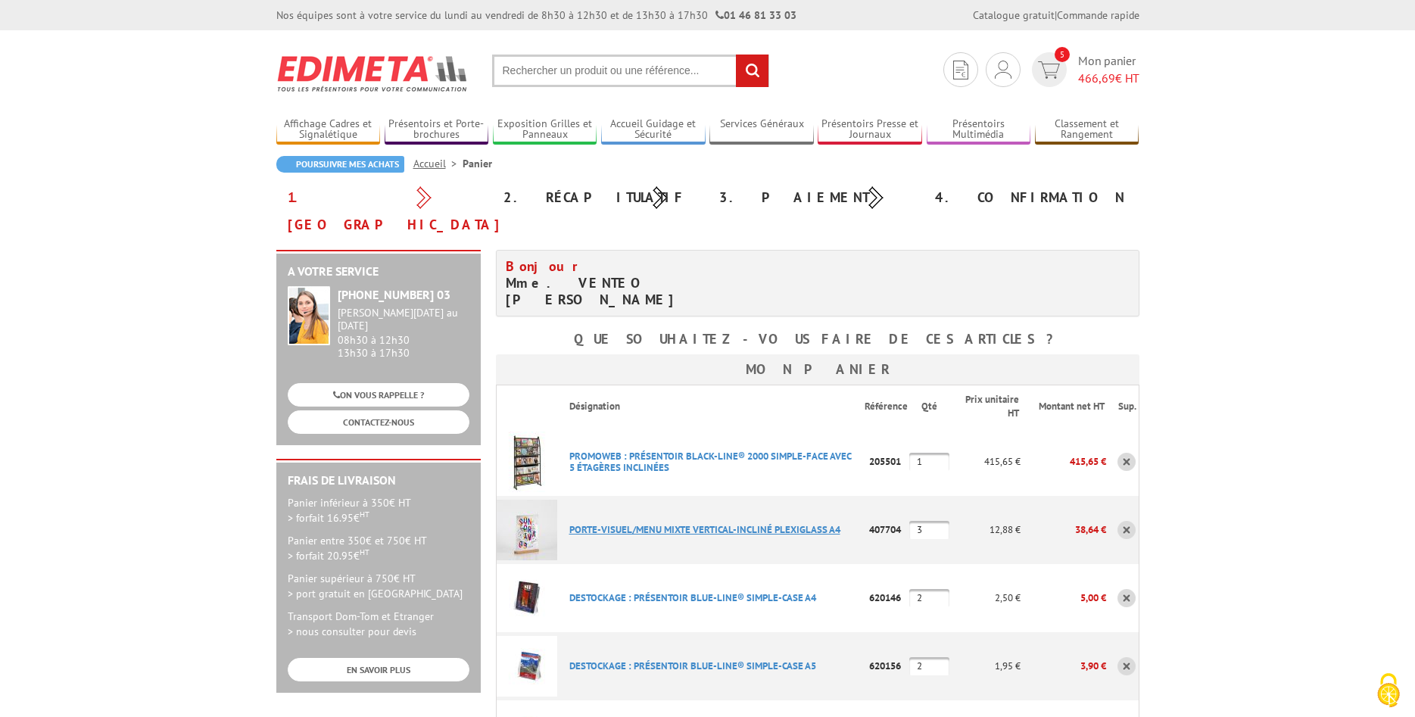
click at [610, 523] on link "PORTE-VISUEL/MENU MIXTE VERTICAL-INCLINé PLEXIGLASS A4" at bounding box center [704, 529] width 271 height 13
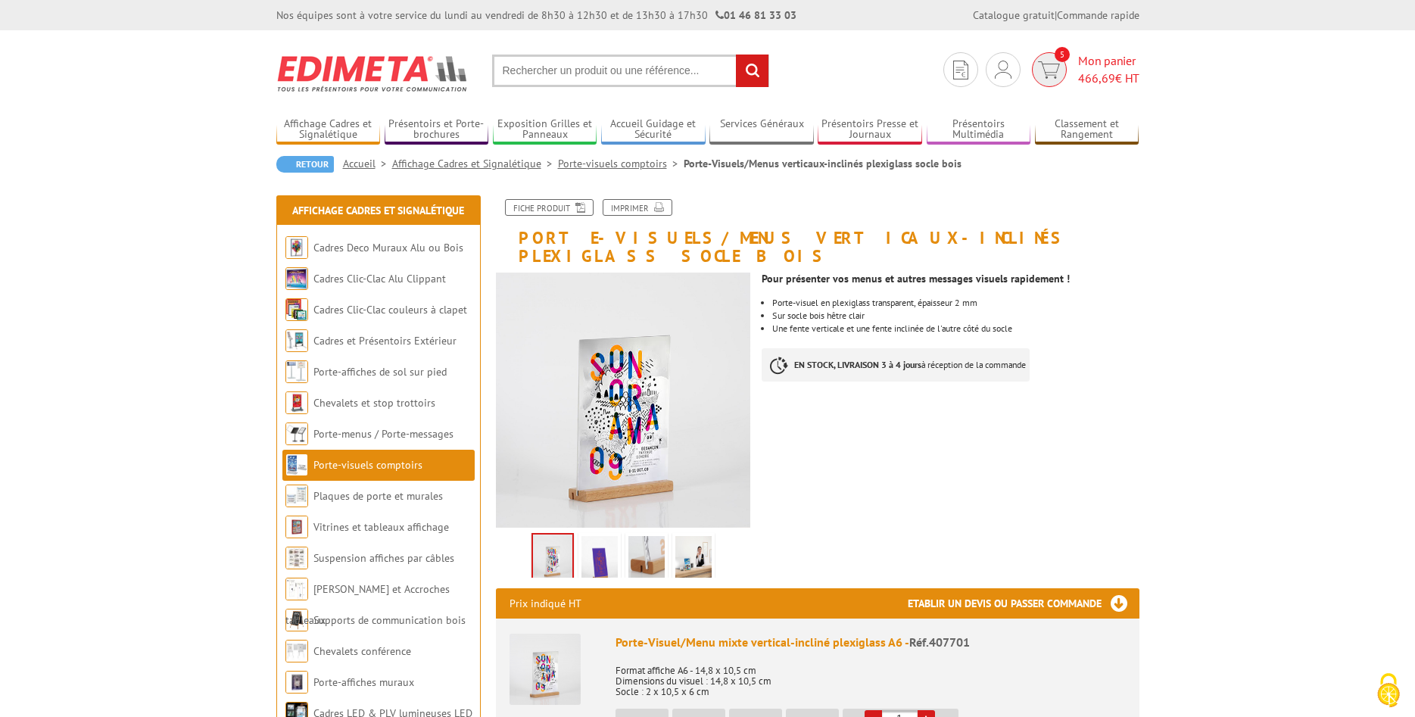
click at [1095, 66] on span "Mon panier 466,69 € HT" at bounding box center [1108, 69] width 61 height 35
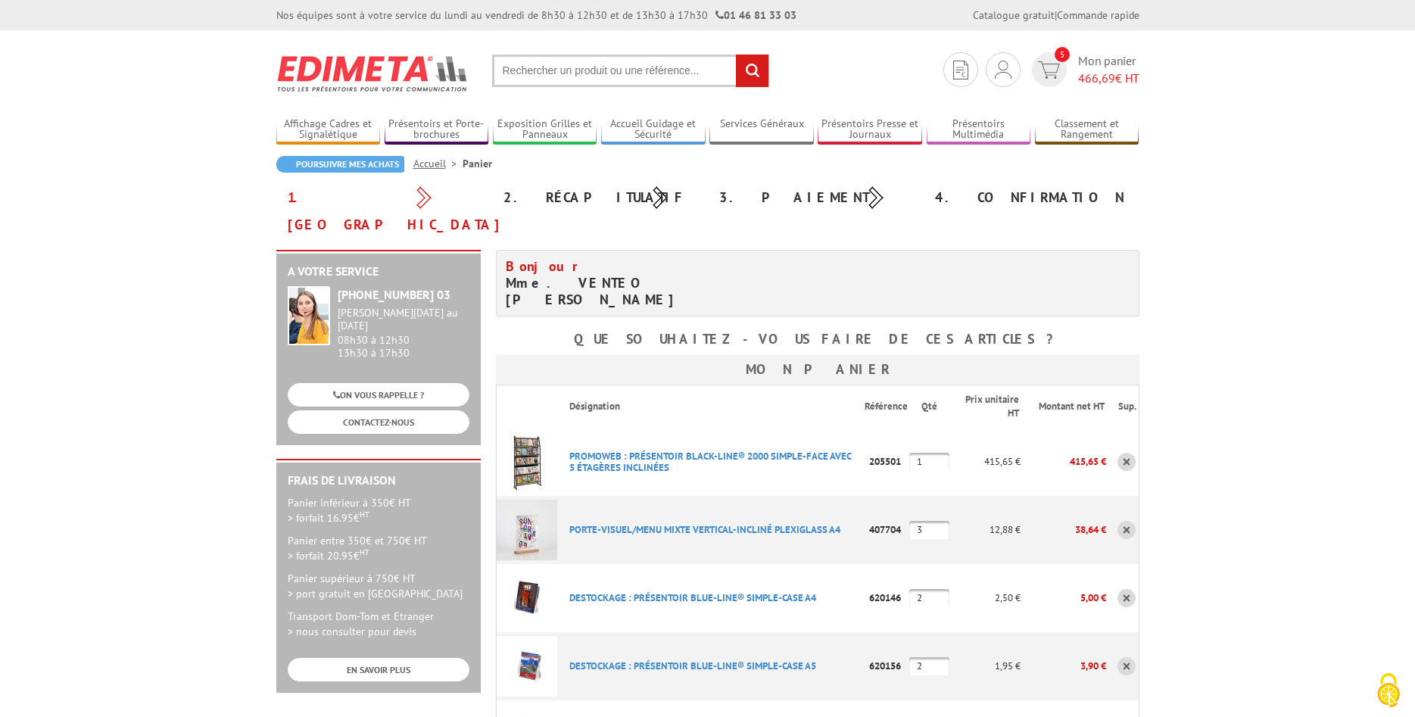
click at [510, 79] on input "text" at bounding box center [630, 71] width 277 height 33
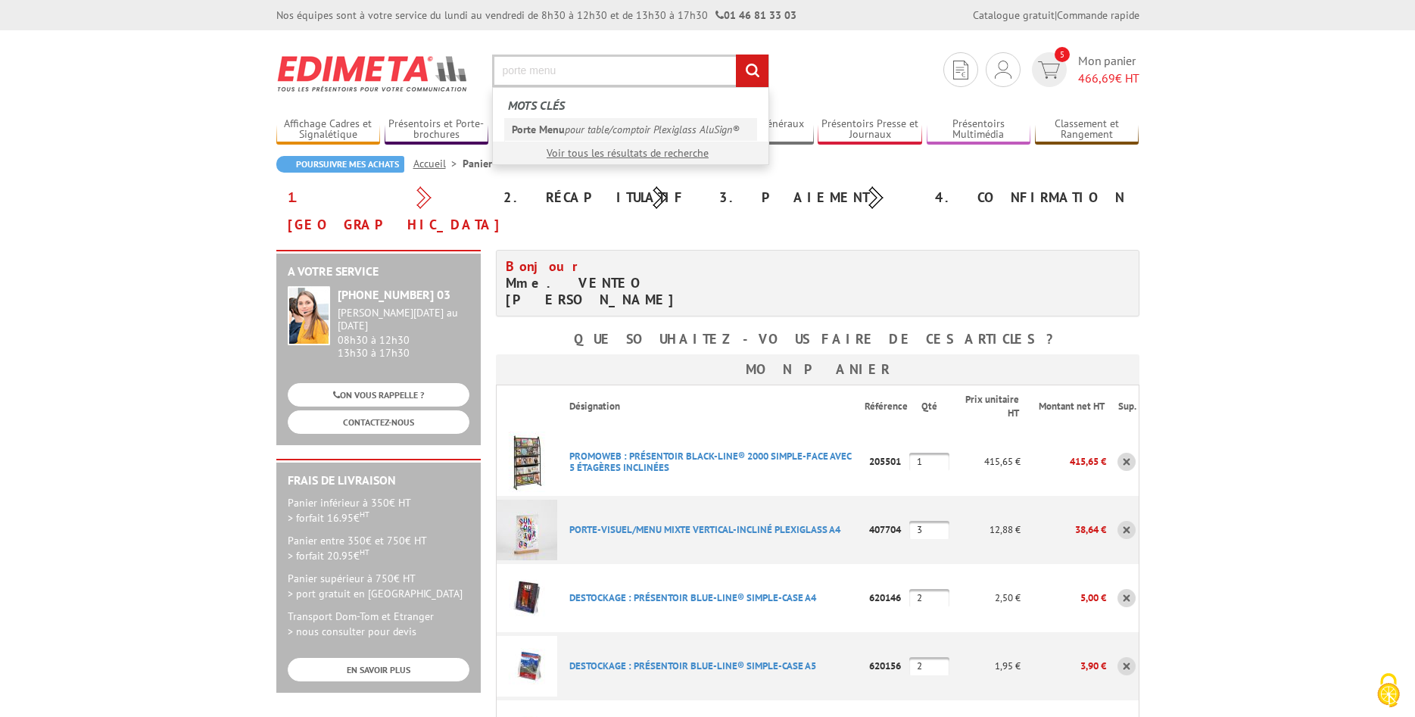
type input "porte menu"
click at [616, 136] on link "Porte Menu pour table/comptoir Plexiglass AluSign®" at bounding box center [630, 129] width 253 height 23
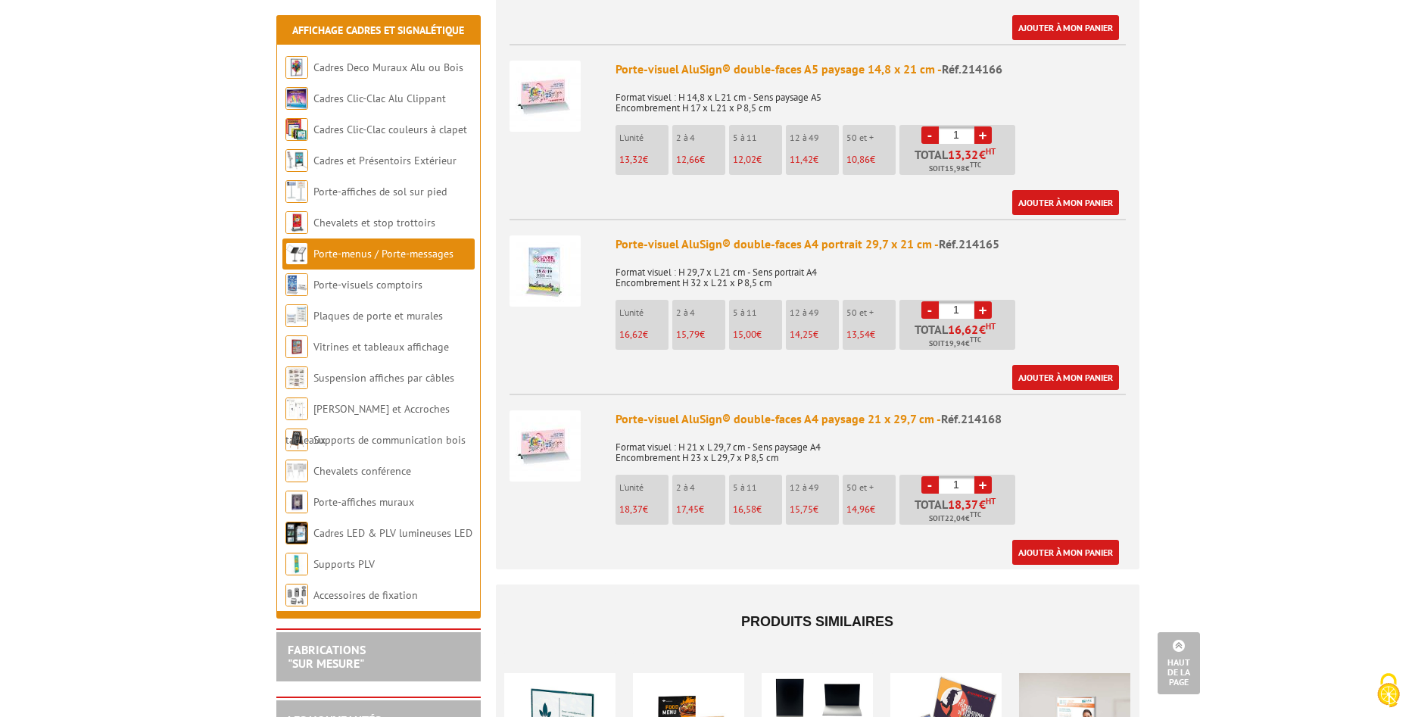
scroll to position [1854, 0]
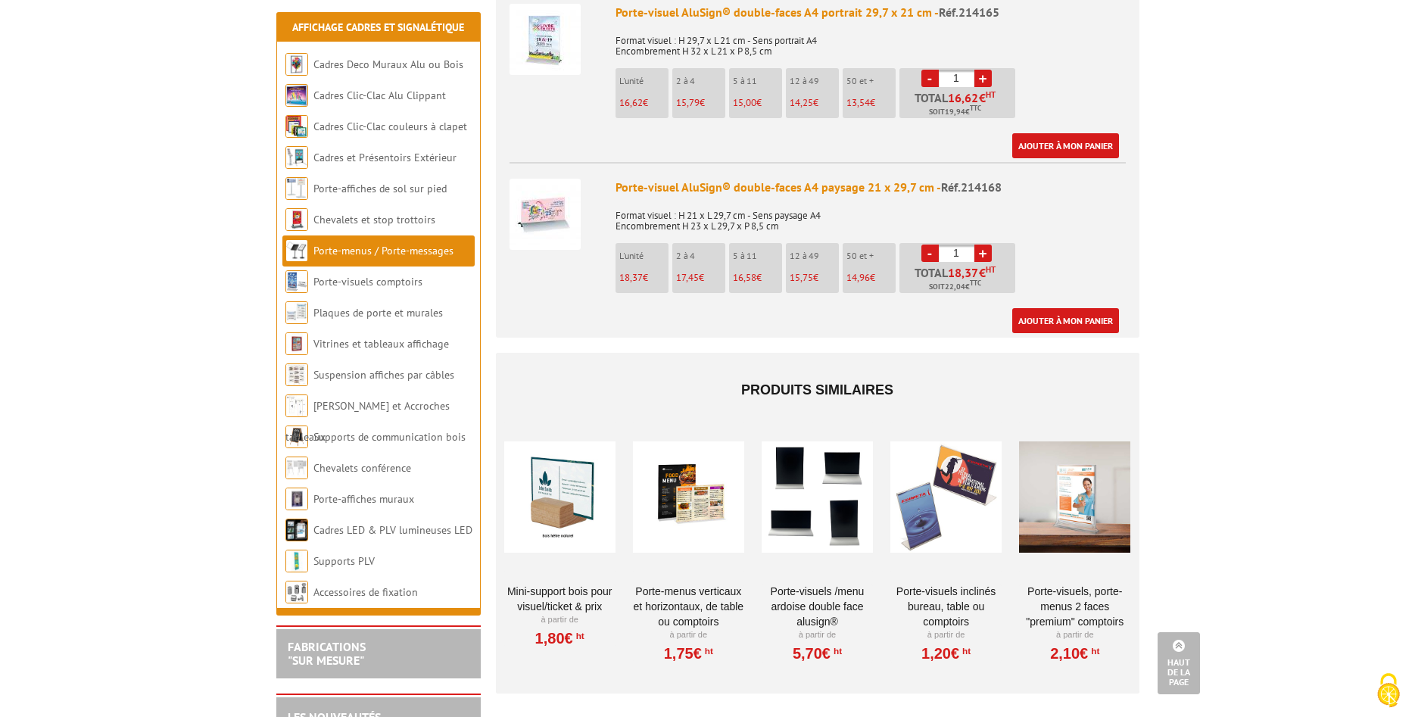
click at [588, 523] on div at bounding box center [559, 496] width 111 height 151
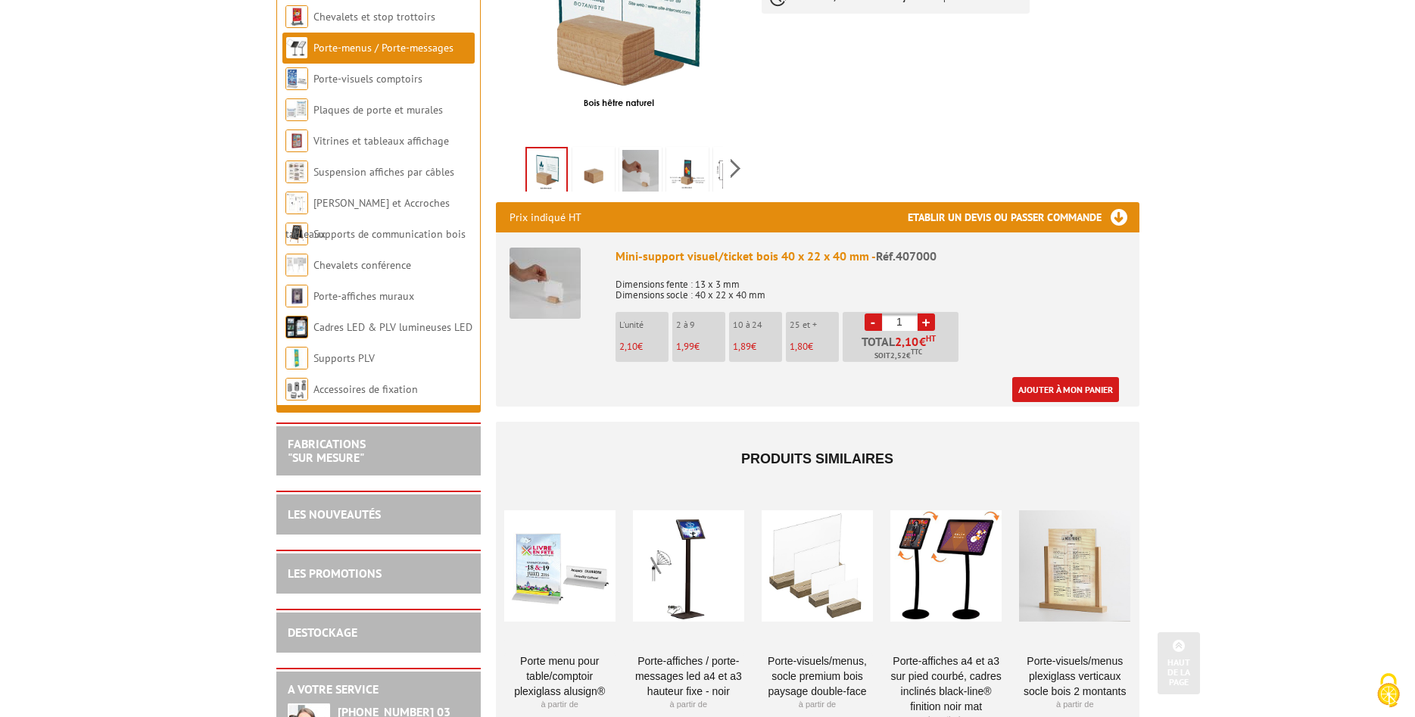
scroll to position [463, 0]
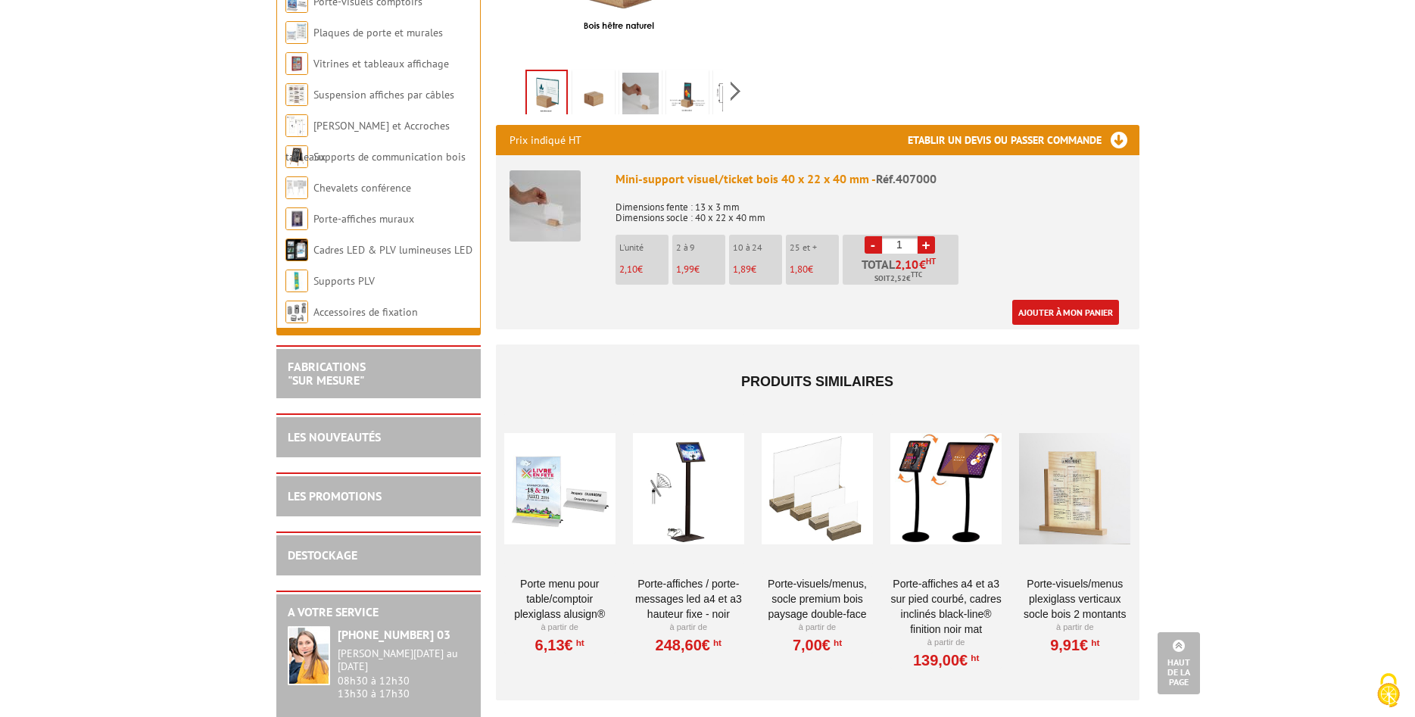
click at [1051, 485] on div at bounding box center [1074, 488] width 111 height 151
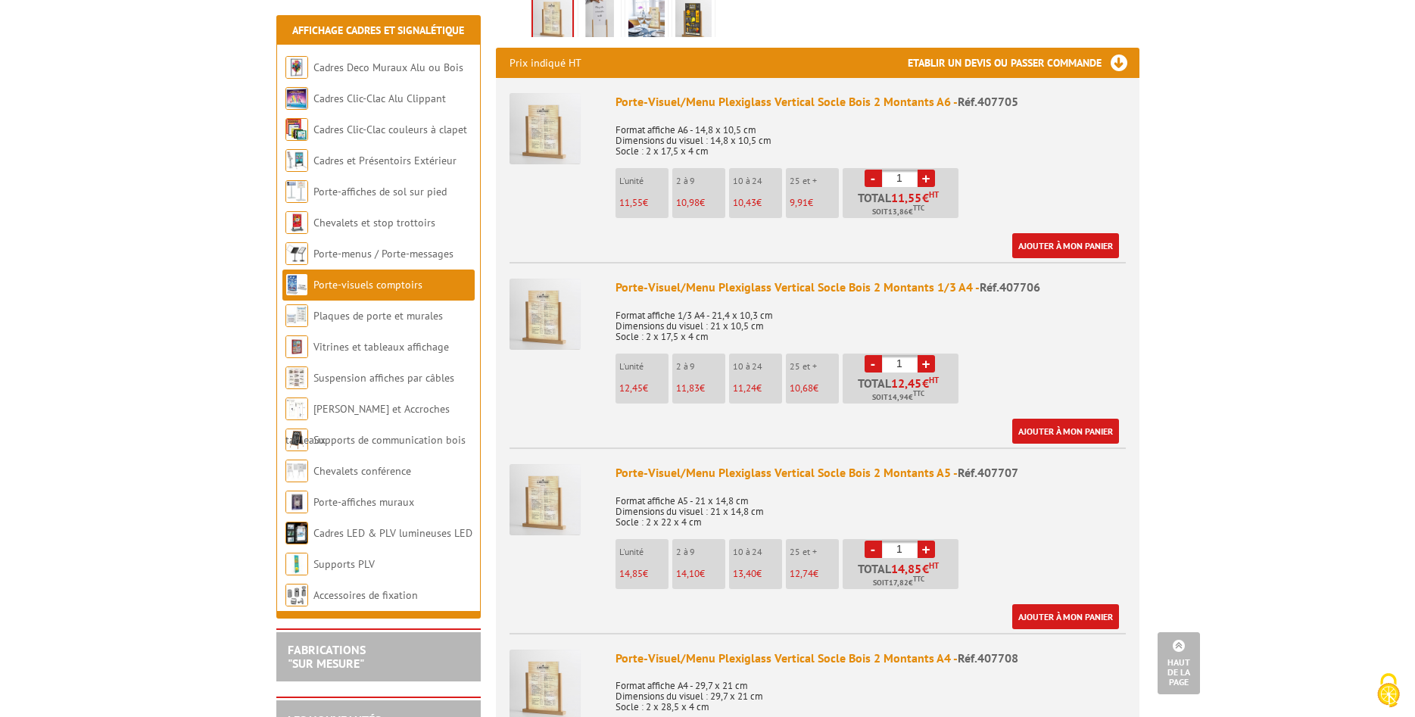
scroll to position [618, 0]
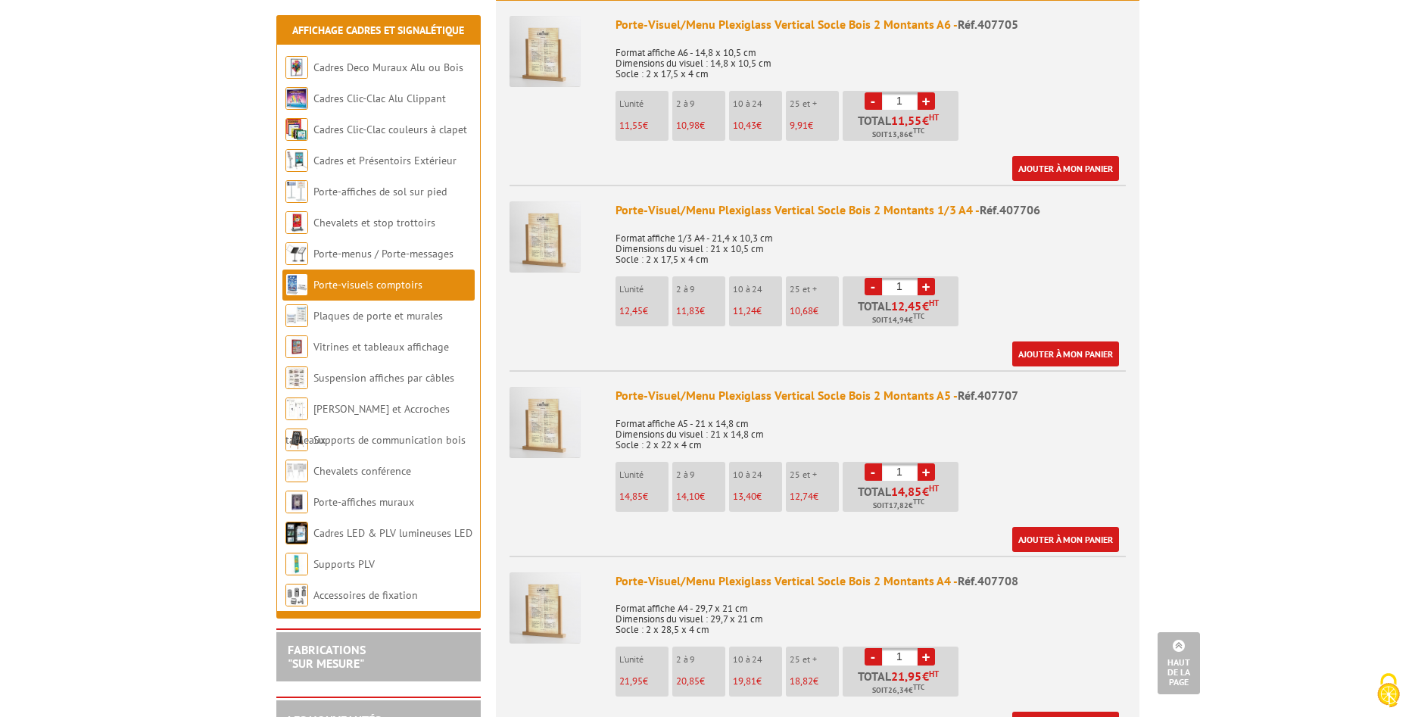
click at [925, 648] on link "+" at bounding box center [926, 656] width 17 height 17
type input "3"
click at [1049, 712] on link "Ajouter à mon panier" at bounding box center [1065, 724] width 107 height 25
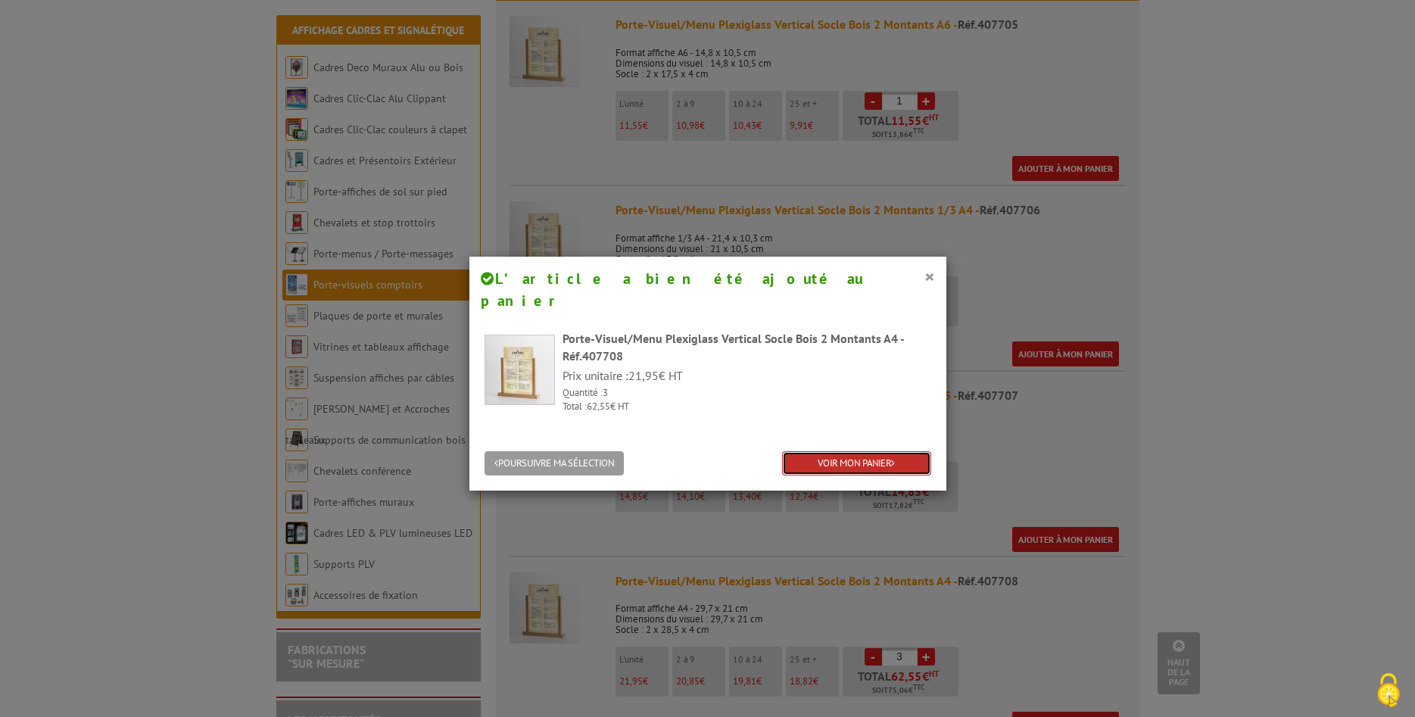
click at [810, 451] on link "VOIR MON PANIER" at bounding box center [856, 463] width 149 height 25
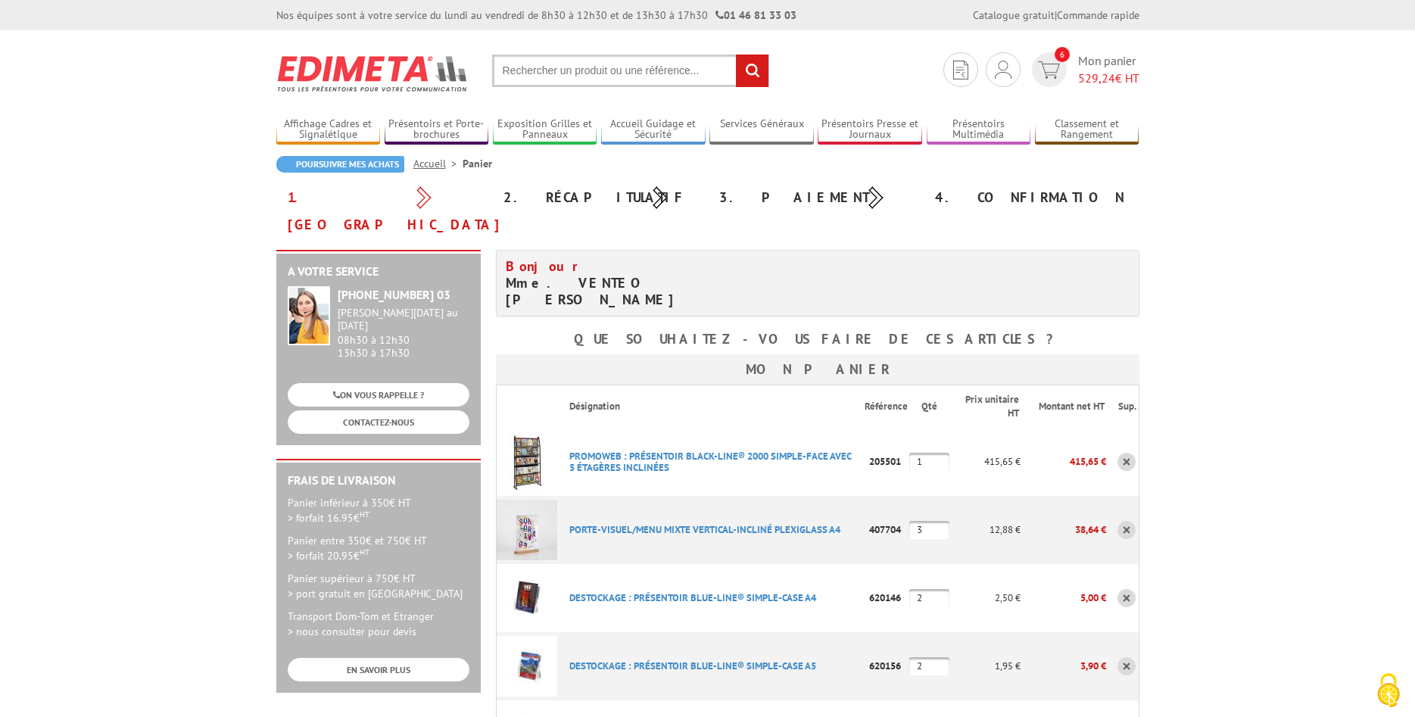
click at [1127, 521] on link at bounding box center [1127, 530] width 18 height 18
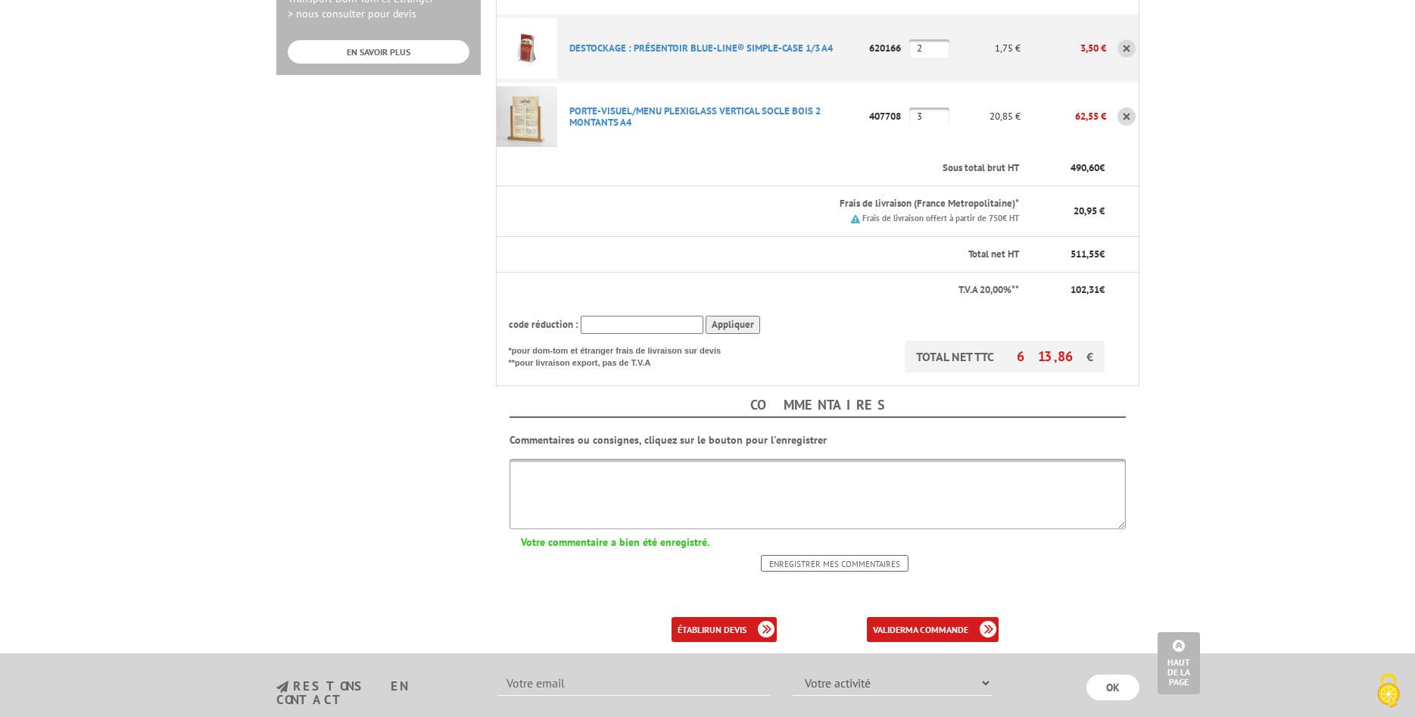
scroll to position [695, 0]
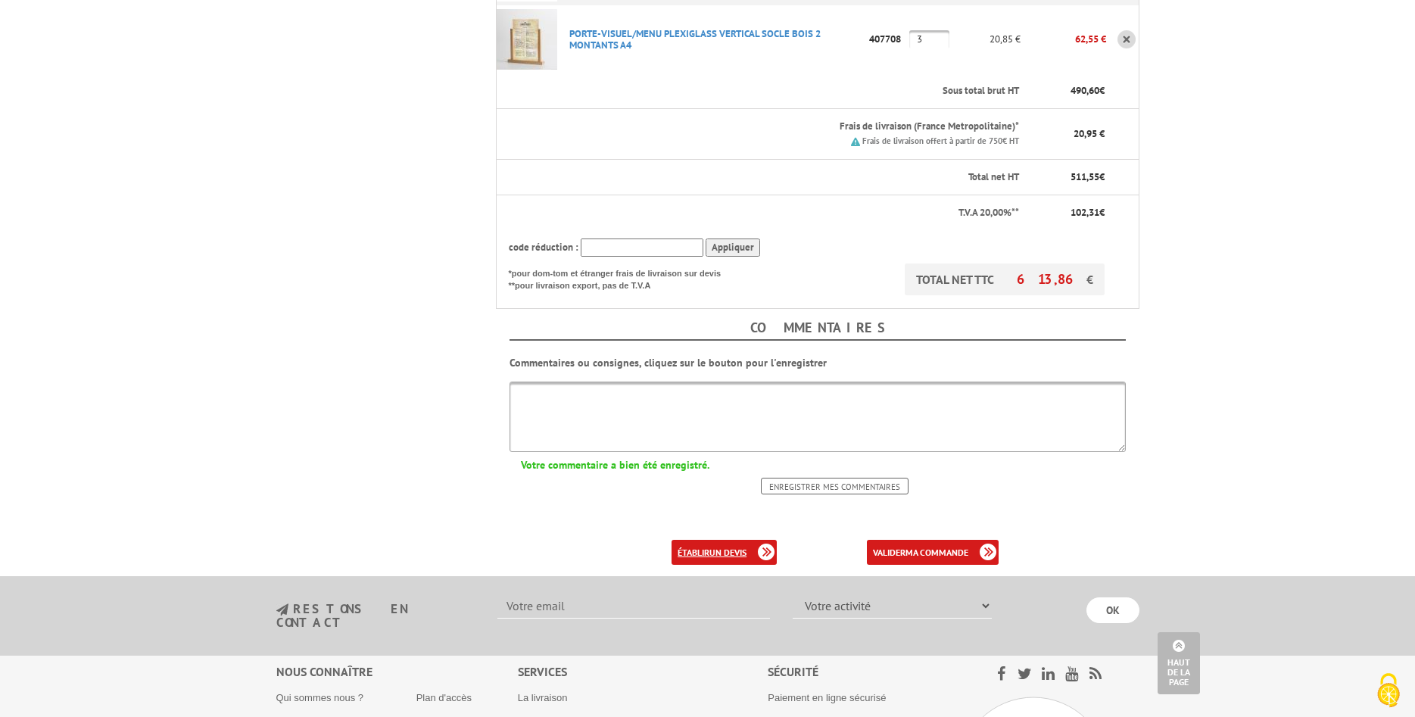
click at [716, 547] on b "un devis" at bounding box center [728, 552] width 37 height 11
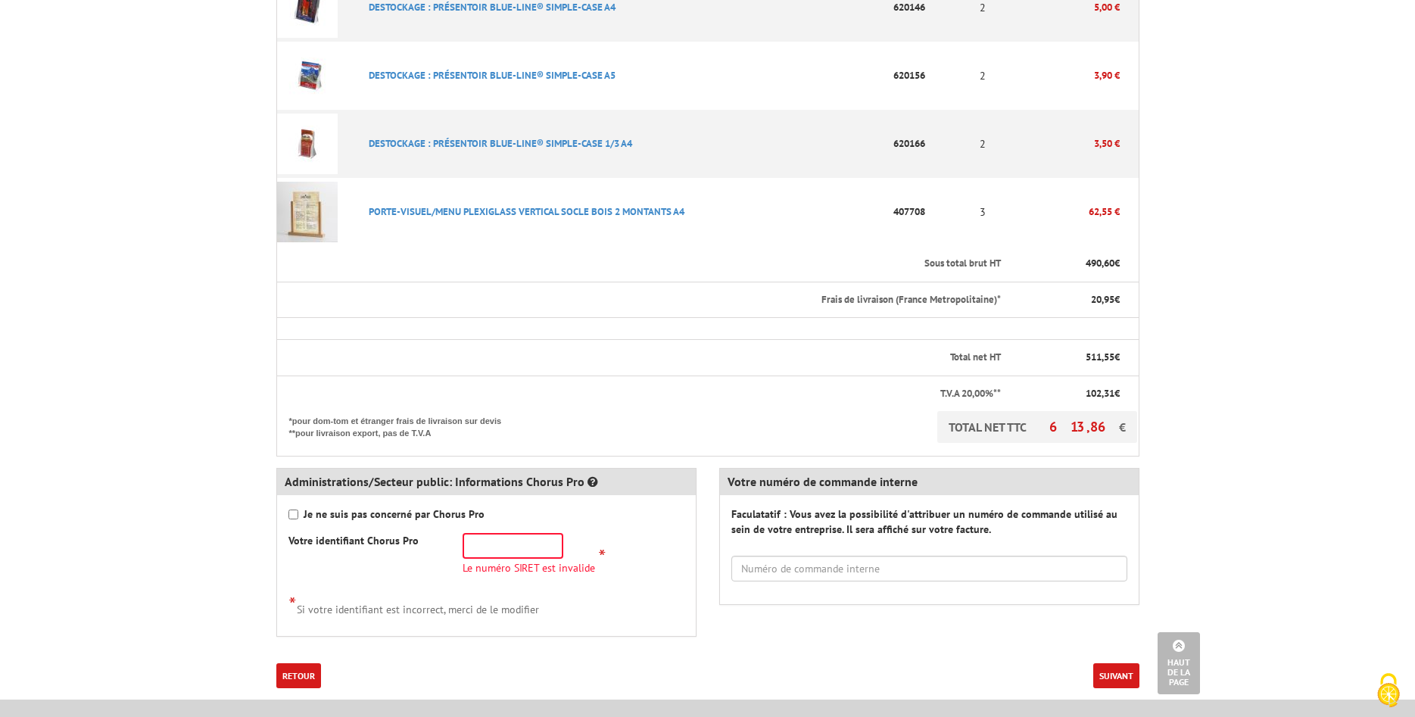
scroll to position [618, 0]
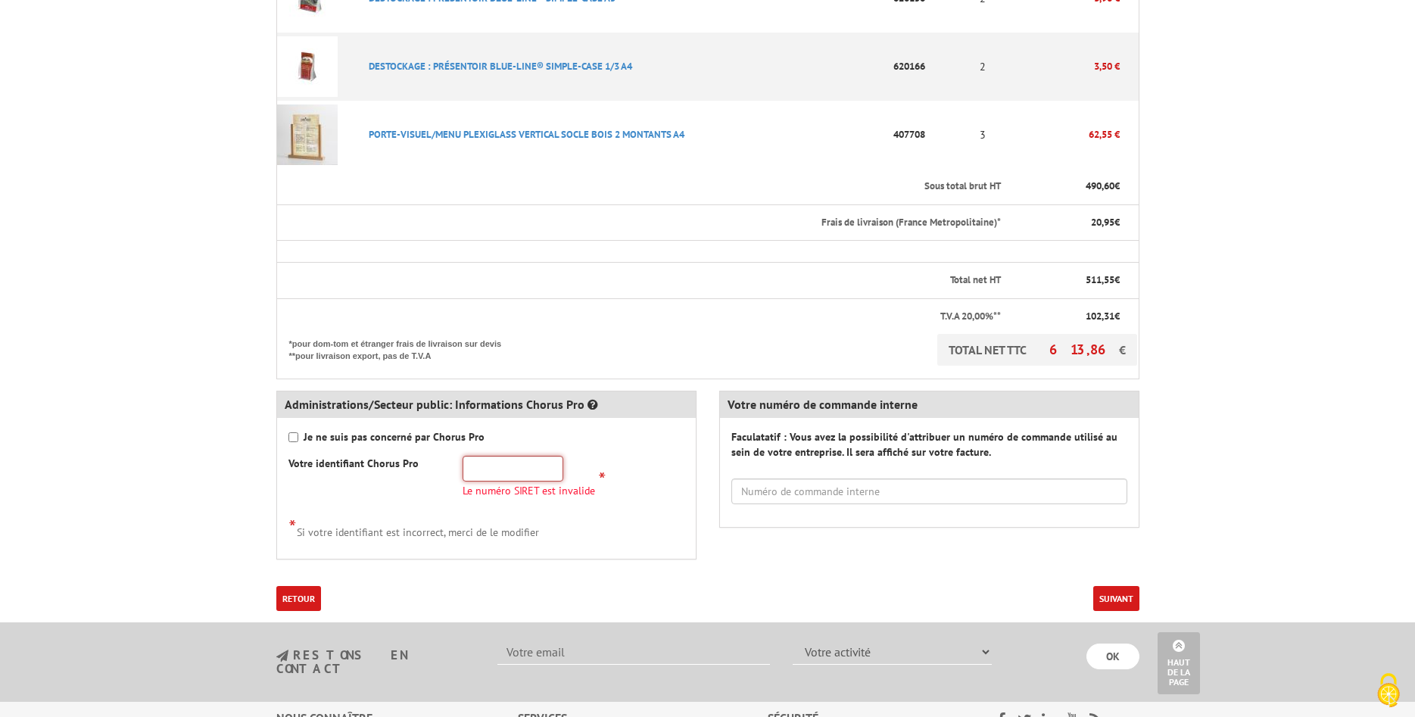
click at [477, 471] on input "text" at bounding box center [513, 469] width 101 height 26
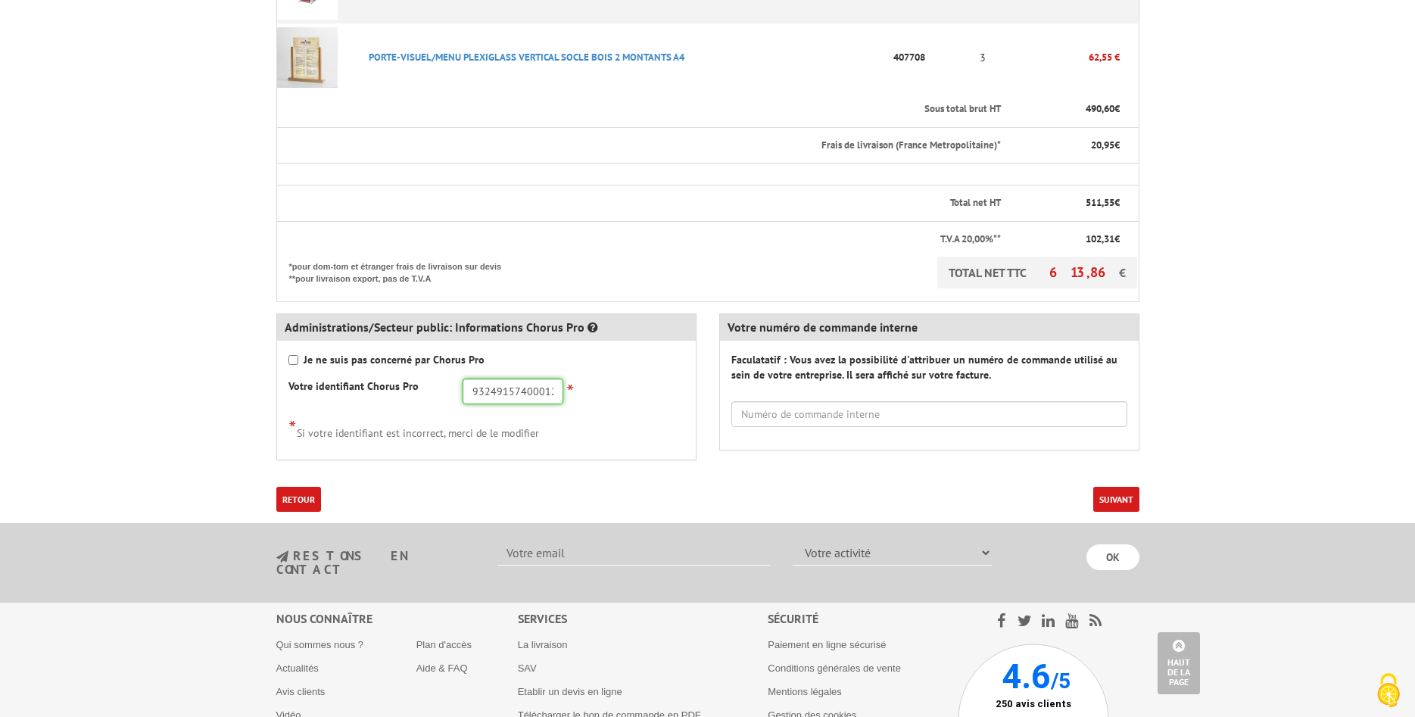
scroll to position [772, 0]
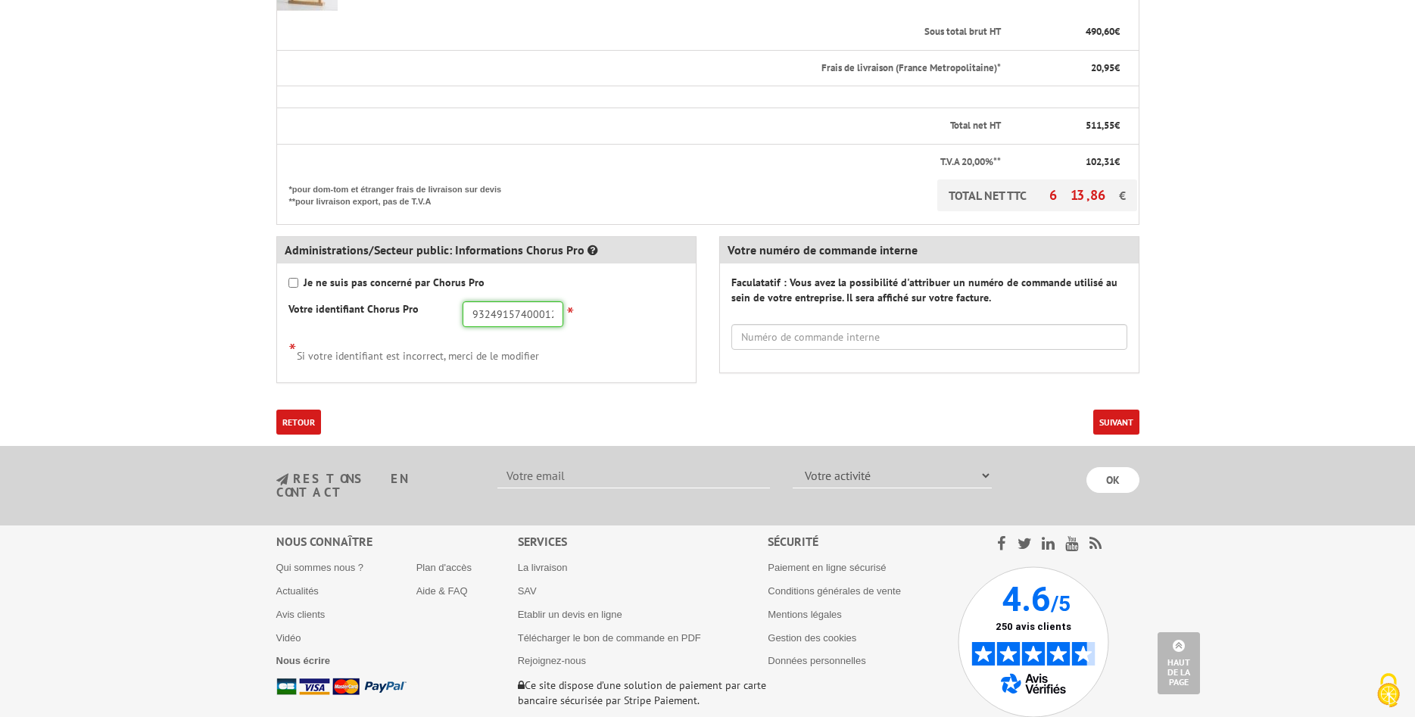
type input "93249157400012"
click at [1110, 423] on button "Suivant" at bounding box center [1116, 422] width 46 height 25
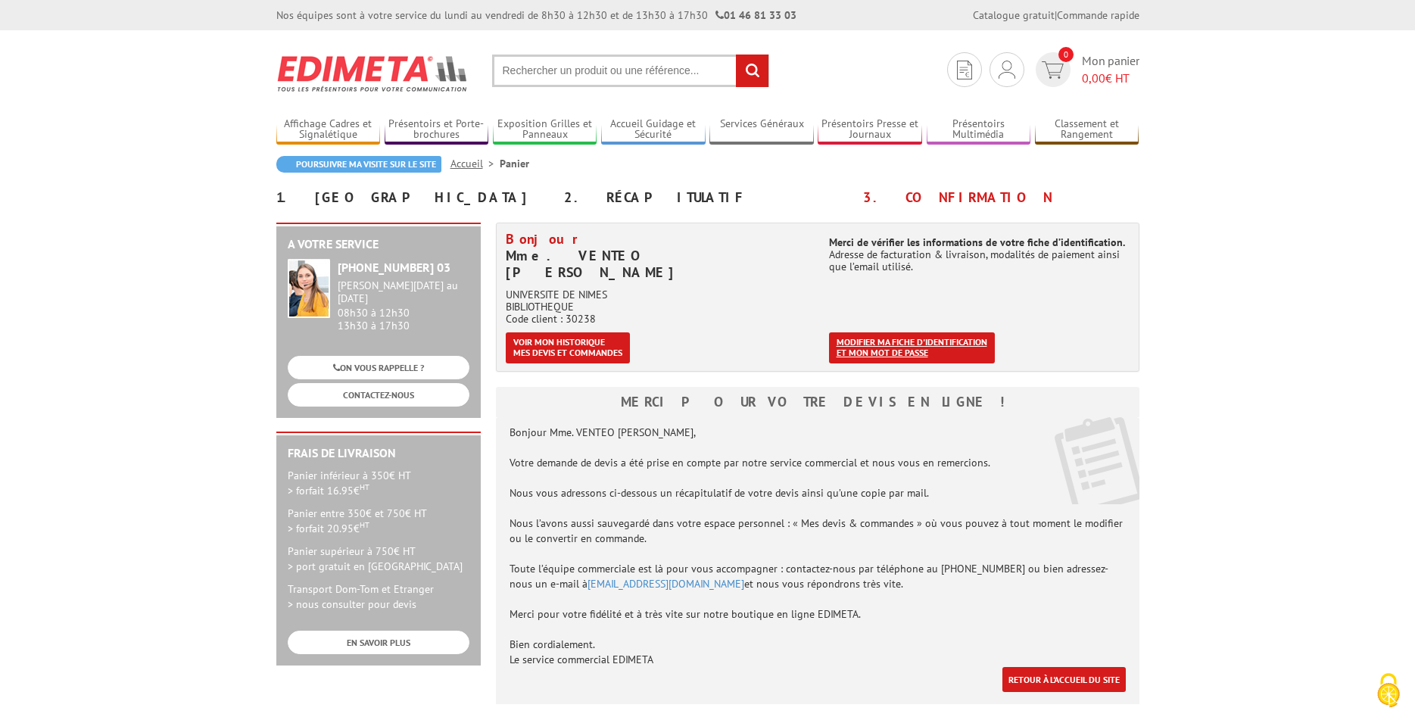
click at [897, 332] on link "Modifier ma fiche d'identification et mon mot de passe" at bounding box center [912, 347] width 166 height 31
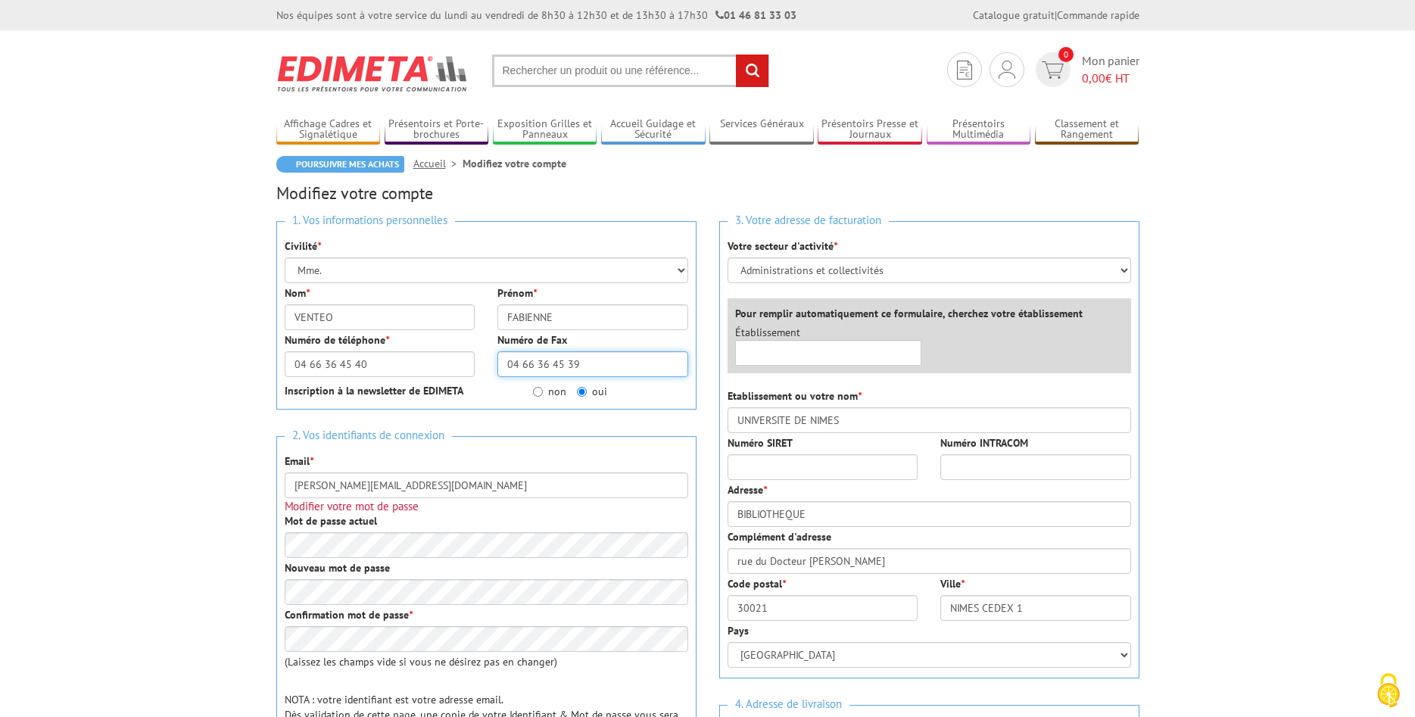
drag, startPoint x: 589, startPoint y: 361, endPoint x: 488, endPoint y: 367, distance: 100.9
click at [492, 366] on div "Numéro de Fax 04 66 36 45 39" at bounding box center [593, 354] width 214 height 45
drag, startPoint x: 507, startPoint y: 364, endPoint x: 612, endPoint y: 360, distance: 105.3
click at [612, 360] on input "04 66 36 45 39" at bounding box center [593, 364] width 191 height 26
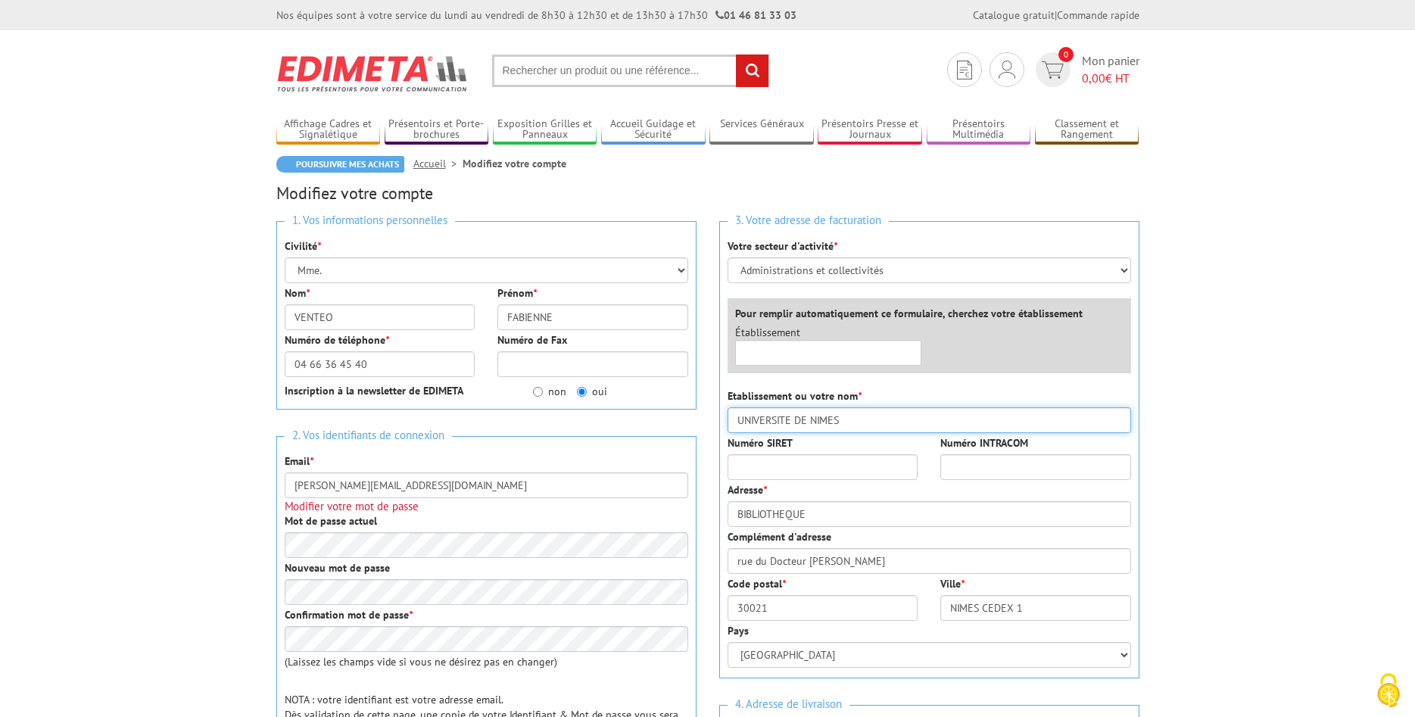
drag, startPoint x: 841, startPoint y: 421, endPoint x: 731, endPoint y: 414, distance: 109.3
click at [733, 414] on input "UNIVERSITE DE NIMES" at bounding box center [930, 420] width 404 height 26
type input "NIMES UNIVERSITE"
click at [747, 464] on input "Numéro SIRET" at bounding box center [823, 467] width 191 height 26
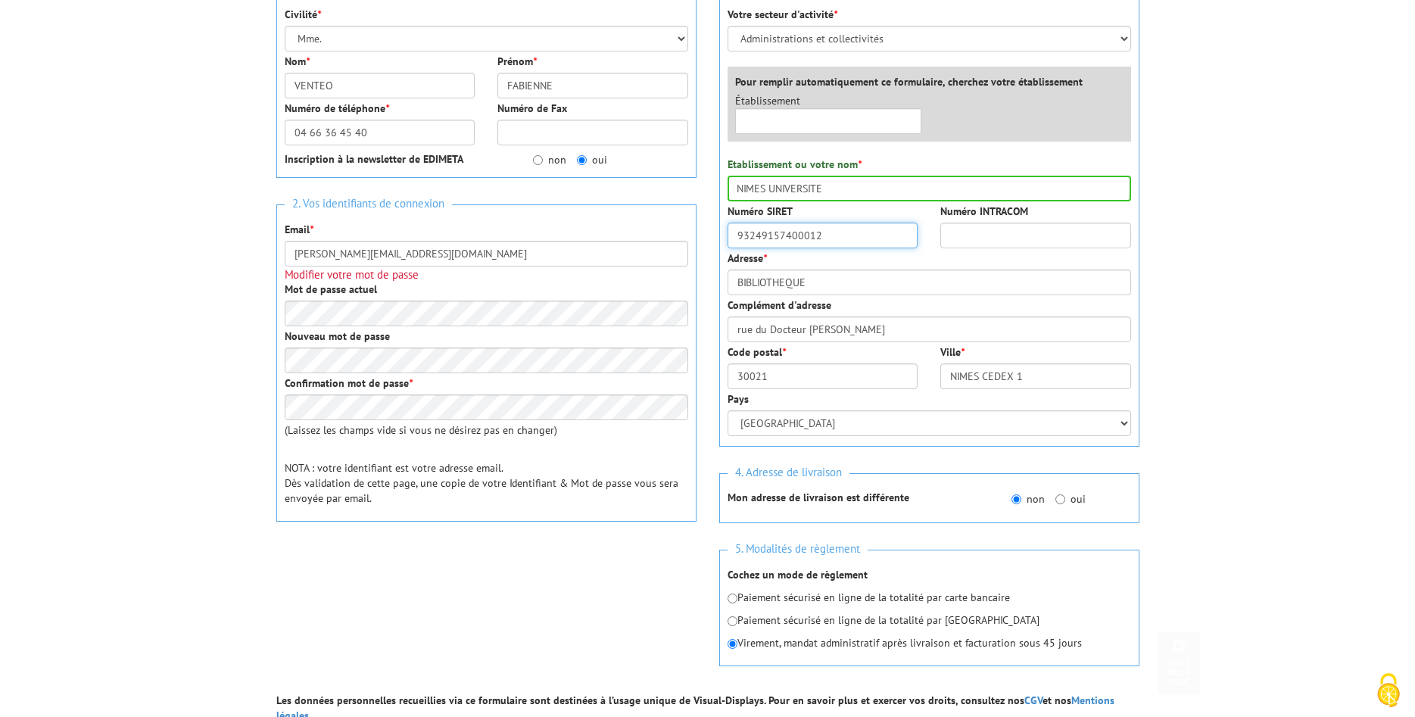
scroll to position [309, 0]
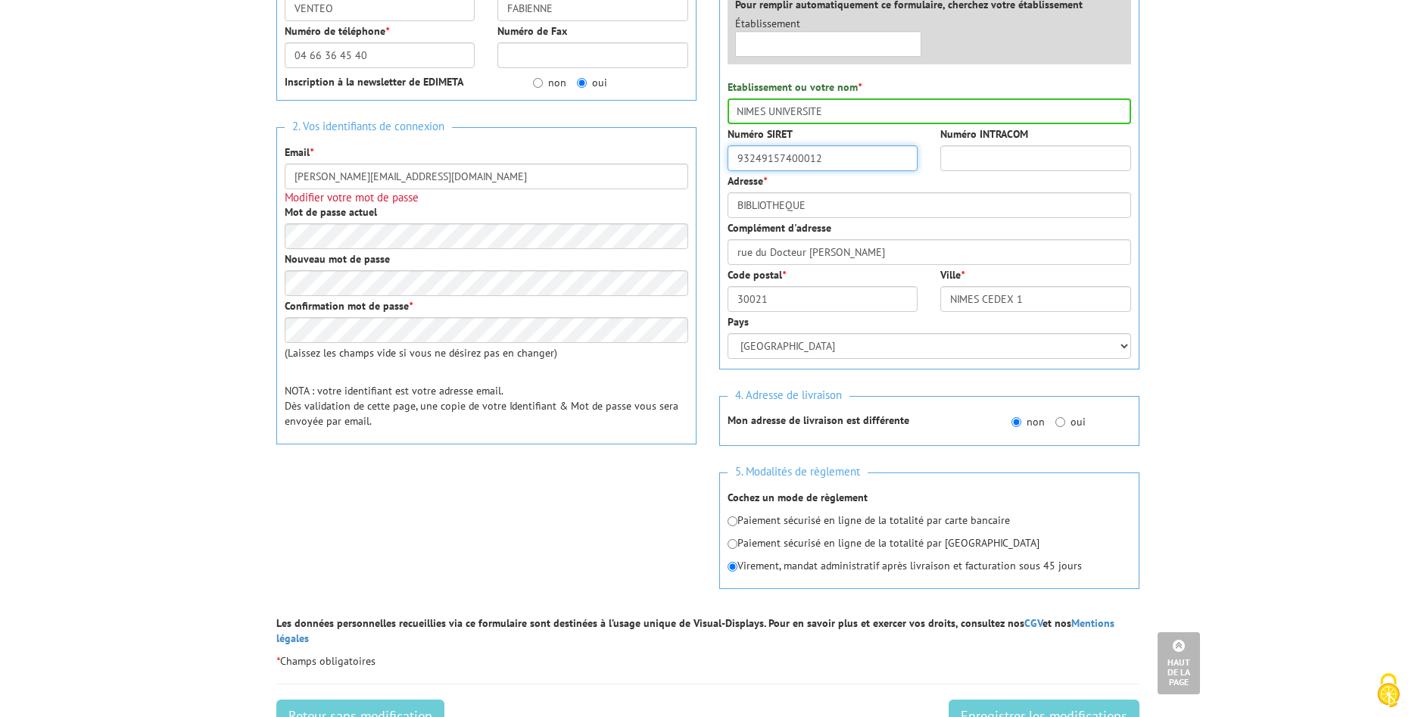
type input "93249157400012"
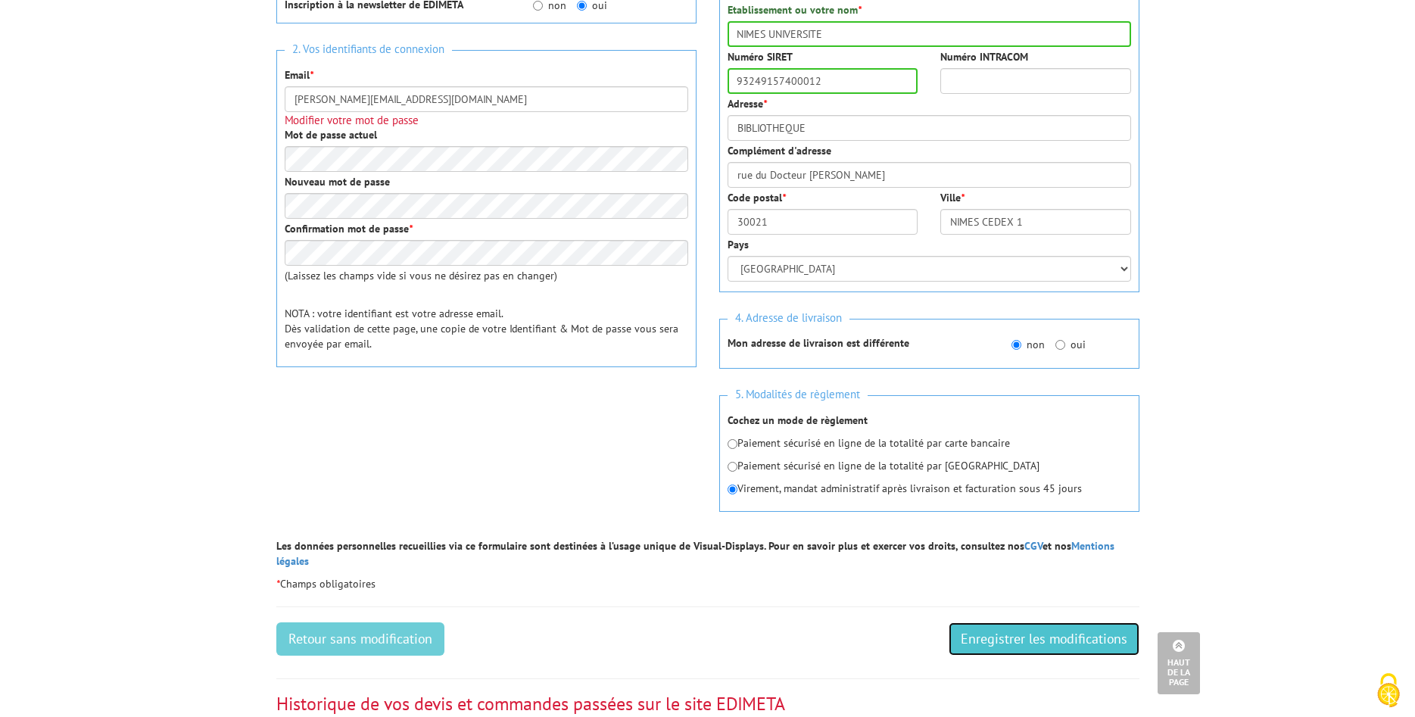
click at [1007, 632] on input "Enregistrer les modifications" at bounding box center [1044, 638] width 191 height 33
